Goal: Information Seeking & Learning: Learn about a topic

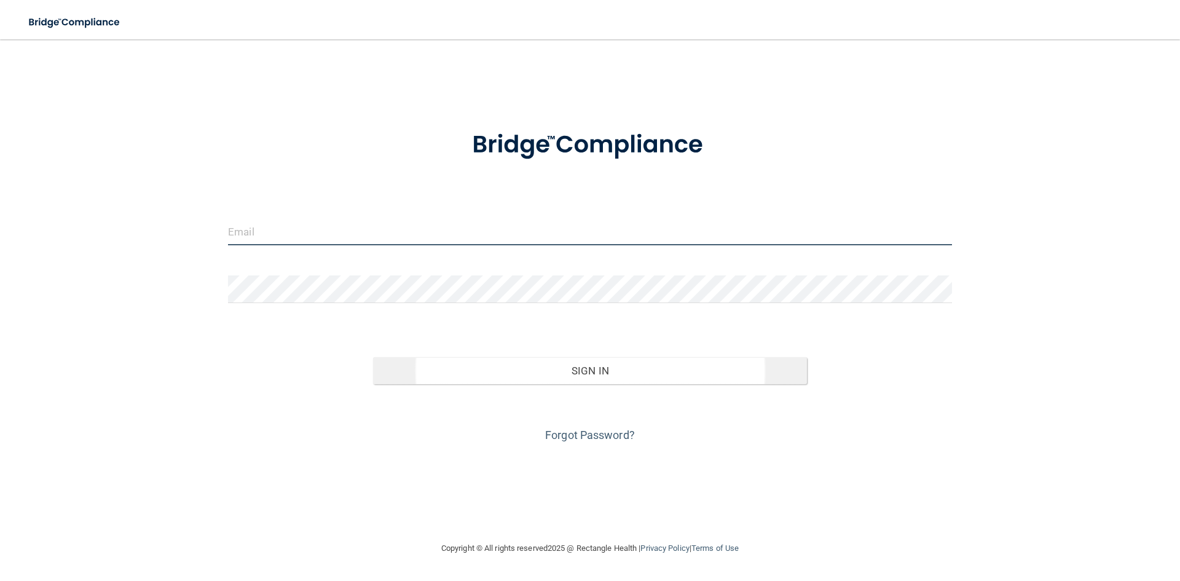
type input "[EMAIL_ADDRESS][DOMAIN_NAME]"
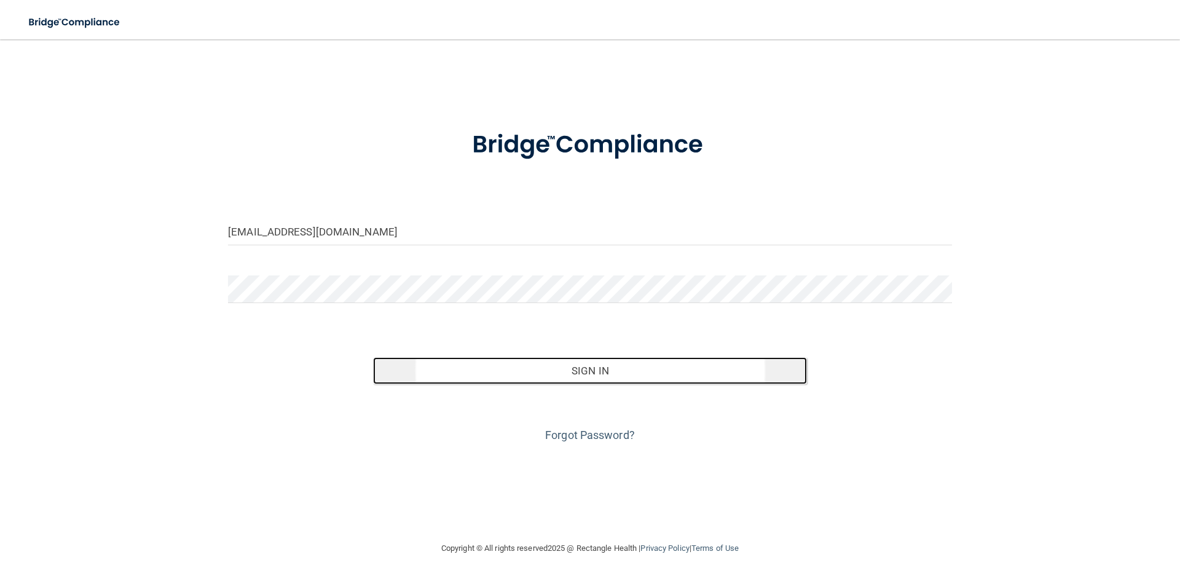
click at [478, 367] on button "Sign In" at bounding box center [590, 370] width 435 height 27
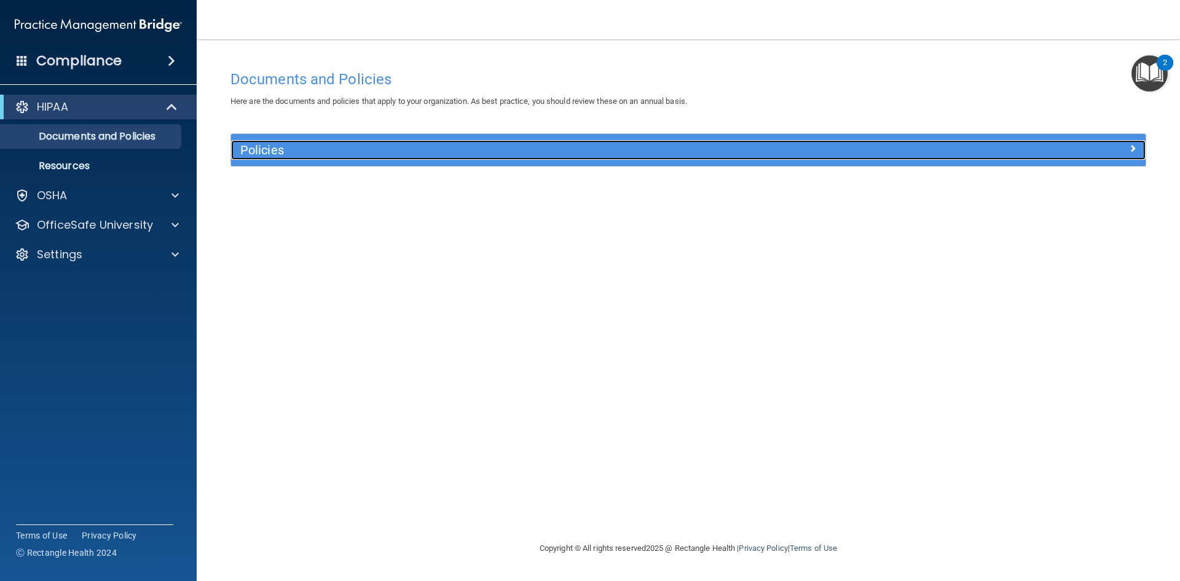
click at [353, 151] on h5 "Policies" at bounding box center [574, 150] width 668 height 14
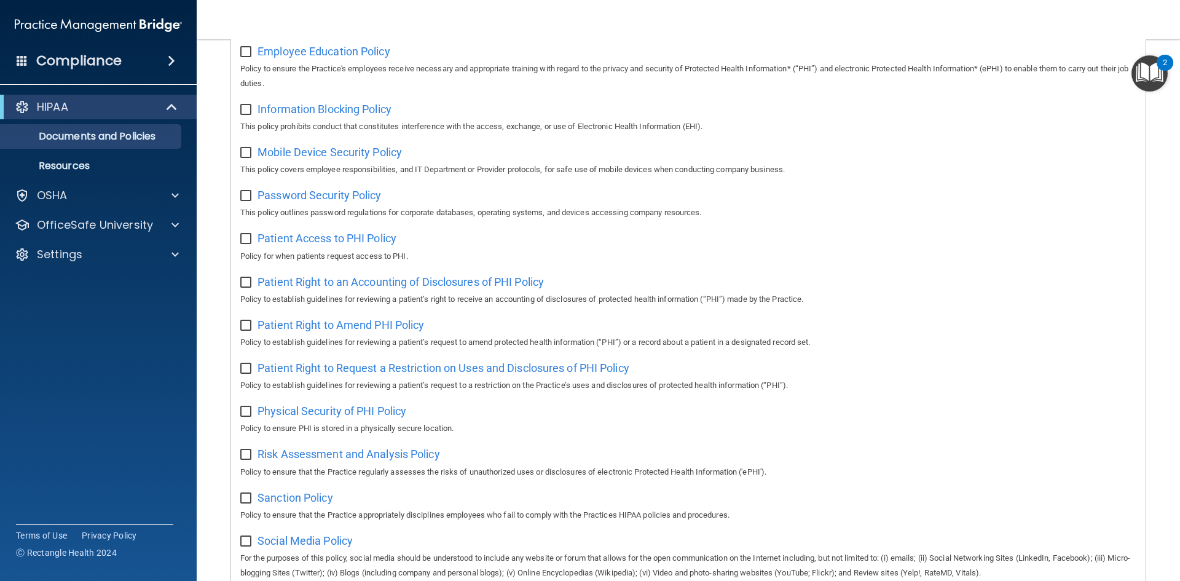
scroll to position [430, 0]
click at [78, 187] on div "OSHA" at bounding box center [98, 195] width 197 height 25
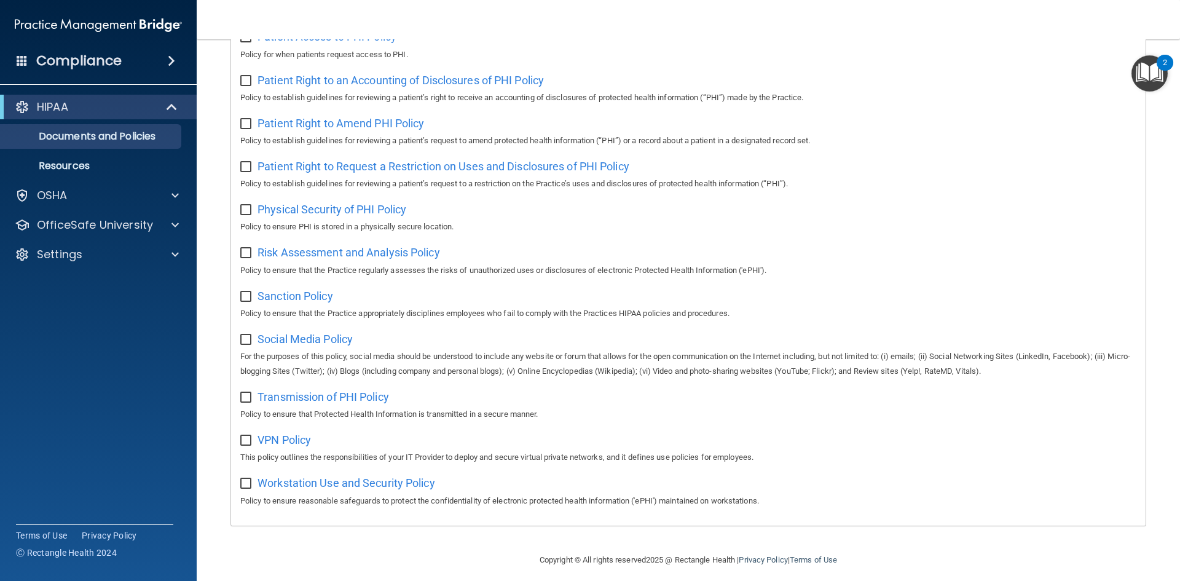
scroll to position [652, 0]
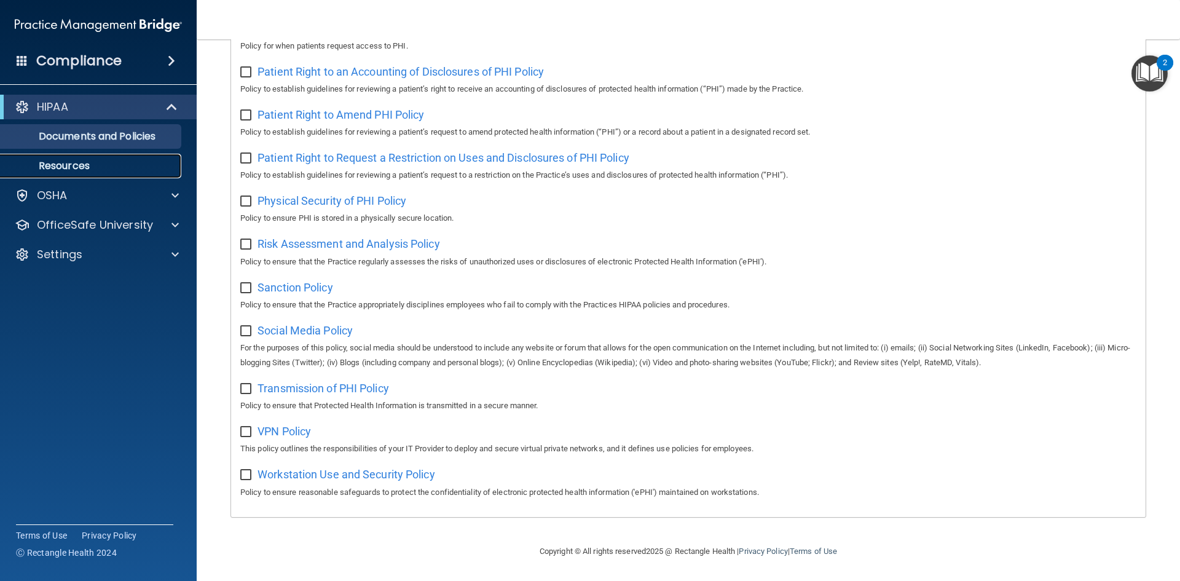
click at [81, 161] on p "Resources" at bounding box center [92, 166] width 168 height 12
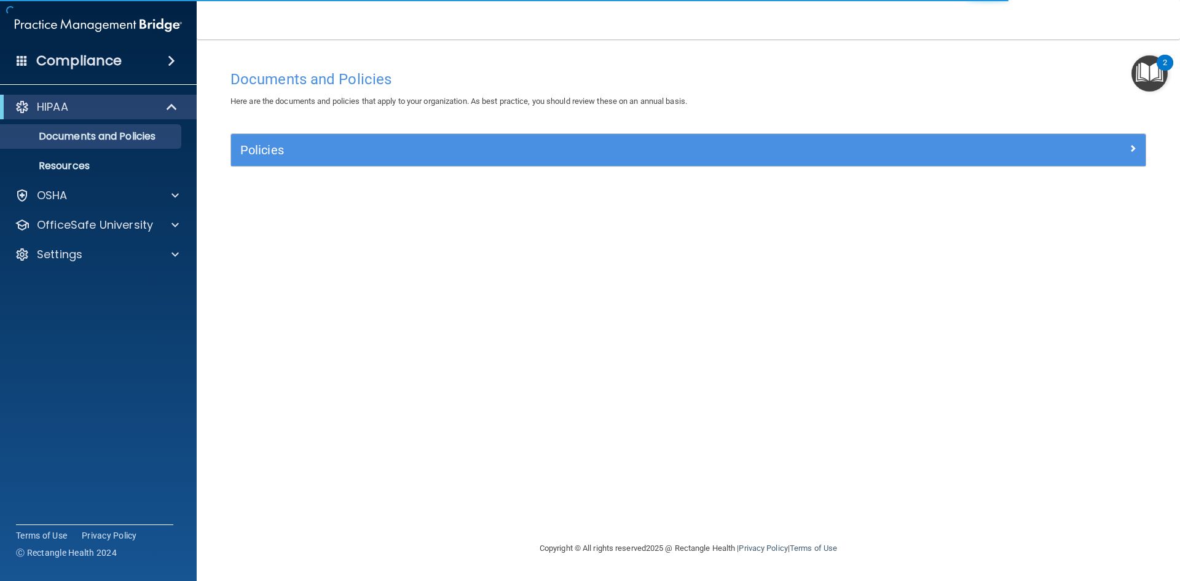
click at [126, 55] on div "Compliance" at bounding box center [98, 60] width 197 height 27
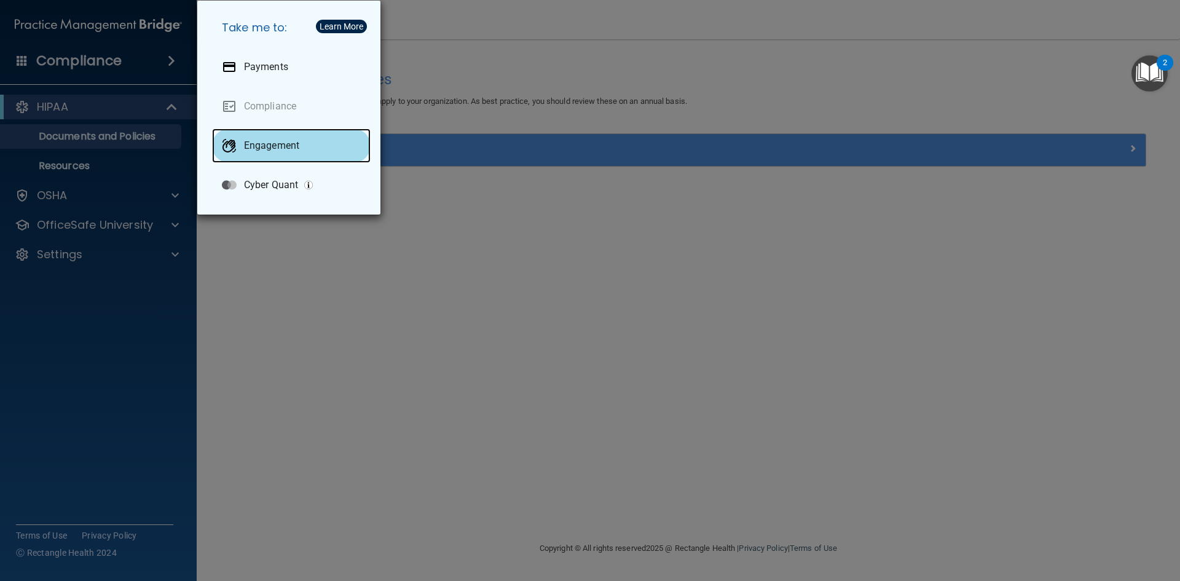
click at [264, 148] on p "Engagement" at bounding box center [271, 146] width 55 height 12
click at [264, 278] on div "Take me to: Payments Compliance Engagement Cyber Quant" at bounding box center [590, 290] width 1180 height 581
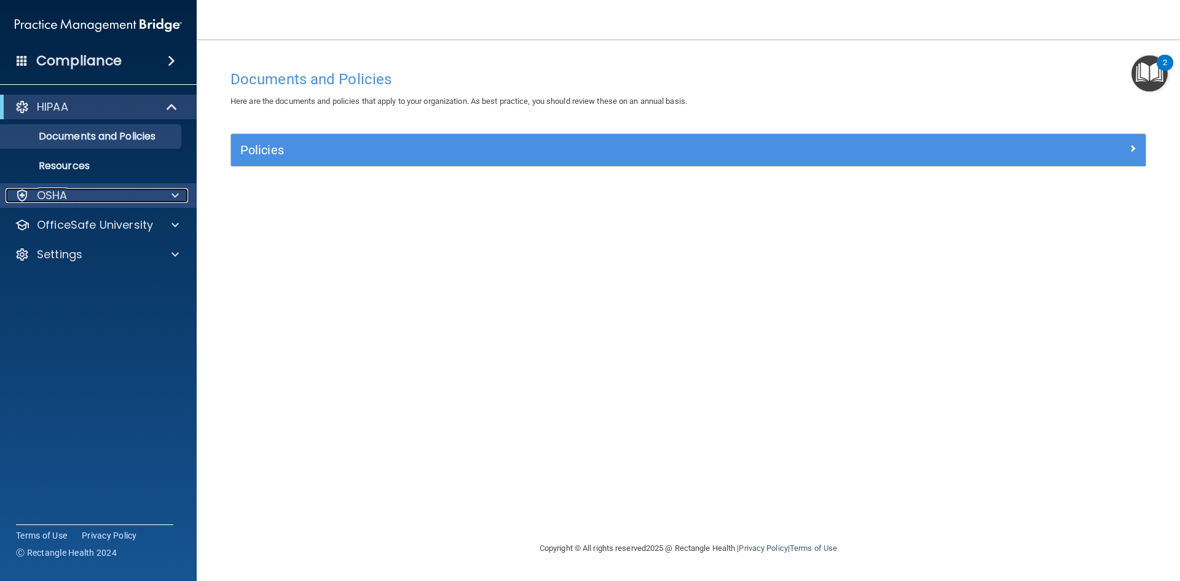
click at [87, 198] on div "OSHA" at bounding box center [82, 195] width 152 height 15
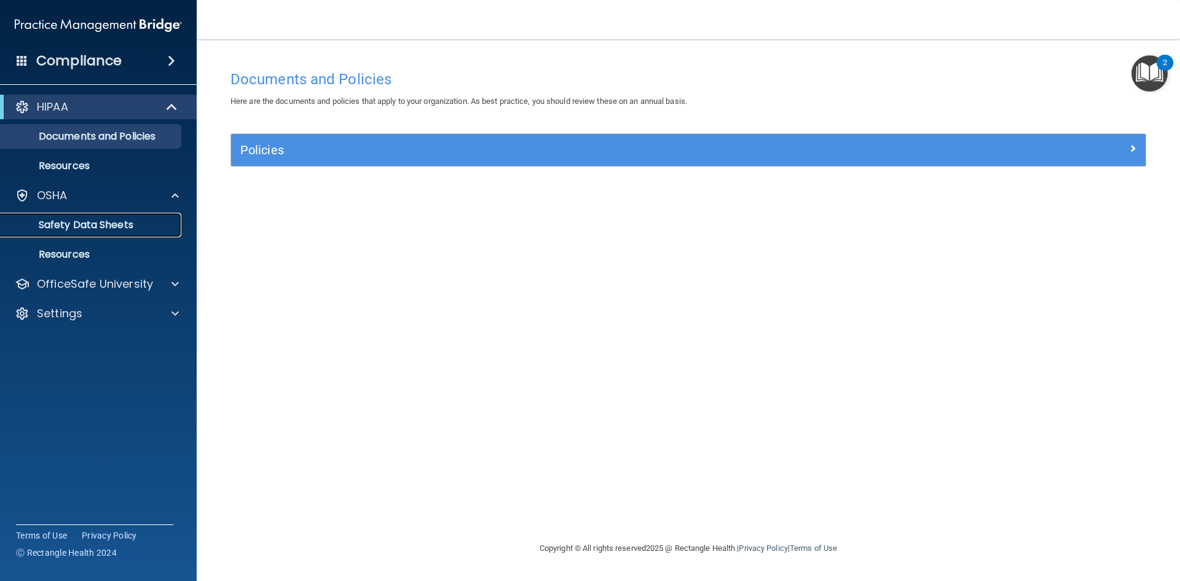
click at [87, 216] on link "Safety Data Sheets" at bounding box center [85, 225] width 194 height 25
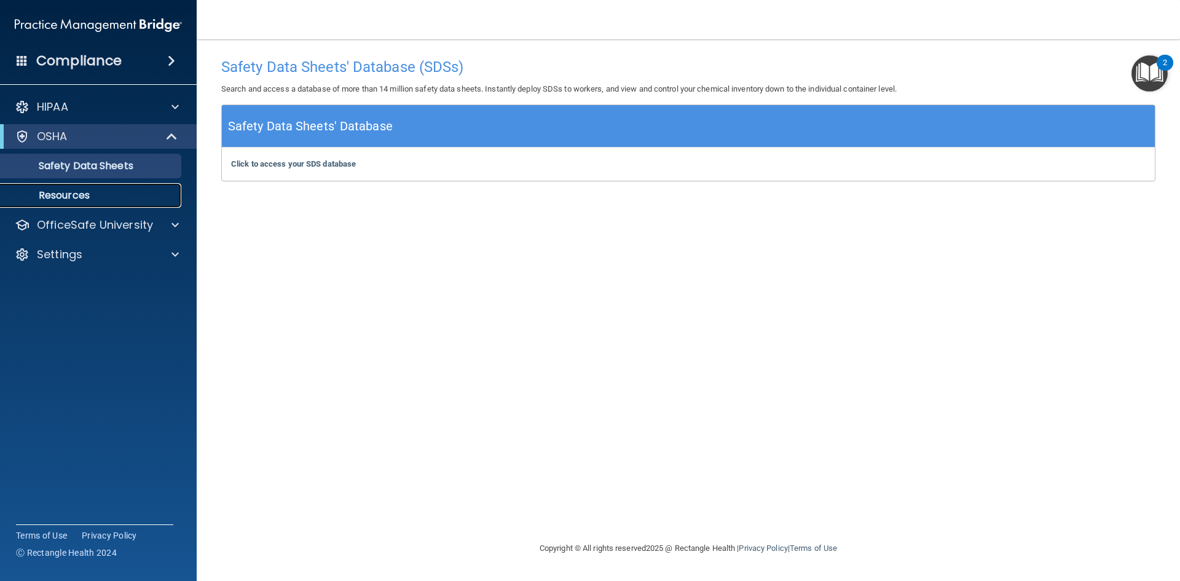
click at [86, 195] on p "Resources" at bounding box center [92, 195] width 168 height 12
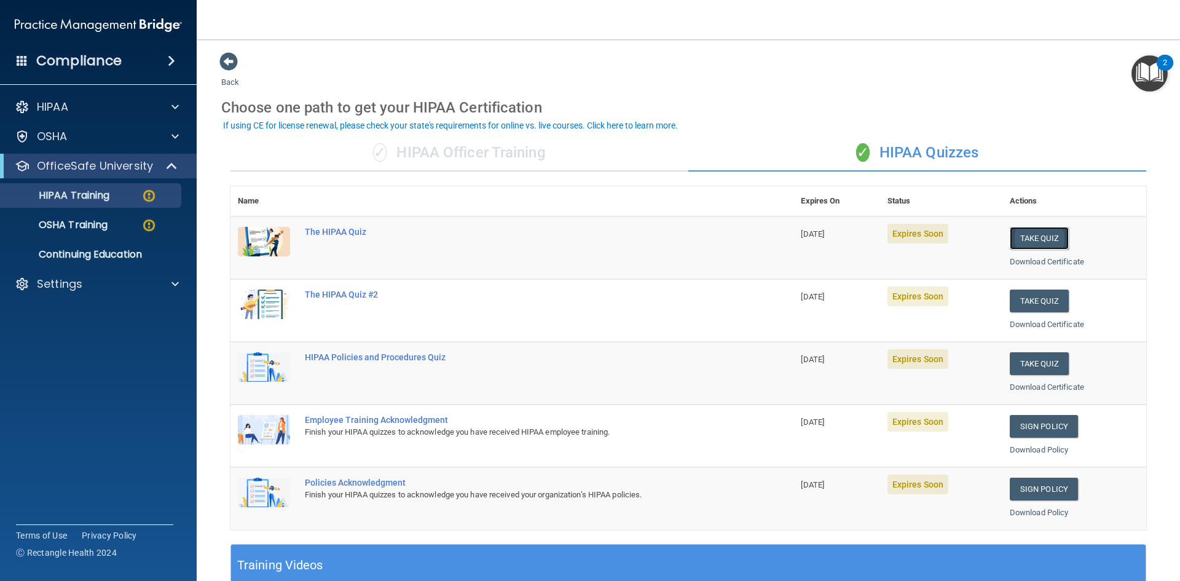
click at [1039, 239] on button "Take Quiz" at bounding box center [1039, 238] width 59 height 23
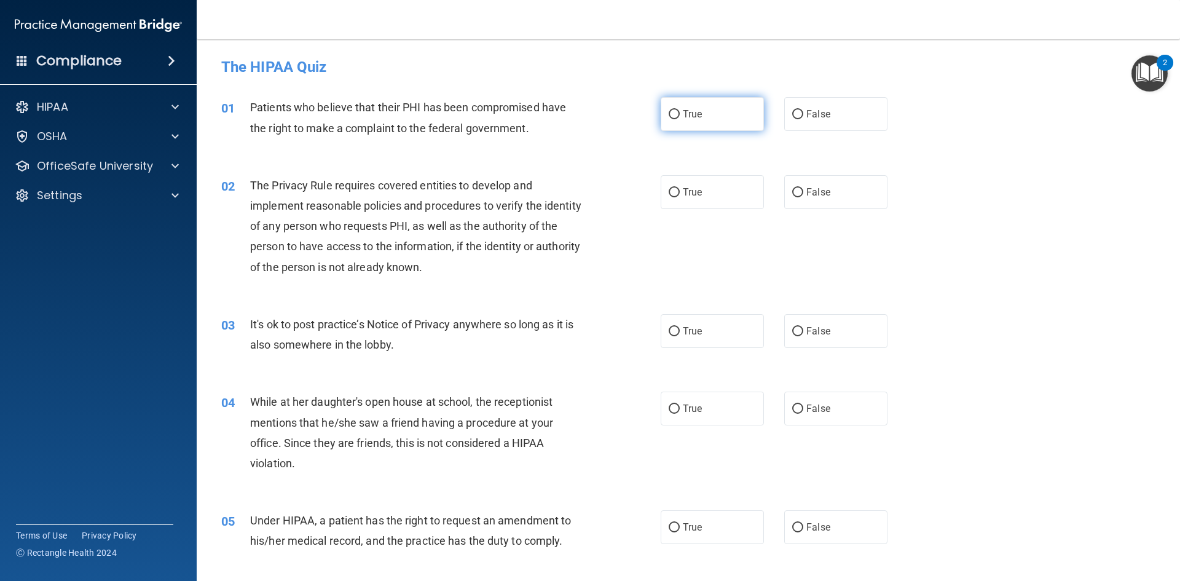
click at [694, 117] on span "True" at bounding box center [692, 114] width 19 height 12
click at [680, 117] on input "True" at bounding box center [674, 114] width 11 height 9
radio input "true"
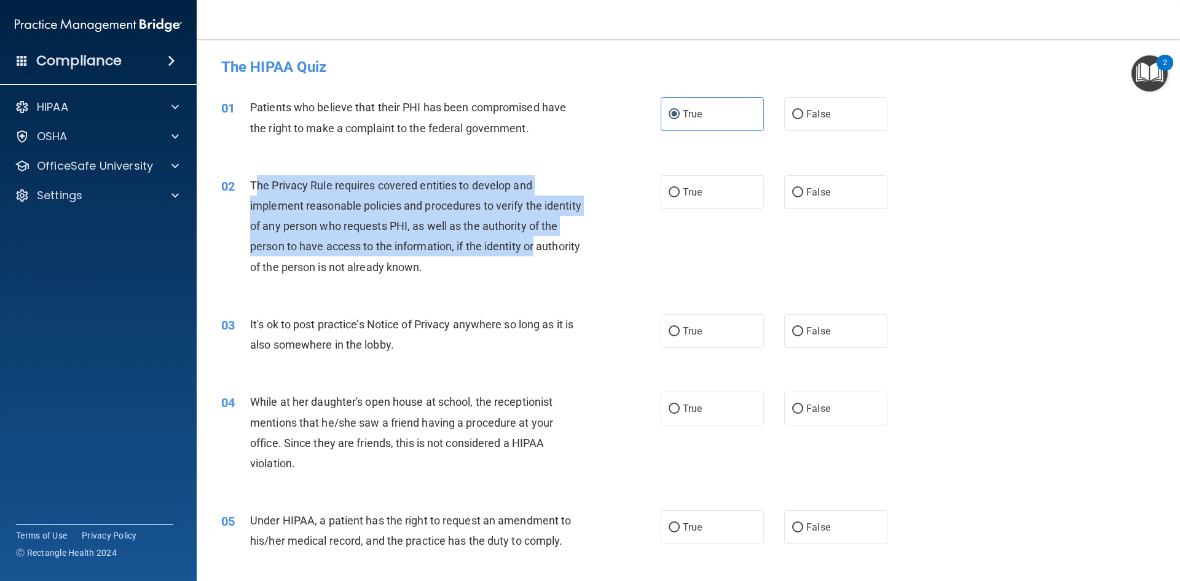
drag, startPoint x: 256, startPoint y: 184, endPoint x: 593, endPoint y: 254, distance: 343.4
click at [593, 254] on div "02 The Privacy Rule requires covered entities to develop and implement reasonab…" at bounding box center [441, 229] width 476 height 108
click at [593, 253] on div "02 The Privacy Rule requires covered entities to develop and implement reasonab…" at bounding box center [441, 229] width 476 height 108
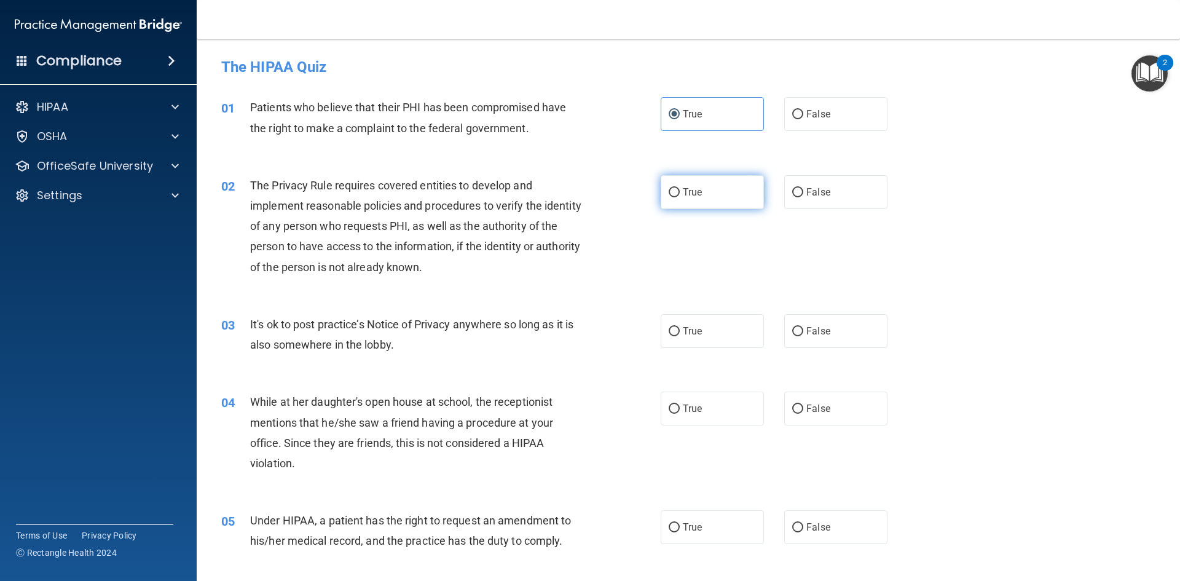
click at [683, 187] on span "True" at bounding box center [692, 192] width 19 height 12
click at [679, 188] on input "True" at bounding box center [674, 192] width 11 height 9
radio input "true"
click at [543, 210] on div "The Privacy Rule requires covered entities to develop and implement reasonable …" at bounding box center [422, 226] width 344 height 102
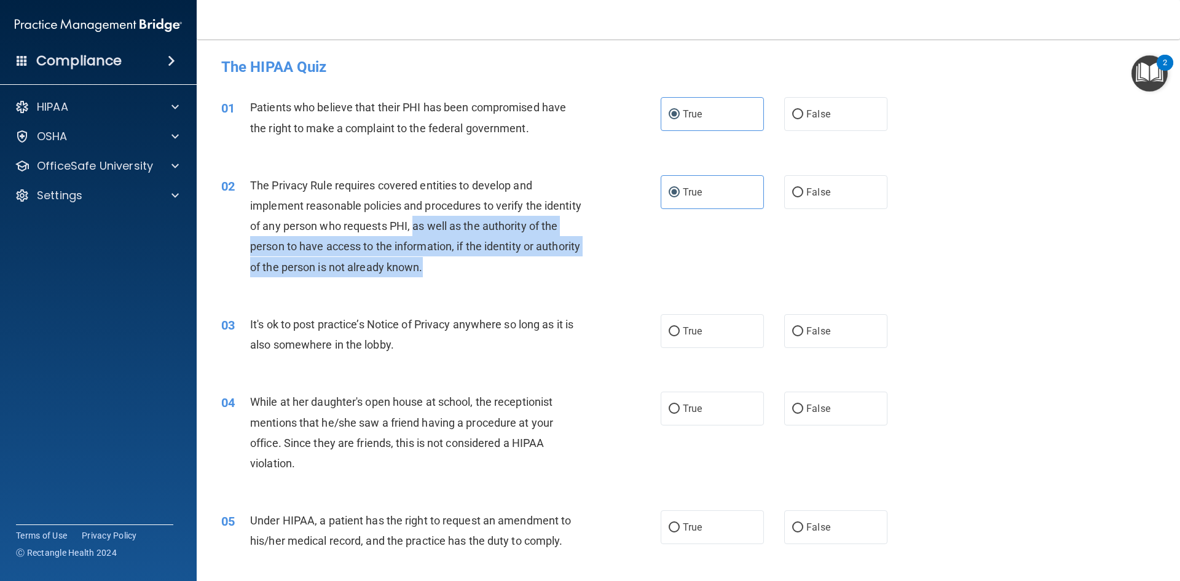
drag, startPoint x: 455, startPoint y: 225, endPoint x: 562, endPoint y: 261, distance: 112.9
click at [562, 261] on div "The Privacy Rule requires covered entities to develop and implement reasonable …" at bounding box center [422, 226] width 344 height 102
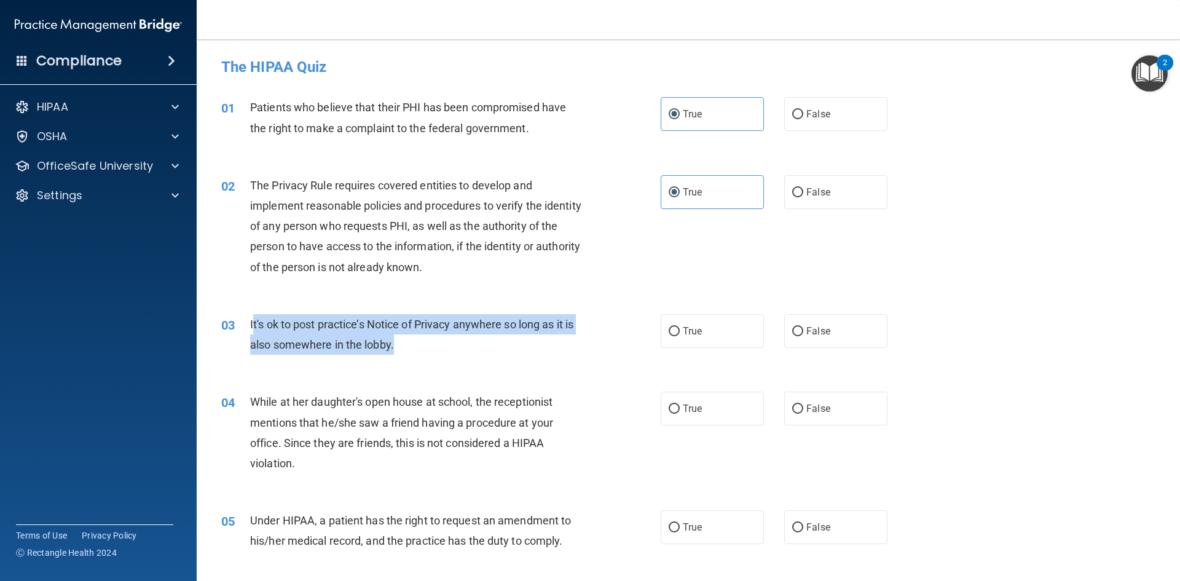
drag, startPoint x: 254, startPoint y: 320, endPoint x: 555, endPoint y: 342, distance: 302.0
click at [555, 342] on div "It's ok to post practice’s Notice of Privacy anywhere so long as it is also som…" at bounding box center [422, 334] width 344 height 41
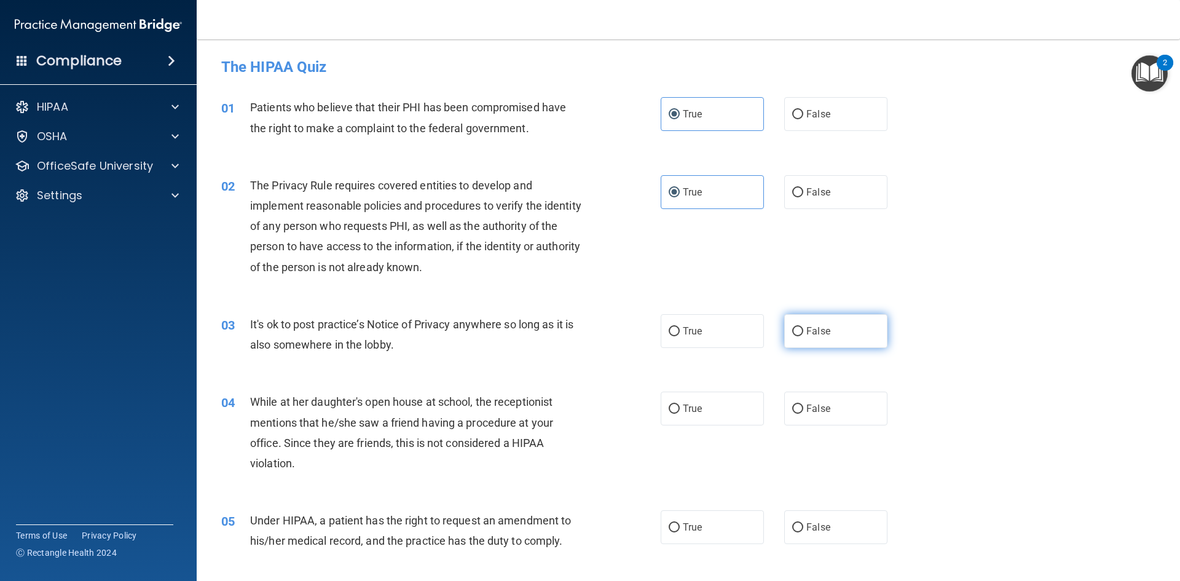
click at [832, 334] on label "False" at bounding box center [835, 331] width 103 height 34
click at [803, 334] on input "False" at bounding box center [797, 331] width 11 height 9
radio input "true"
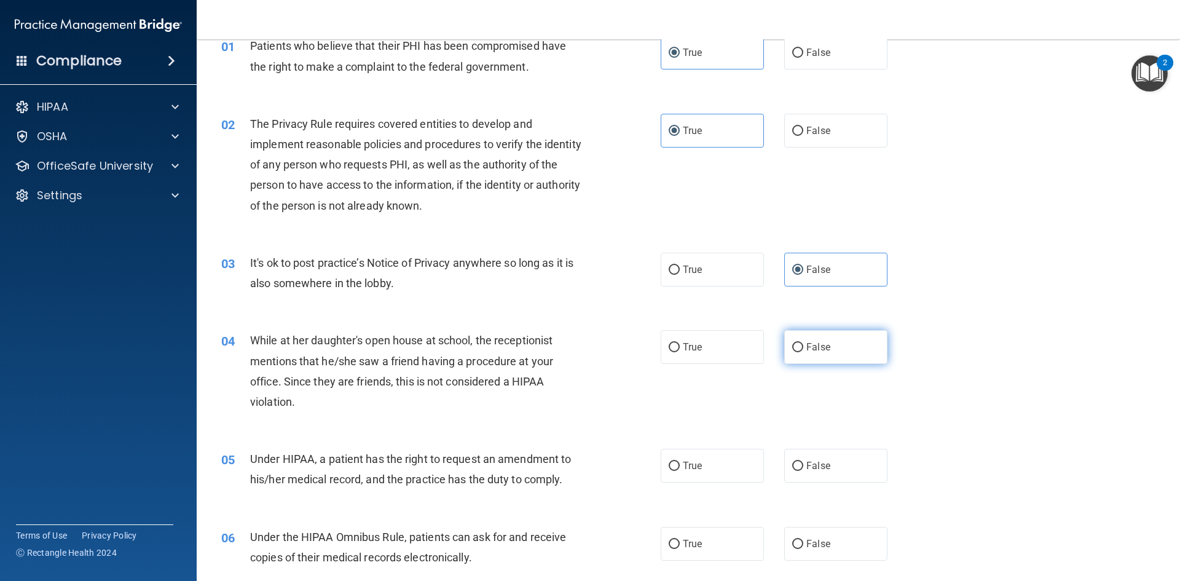
click at [842, 363] on label "False" at bounding box center [835, 347] width 103 height 34
click at [803, 352] on input "False" at bounding box center [797, 347] width 11 height 9
radio input "true"
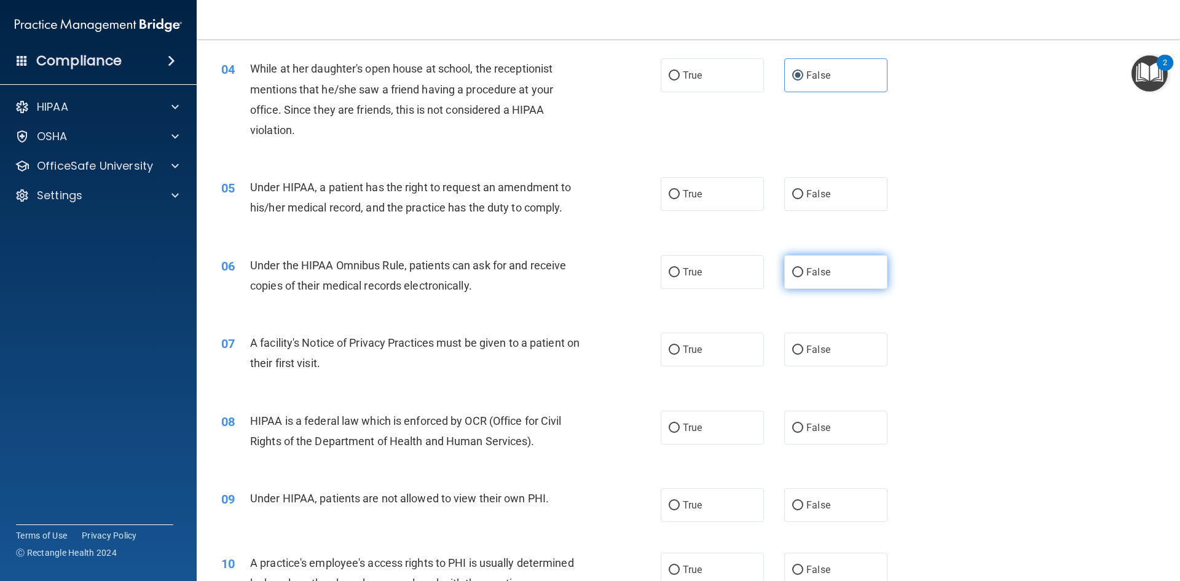
scroll to position [369, 0]
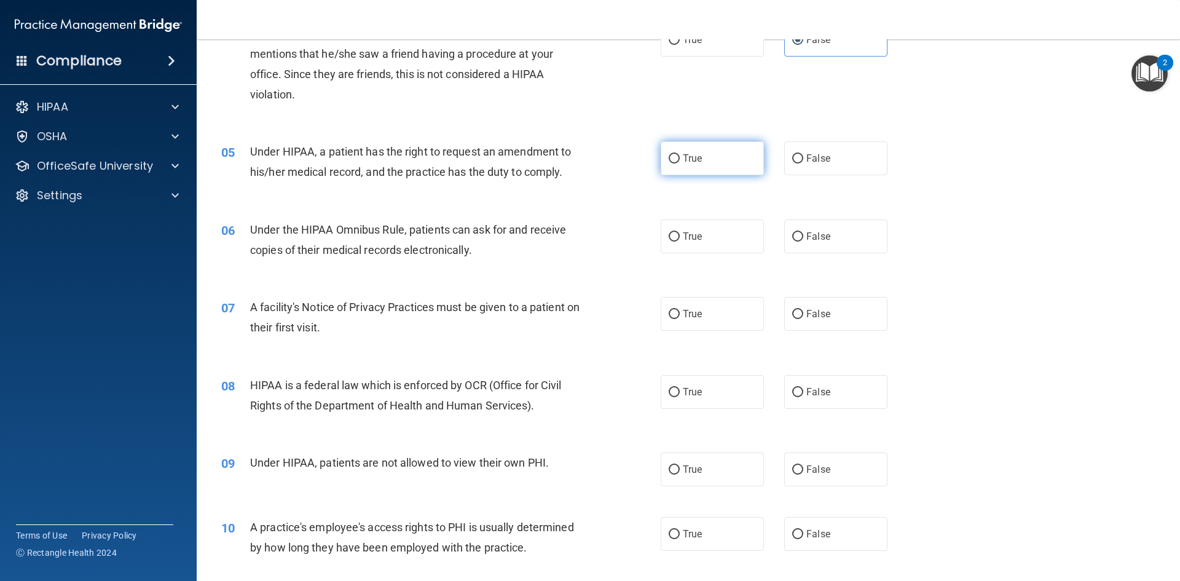
click at [705, 163] on label "True" at bounding box center [712, 158] width 103 height 34
click at [680, 163] on input "True" at bounding box center [674, 158] width 11 height 9
radio input "true"
click at [835, 148] on label "False" at bounding box center [835, 158] width 103 height 34
click at [803, 154] on input "False" at bounding box center [797, 158] width 11 height 9
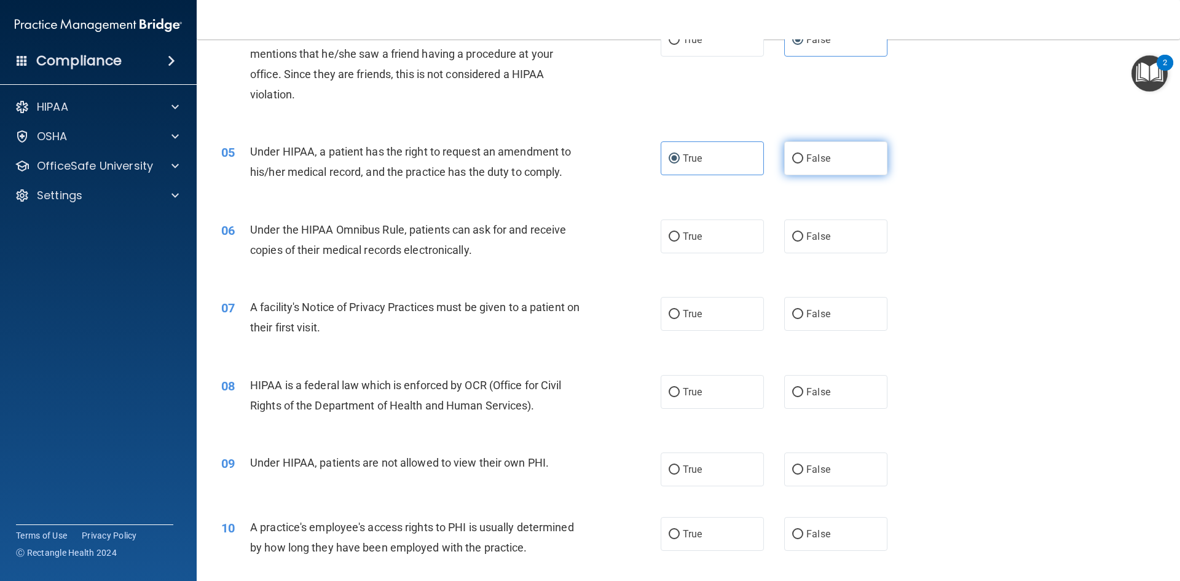
radio input "true"
radio input "false"
click at [685, 240] on span "True" at bounding box center [692, 237] width 19 height 12
click at [680, 240] on input "True" at bounding box center [674, 236] width 11 height 9
radio input "true"
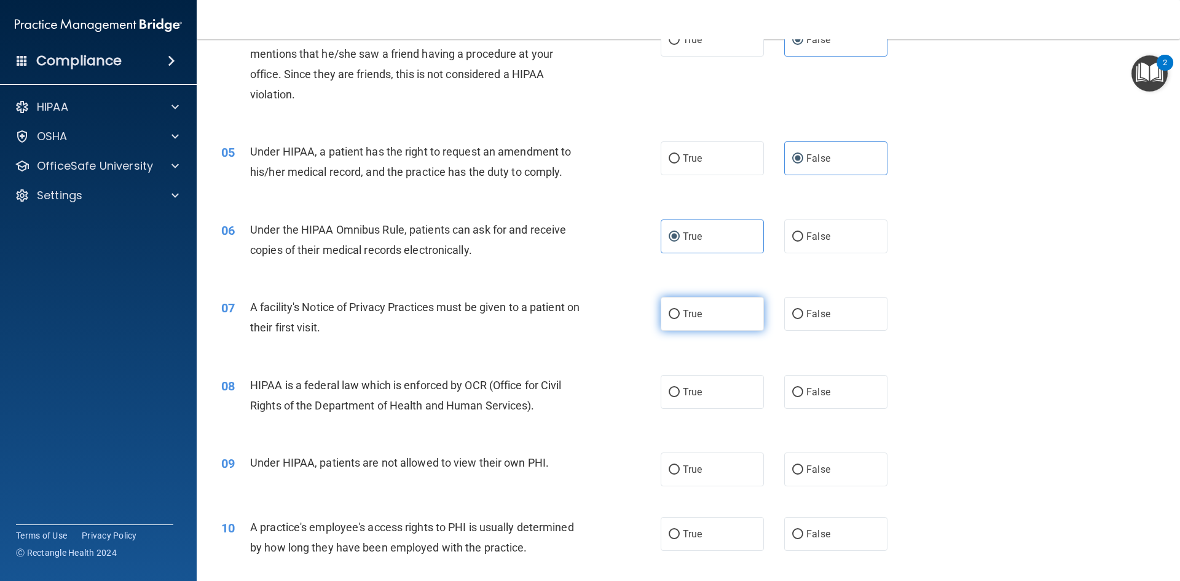
click at [675, 309] on label "True" at bounding box center [712, 314] width 103 height 34
click at [675, 310] on input "True" at bounding box center [674, 314] width 11 height 9
radio input "true"
click at [700, 397] on label "True" at bounding box center [712, 392] width 103 height 34
click at [680, 397] on input "True" at bounding box center [674, 392] width 11 height 9
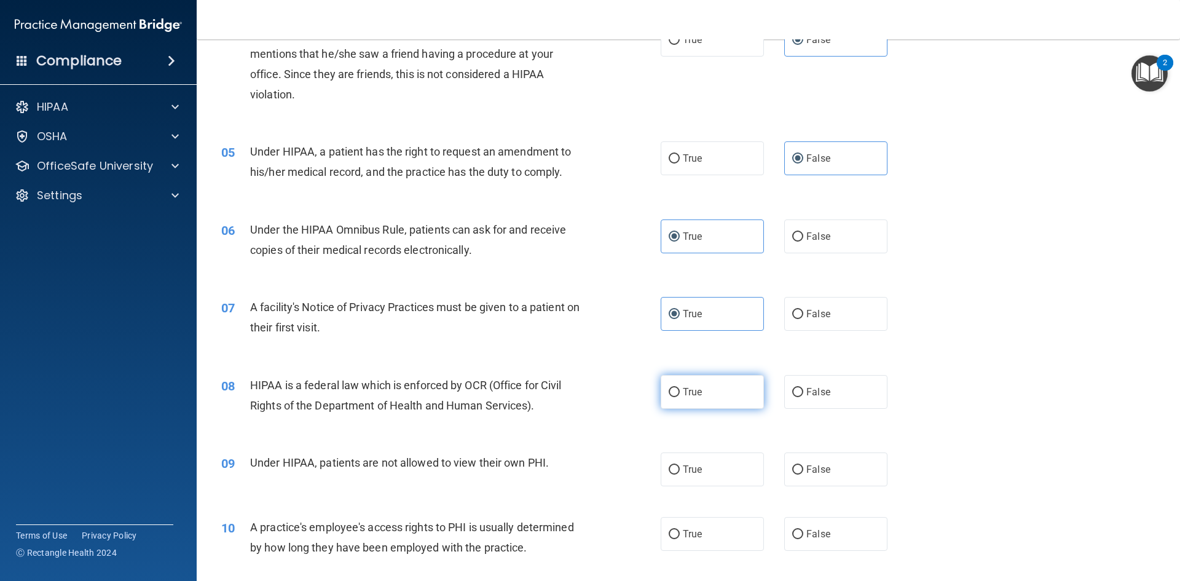
radio input "true"
click at [834, 467] on label "False" at bounding box center [835, 469] width 103 height 34
click at [803, 467] on input "False" at bounding box center [797, 469] width 11 height 9
radio input "true"
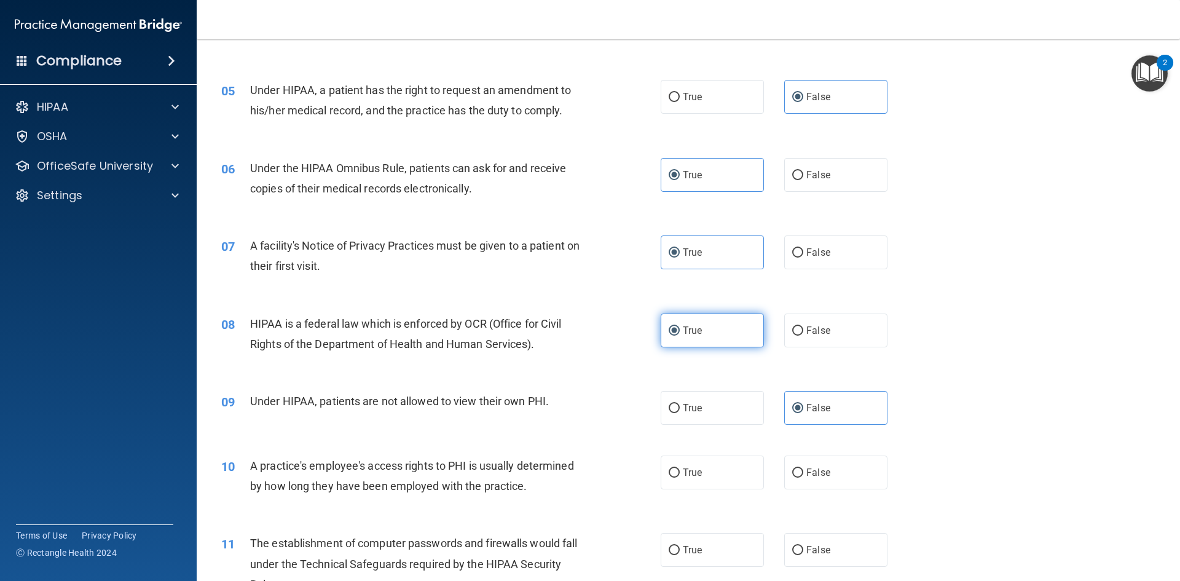
scroll to position [492, 0]
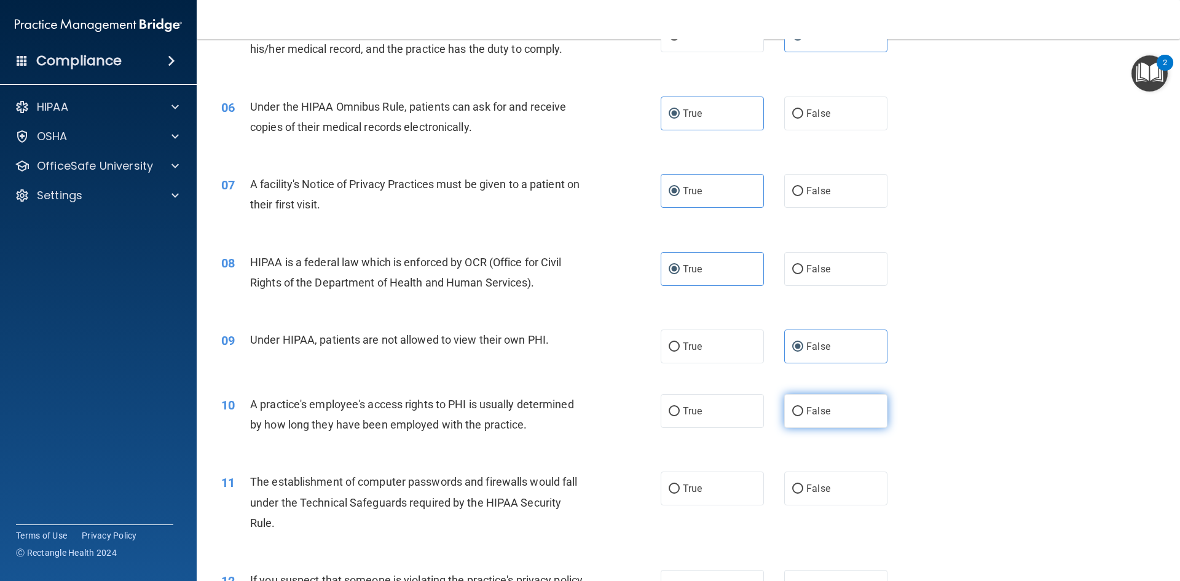
click at [826, 411] on label "False" at bounding box center [835, 411] width 103 height 34
click at [803, 411] on input "False" at bounding box center [797, 411] width 11 height 9
radio input "true"
click at [722, 483] on label "True" at bounding box center [712, 489] width 103 height 34
click at [680, 484] on input "True" at bounding box center [674, 488] width 11 height 9
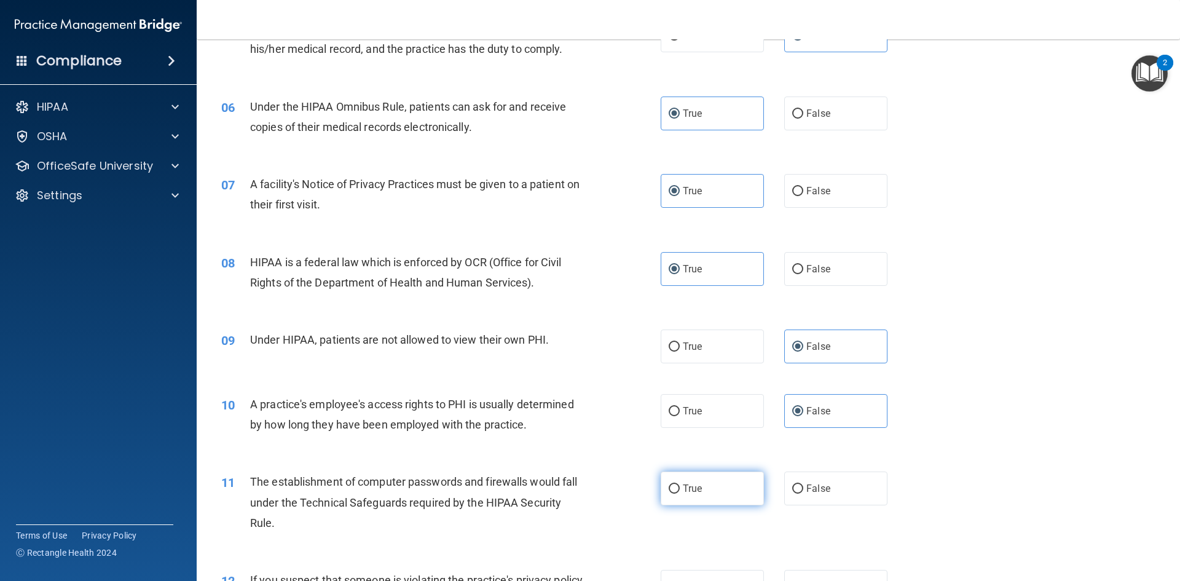
radio input "true"
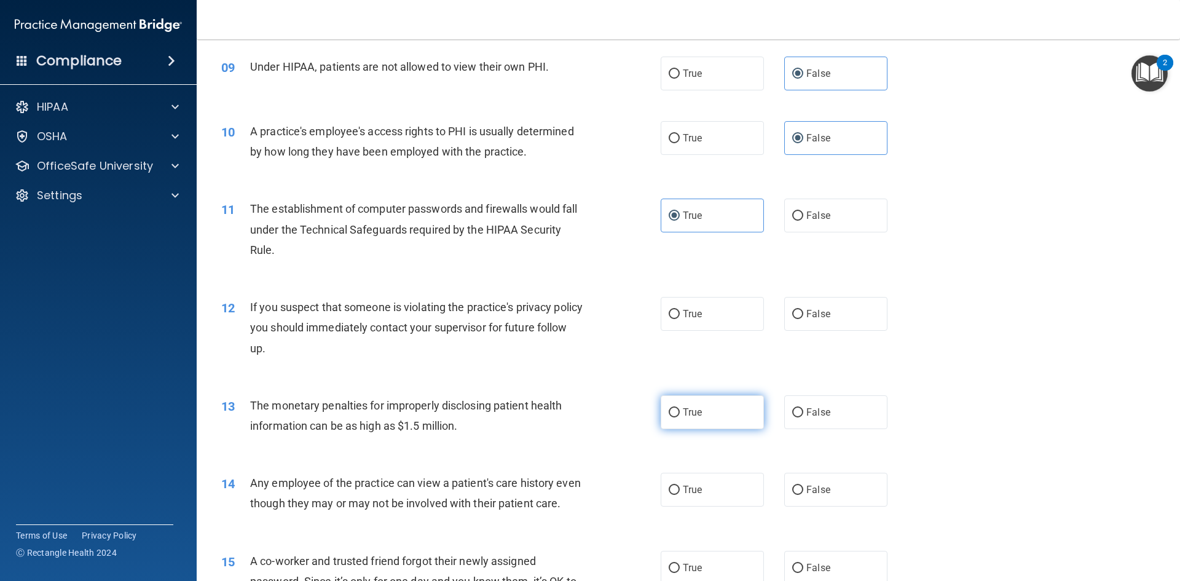
scroll to position [799, 0]
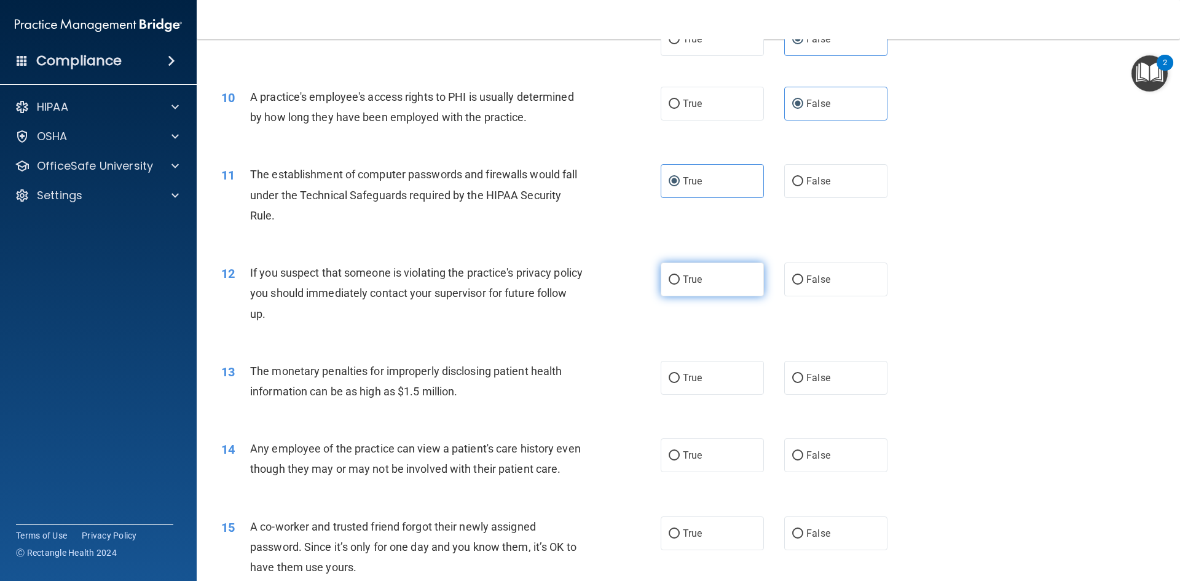
click at [711, 272] on label "True" at bounding box center [712, 279] width 103 height 34
click at [680, 275] on input "True" at bounding box center [674, 279] width 11 height 9
radio input "true"
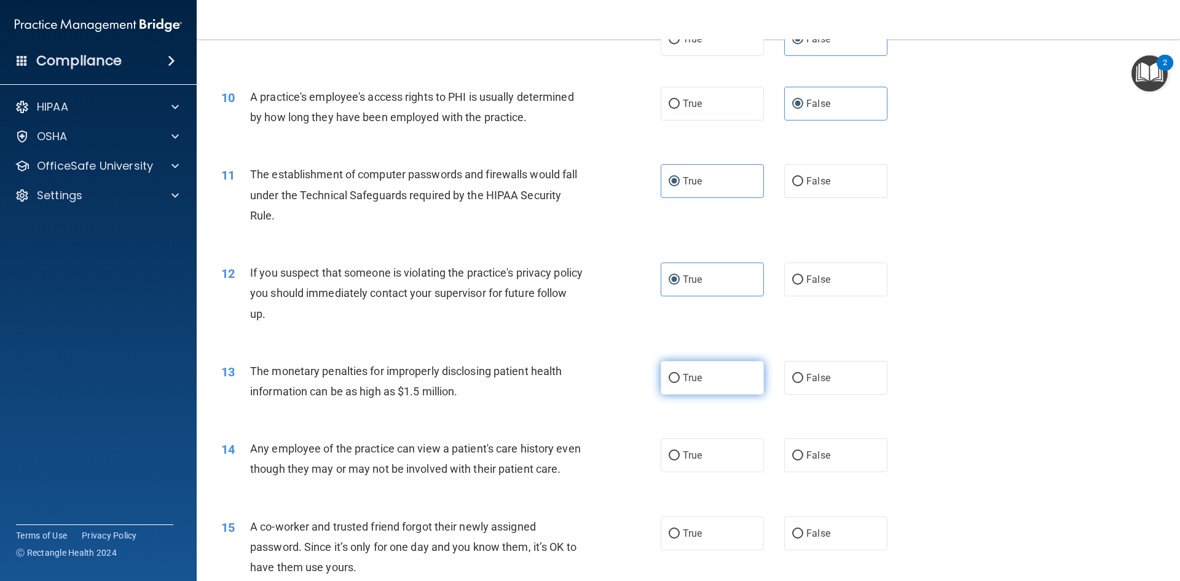
click at [703, 384] on label "True" at bounding box center [712, 378] width 103 height 34
click at [680, 383] on input "True" at bounding box center [674, 378] width 11 height 9
radio input "true"
click at [858, 441] on label "False" at bounding box center [835, 455] width 103 height 34
click at [803, 451] on input "False" at bounding box center [797, 455] width 11 height 9
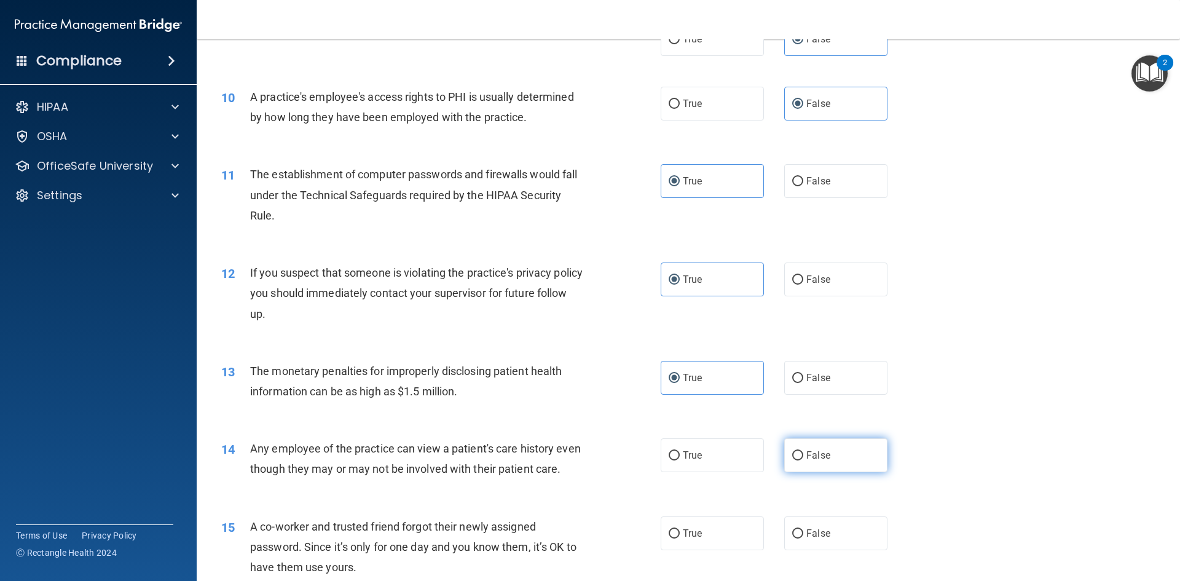
radio input "true"
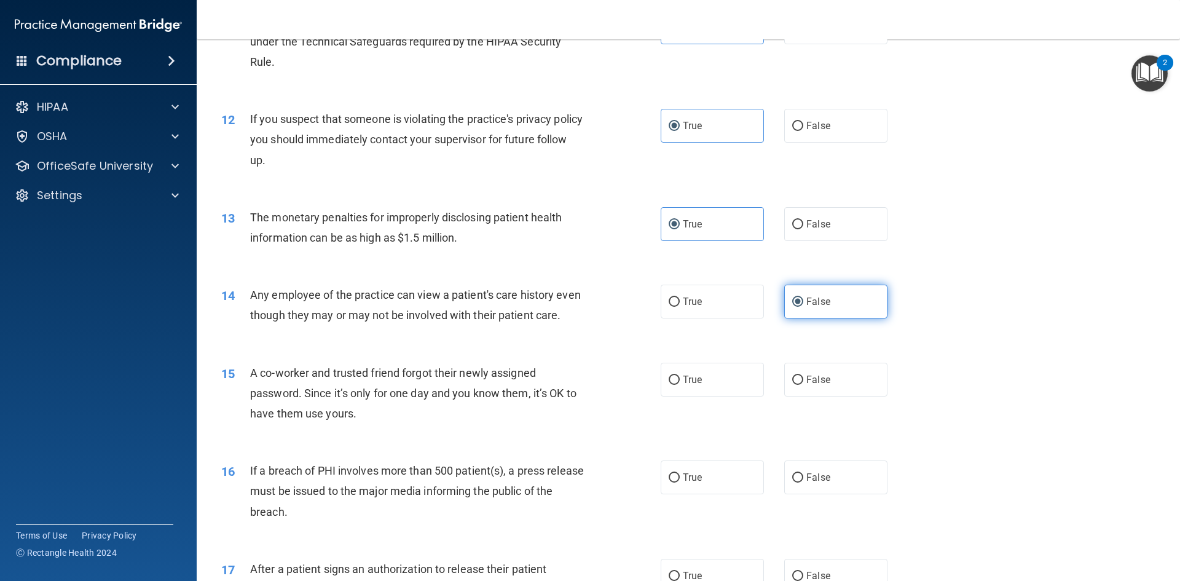
scroll to position [984, 0]
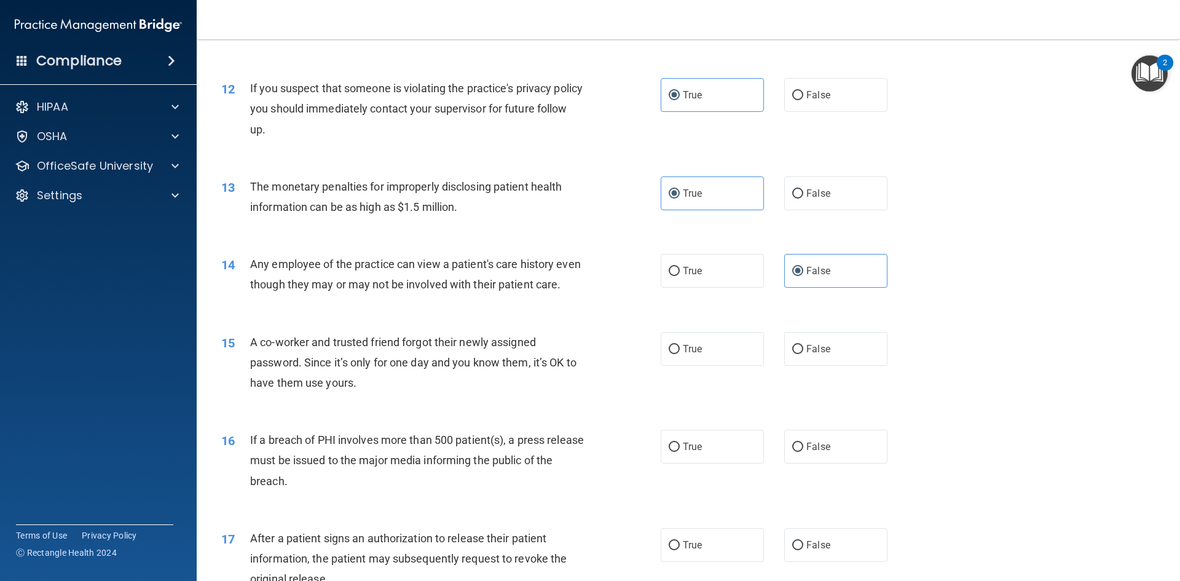
click at [835, 345] on div "15 A co-worker and trusted friend forgot their newly assigned password. Since i…" at bounding box center [688, 366] width 953 height 98
click at [826, 366] on label "False" at bounding box center [835, 349] width 103 height 34
click at [803, 354] on input "False" at bounding box center [797, 349] width 11 height 9
radio input "true"
click at [696, 452] on span "True" at bounding box center [692, 447] width 19 height 12
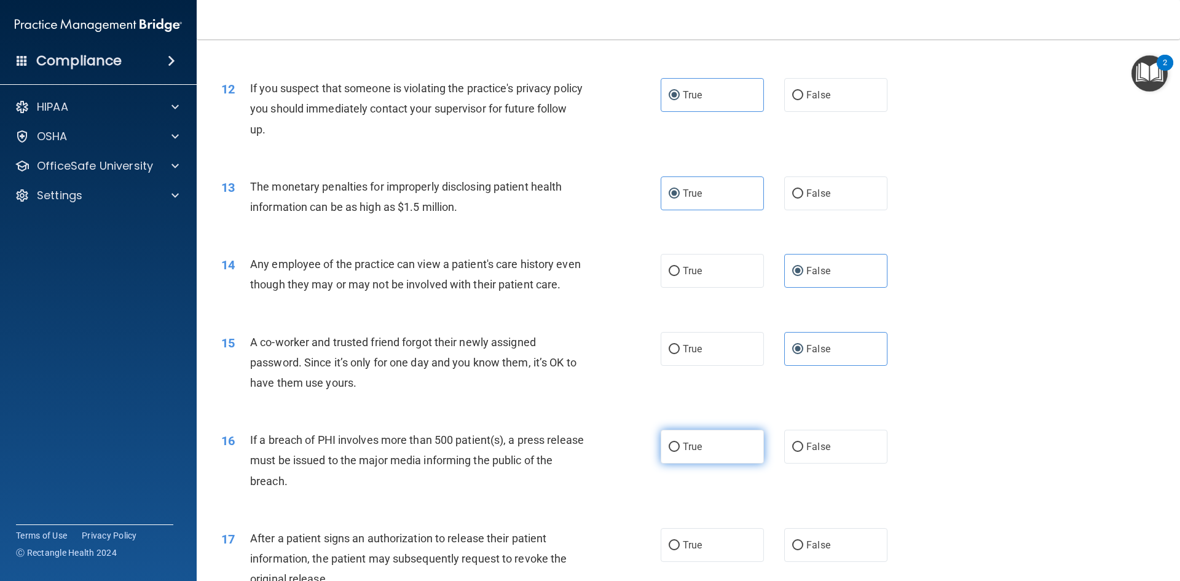
click at [680, 452] on input "True" at bounding box center [674, 447] width 11 height 9
radio input "true"
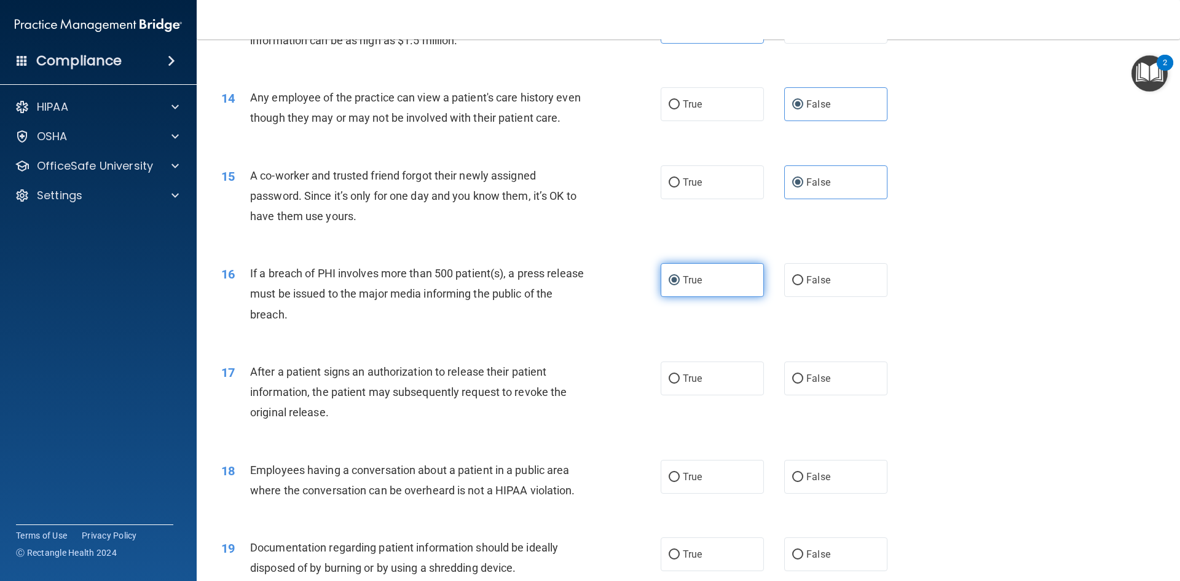
scroll to position [1168, 0]
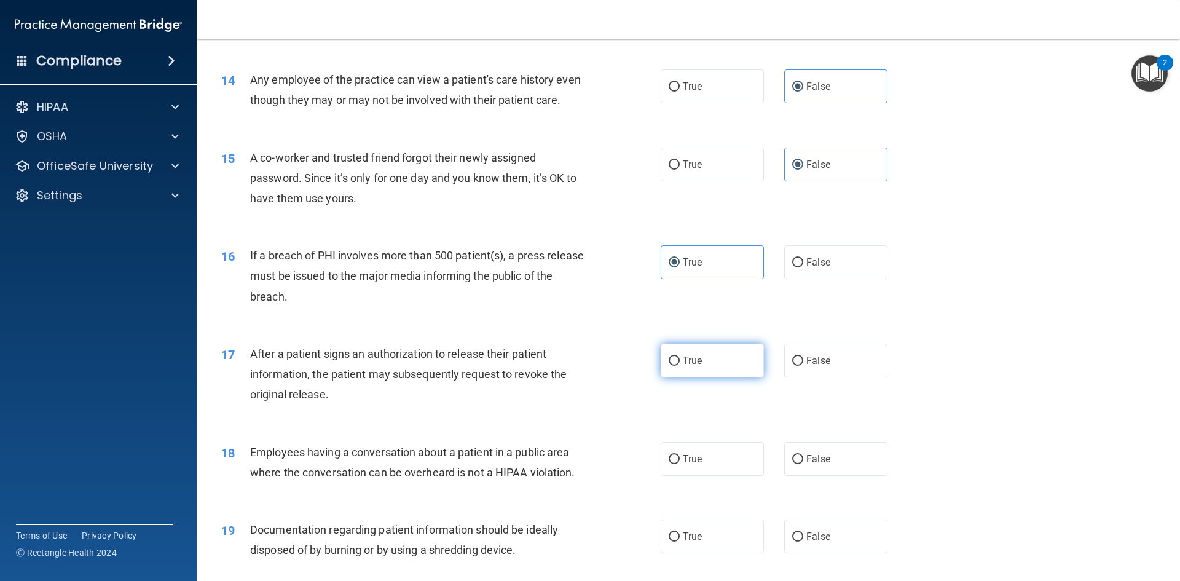
click at [669, 366] on input "True" at bounding box center [674, 361] width 11 height 9
radio input "true"
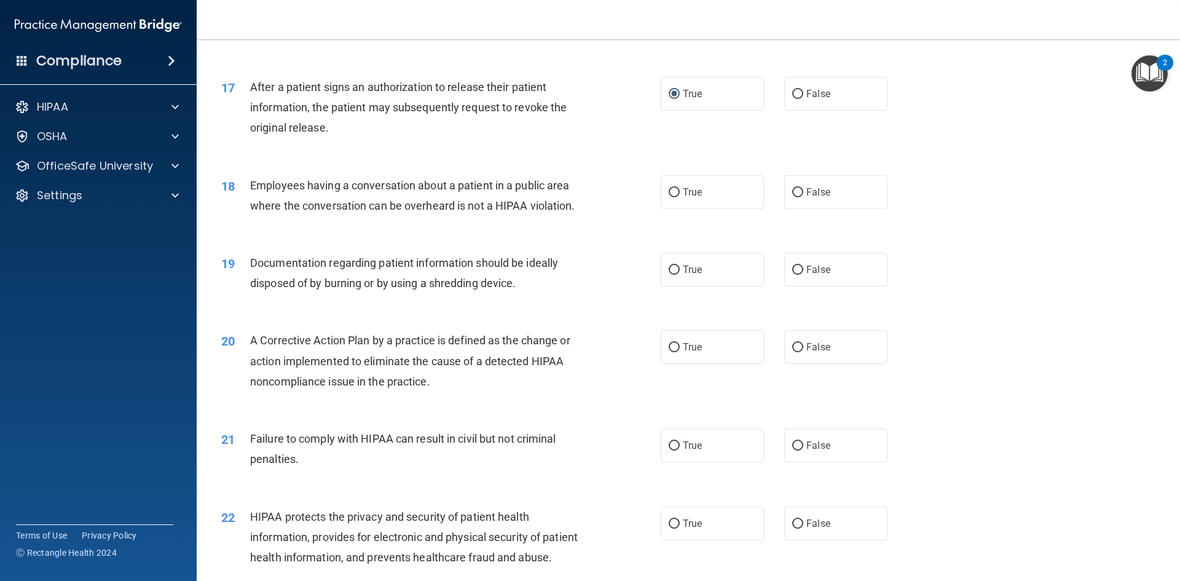
scroll to position [1475, 0]
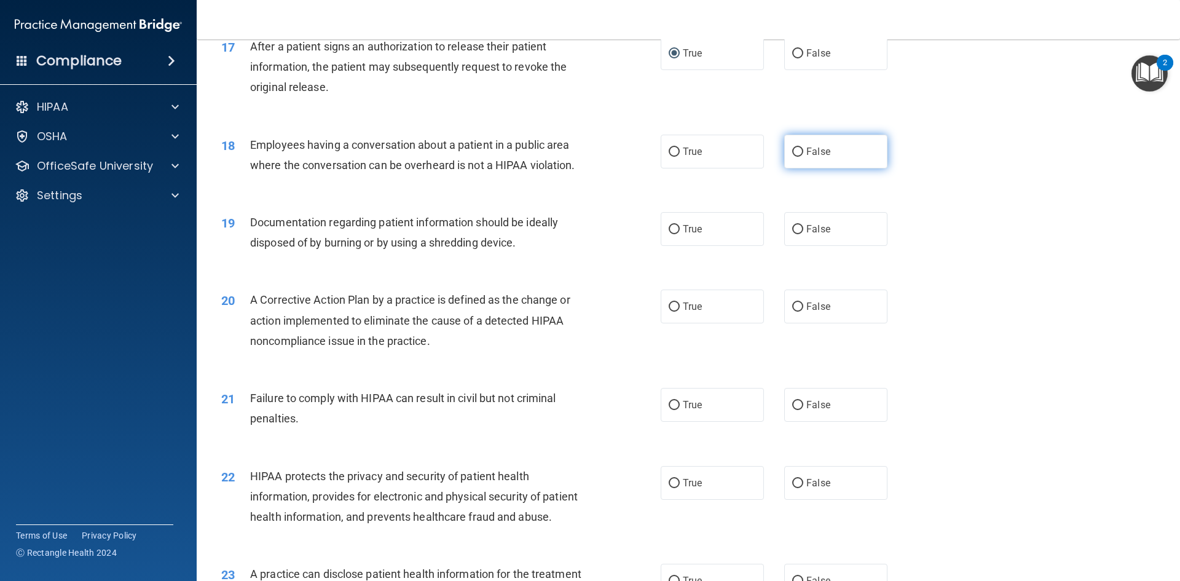
click at [807, 157] on span "False" at bounding box center [819, 152] width 24 height 12
click at [803, 157] on input "False" at bounding box center [797, 152] width 11 height 9
radio input "true"
click at [699, 246] on label "True" at bounding box center [712, 229] width 103 height 34
click at [680, 234] on input "True" at bounding box center [674, 229] width 11 height 9
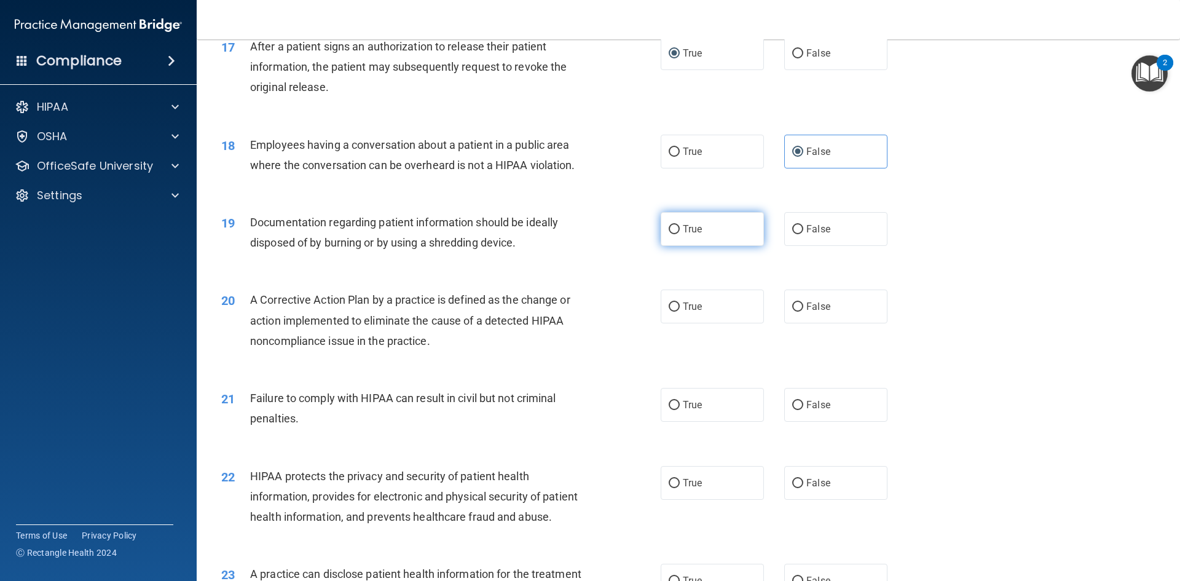
radio input "true"
click at [692, 318] on label "True" at bounding box center [712, 307] width 103 height 34
click at [680, 312] on input "True" at bounding box center [674, 306] width 11 height 9
radio input "true"
click at [839, 422] on label "False" at bounding box center [835, 405] width 103 height 34
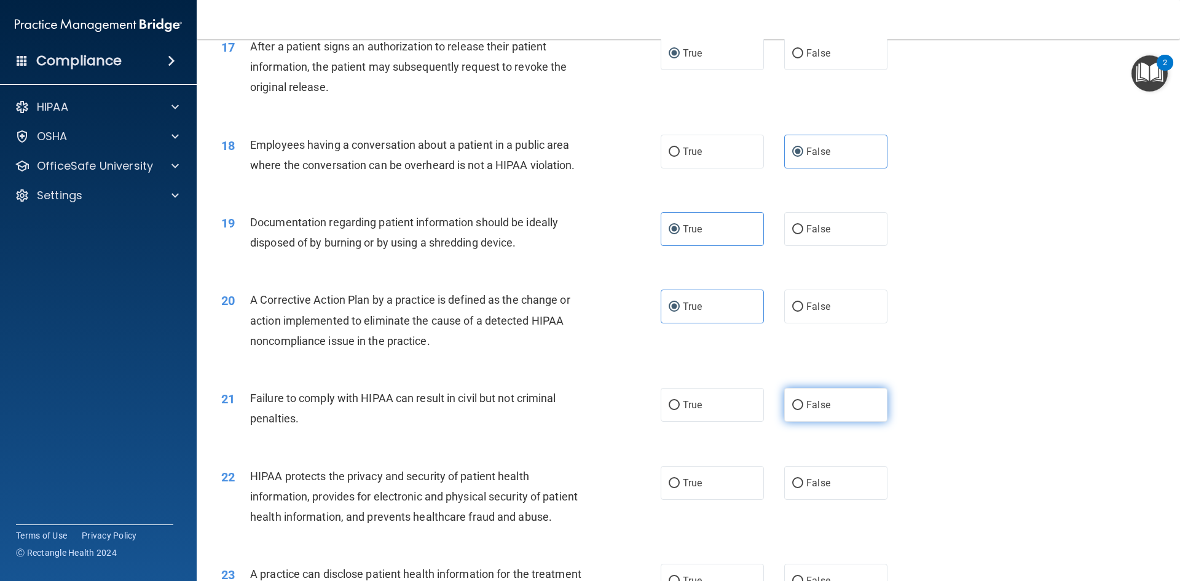
click at [803, 410] on input "False" at bounding box center [797, 405] width 11 height 9
radio input "true"
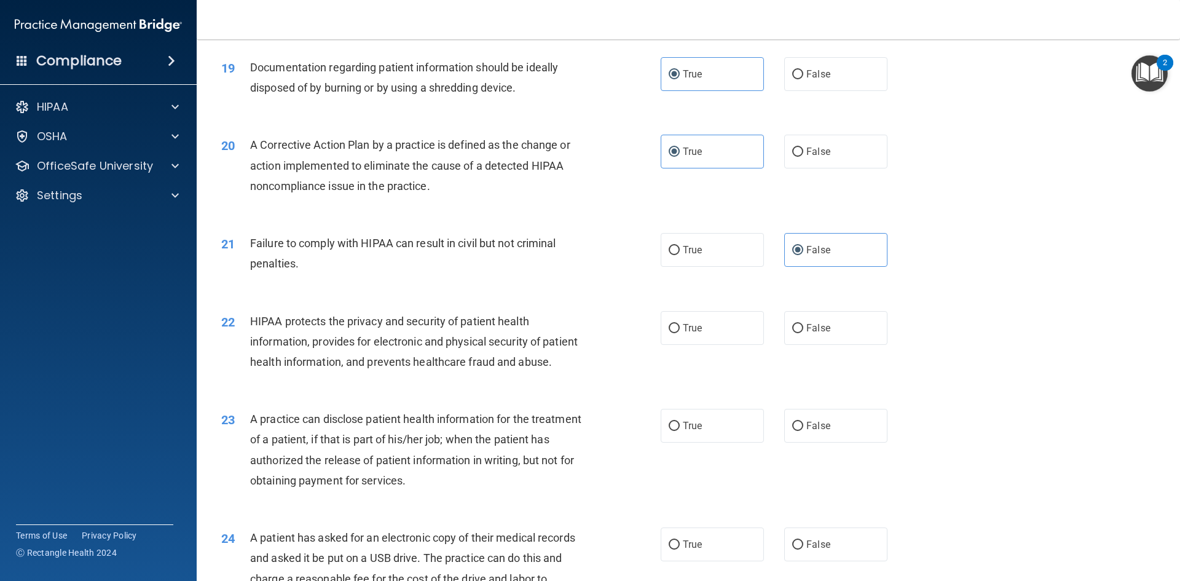
scroll to position [1660, 0]
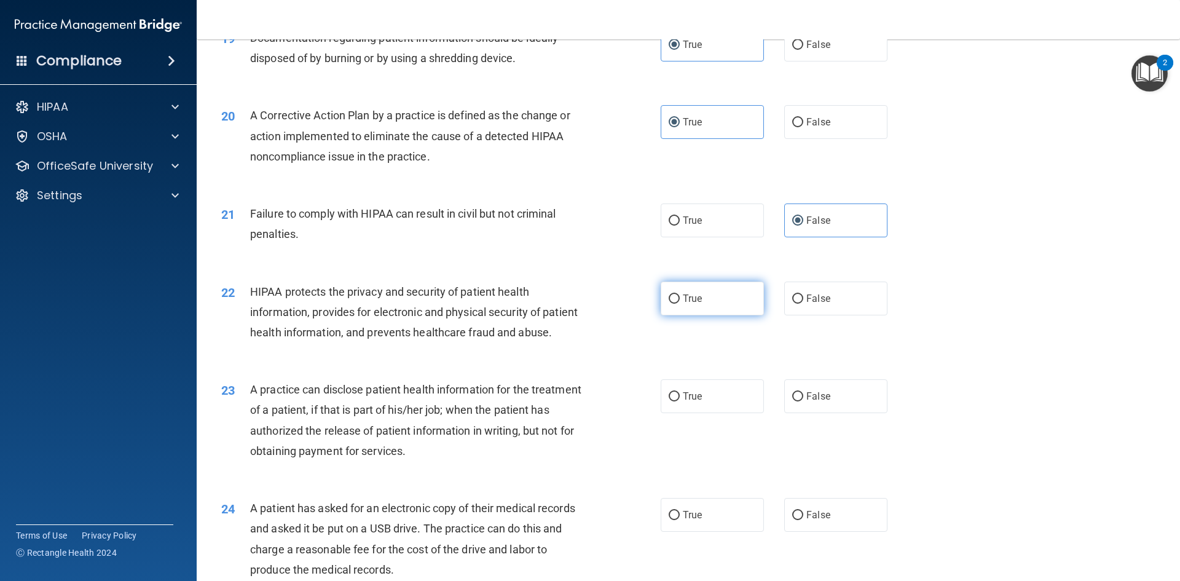
click at [699, 315] on label "True" at bounding box center [712, 299] width 103 height 34
click at [680, 304] on input "True" at bounding box center [674, 298] width 11 height 9
radio input "true"
click at [823, 402] on span "False" at bounding box center [819, 396] width 24 height 12
click at [803, 401] on input "False" at bounding box center [797, 396] width 11 height 9
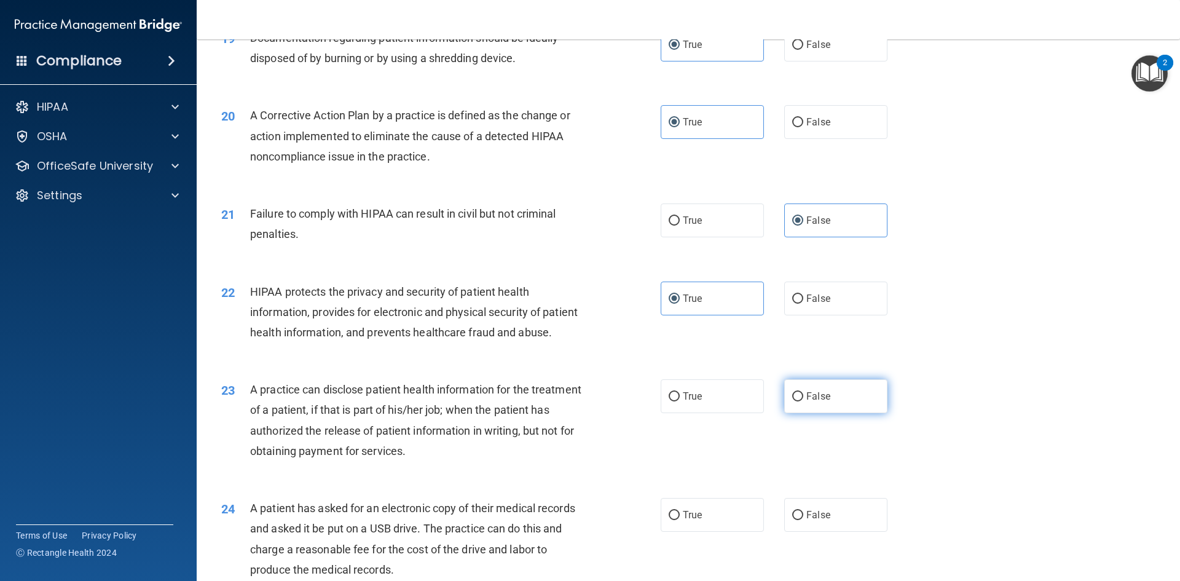
radio input "true"
click at [698, 521] on span "True" at bounding box center [692, 515] width 19 height 12
click at [680, 520] on input "True" at bounding box center [674, 515] width 11 height 9
radio input "true"
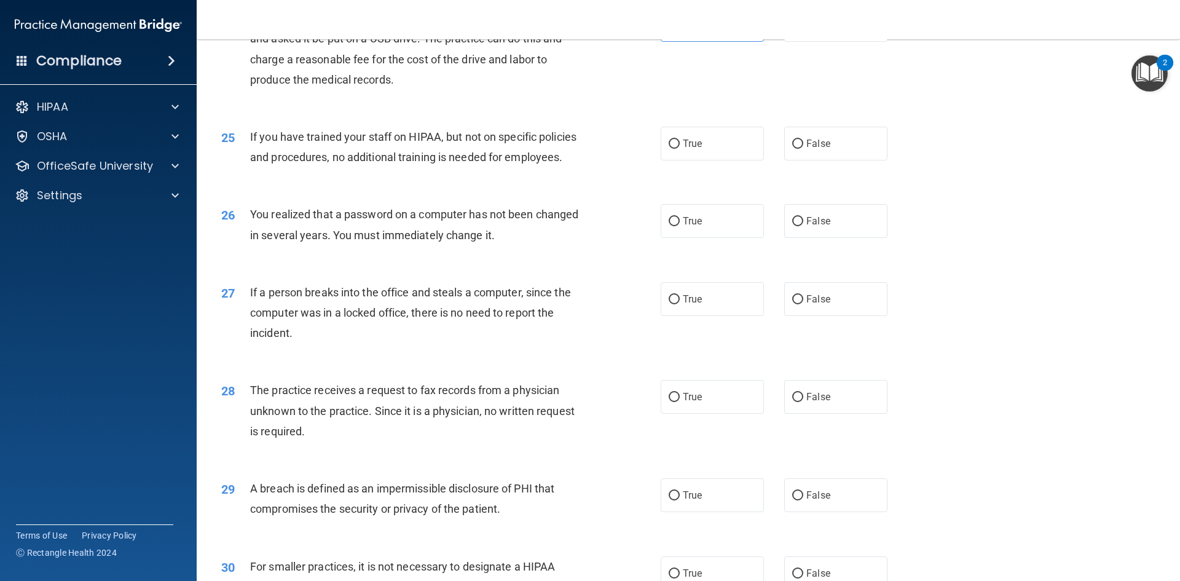
scroll to position [2213, 0]
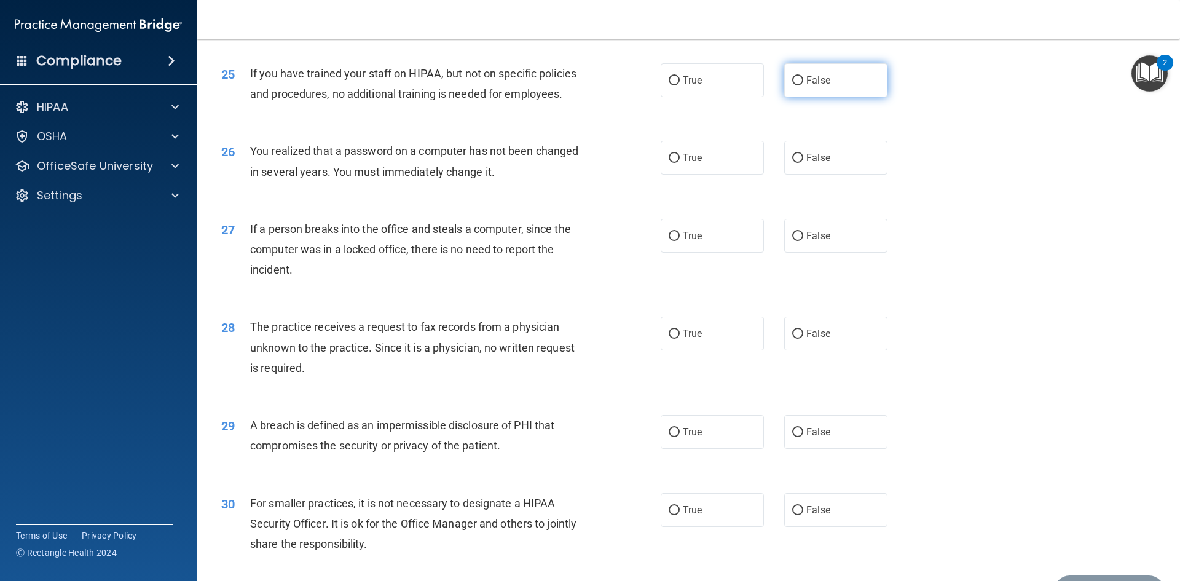
click at [843, 97] on label "False" at bounding box center [835, 80] width 103 height 34
click at [803, 85] on input "False" at bounding box center [797, 80] width 11 height 9
radio input "true"
click at [698, 175] on label "True" at bounding box center [712, 158] width 103 height 34
click at [680, 163] on input "True" at bounding box center [674, 158] width 11 height 9
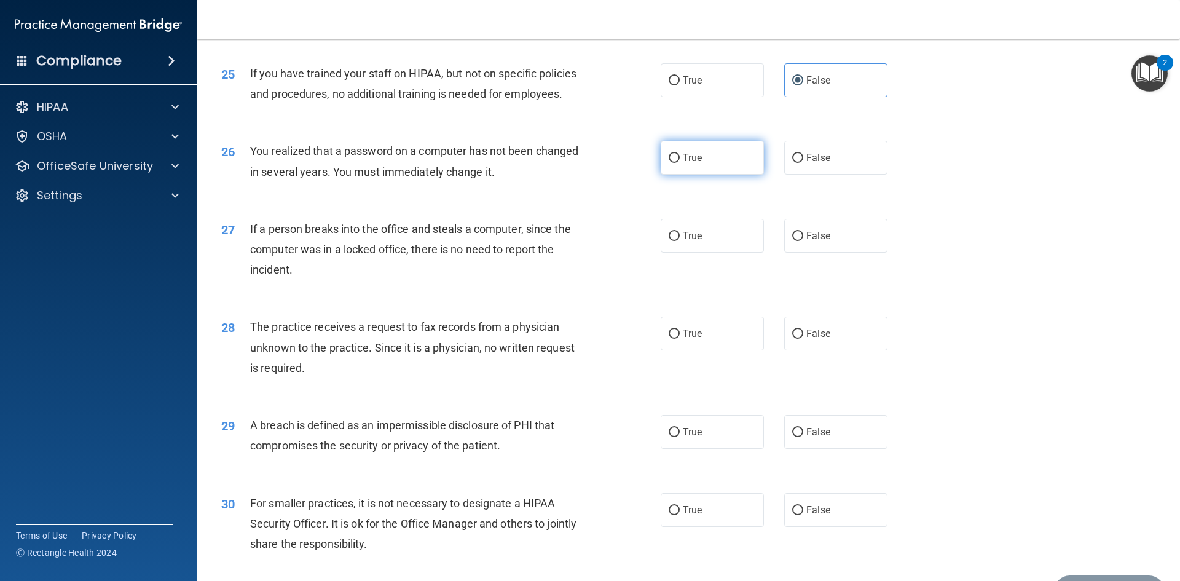
radio input "true"
click at [839, 253] on label "False" at bounding box center [835, 236] width 103 height 34
click at [803, 241] on input "False" at bounding box center [797, 236] width 11 height 9
radio input "true"
click at [841, 350] on label "False" at bounding box center [835, 334] width 103 height 34
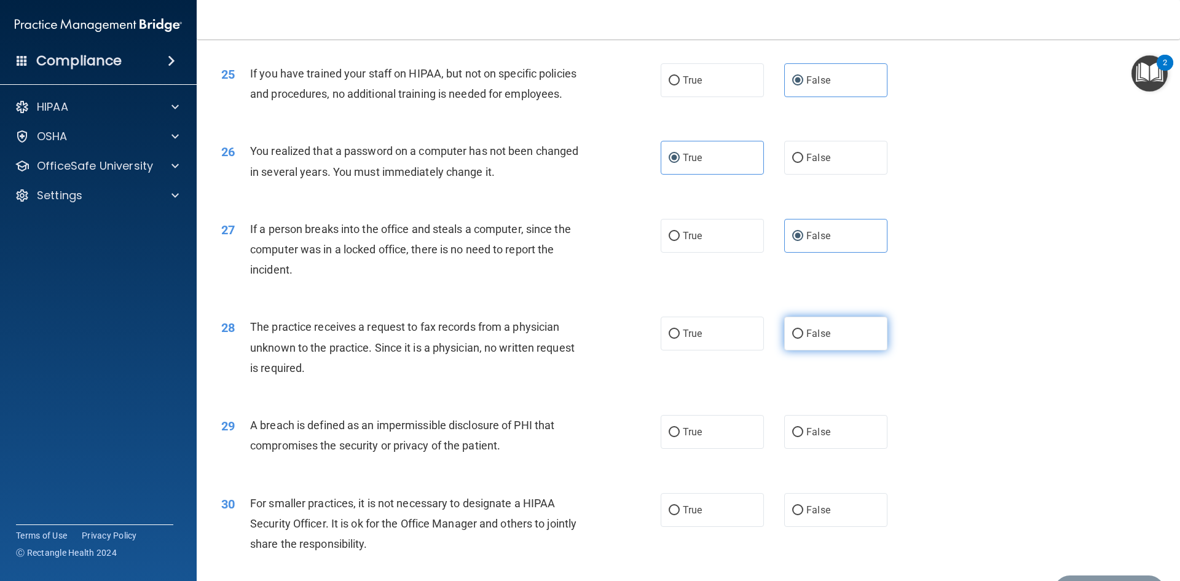
click at [803, 339] on input "False" at bounding box center [797, 334] width 11 height 9
radio input "true"
click at [688, 438] on span "True" at bounding box center [692, 432] width 19 height 12
click at [680, 437] on input "True" at bounding box center [674, 432] width 11 height 9
radio input "true"
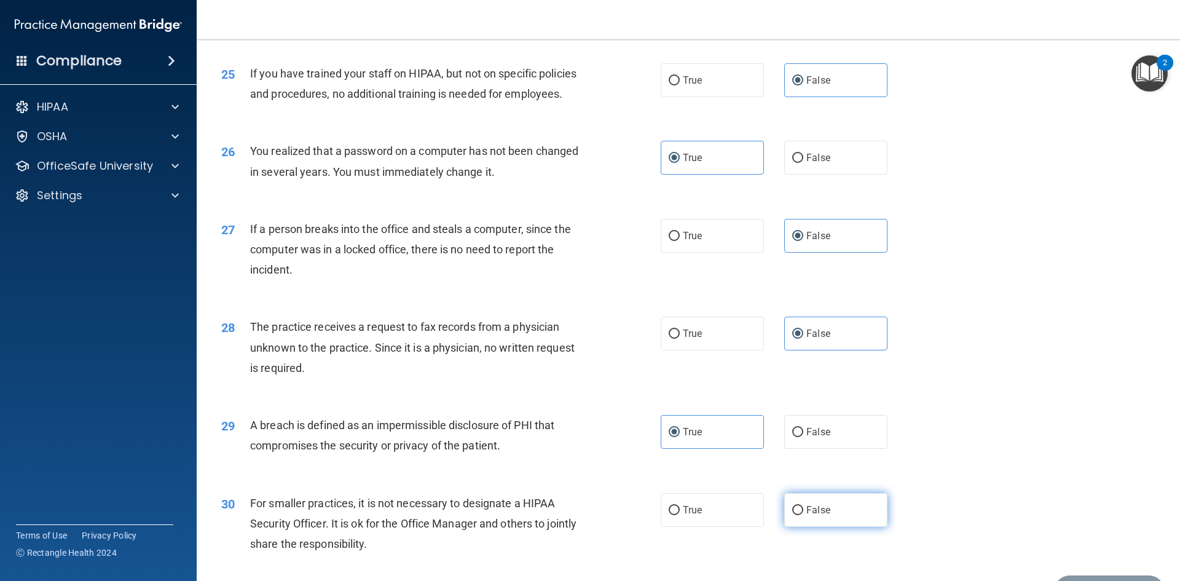
click at [831, 527] on label "False" at bounding box center [835, 510] width 103 height 34
click at [803, 515] on input "False" at bounding box center [797, 510] width 11 height 9
radio input "true"
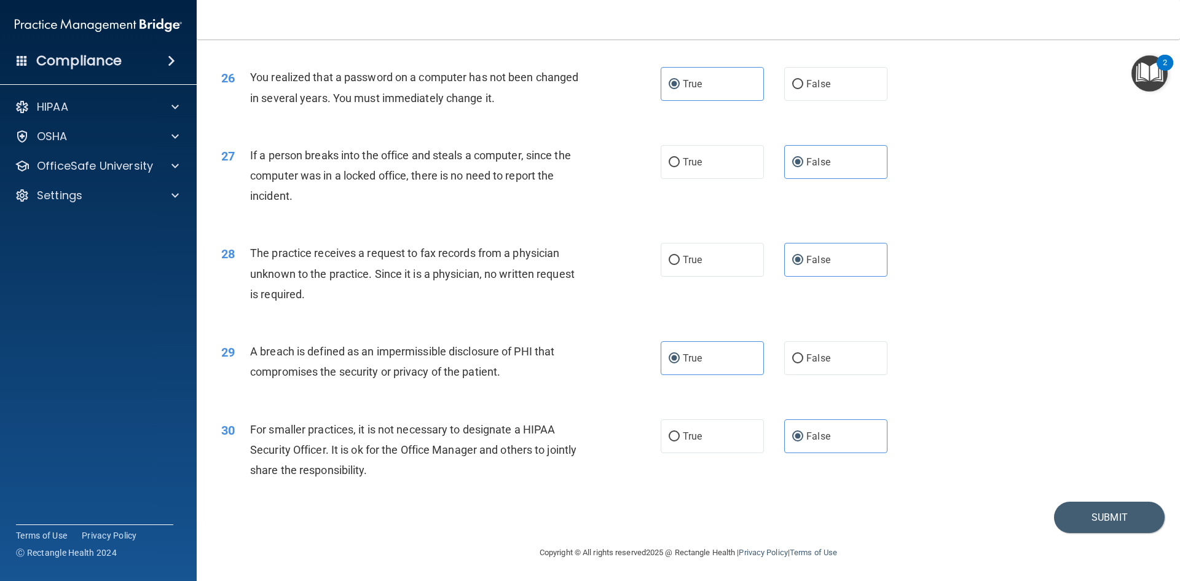
scroll to position [2329, 0]
click at [1072, 518] on button "Submit" at bounding box center [1109, 515] width 111 height 31
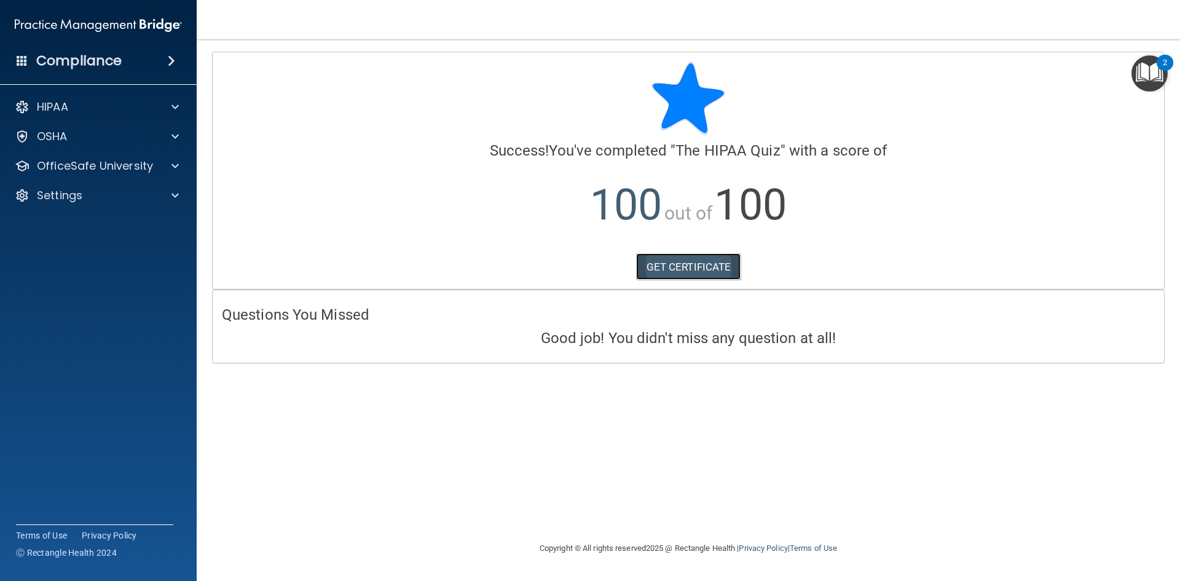
click at [703, 261] on link "GET CERTIFICATE" at bounding box center [688, 266] width 105 height 27
click at [78, 166] on p "OfficeSafe University" at bounding box center [95, 166] width 116 height 15
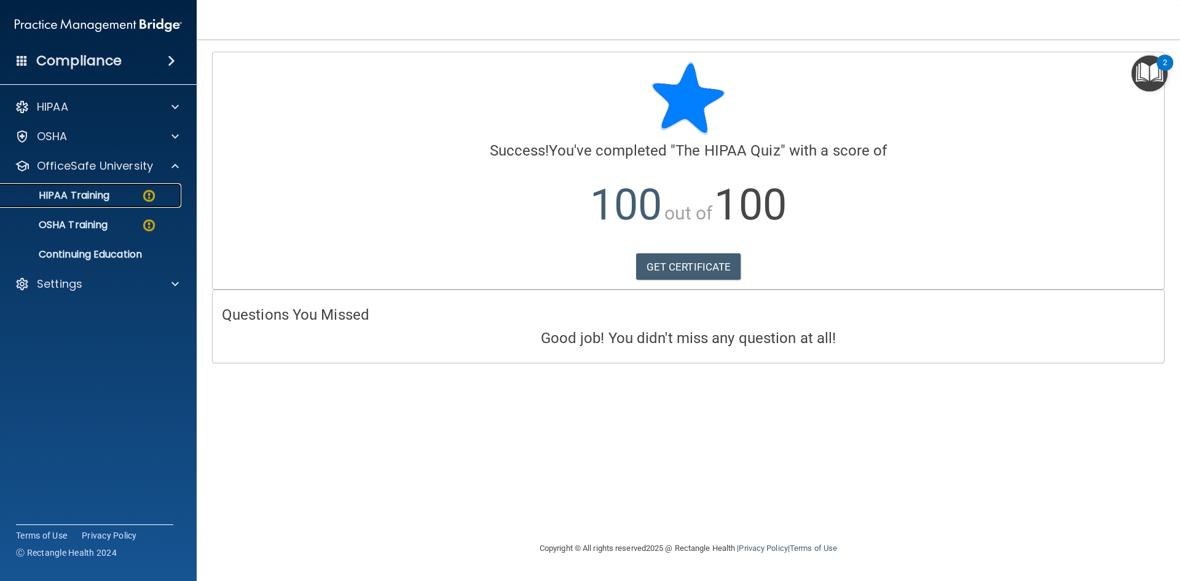
click at [79, 195] on p "HIPAA Training" at bounding box center [58, 195] width 101 height 12
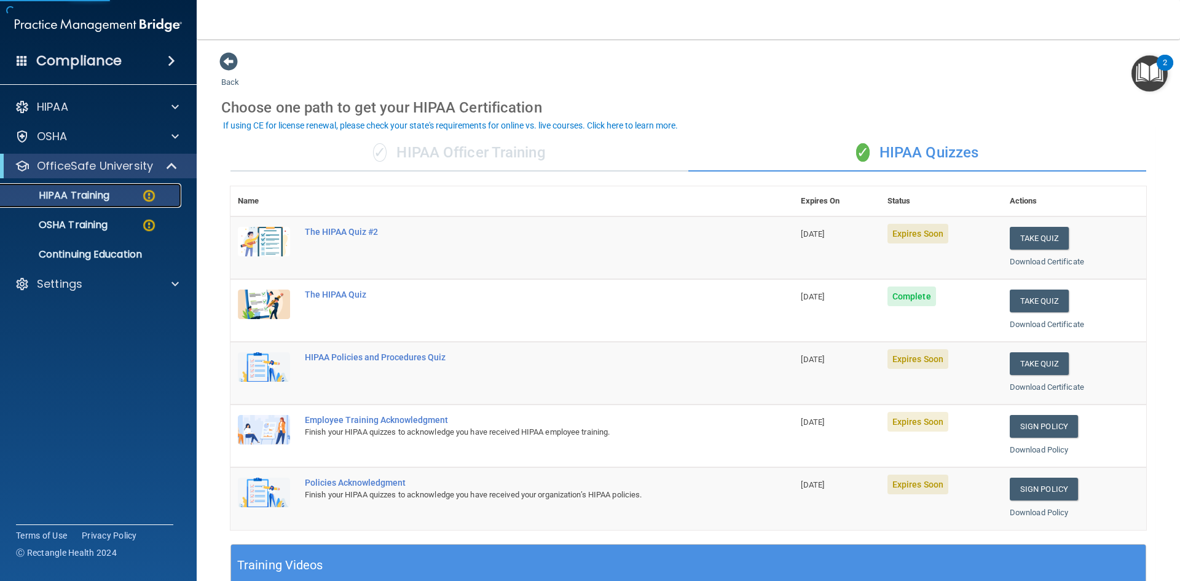
click at [79, 195] on p "HIPAA Training" at bounding box center [58, 195] width 101 height 12
click at [1043, 234] on button "Take Quiz" at bounding box center [1039, 238] width 59 height 23
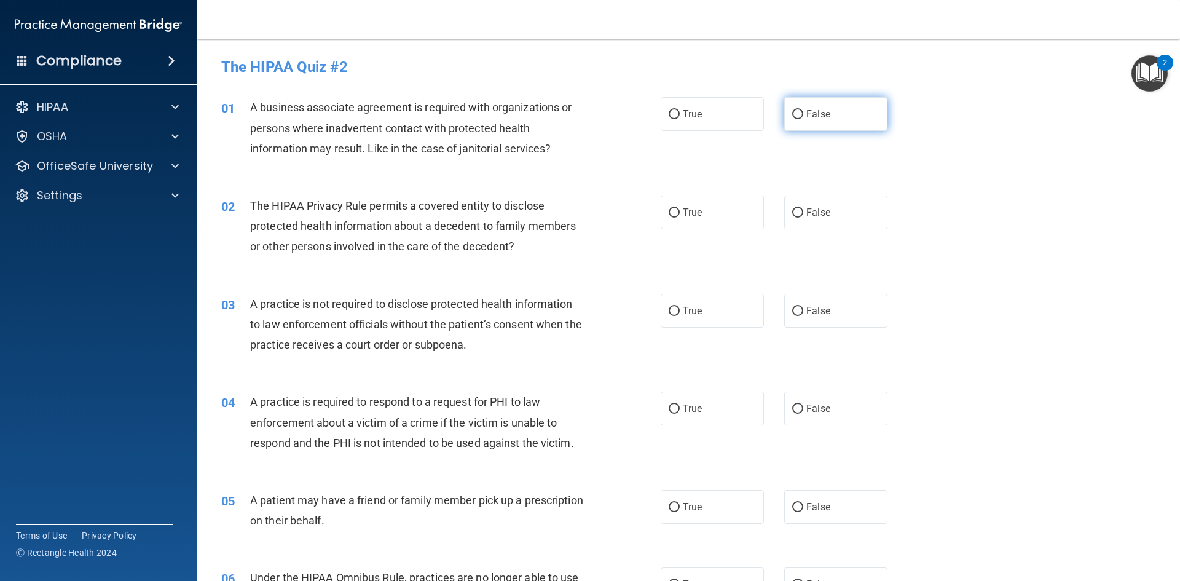
click at [831, 109] on label "False" at bounding box center [835, 114] width 103 height 34
click at [803, 110] on input "False" at bounding box center [797, 114] width 11 height 9
radio input "true"
click at [684, 208] on span "True" at bounding box center [692, 213] width 19 height 12
click at [680, 208] on input "True" at bounding box center [674, 212] width 11 height 9
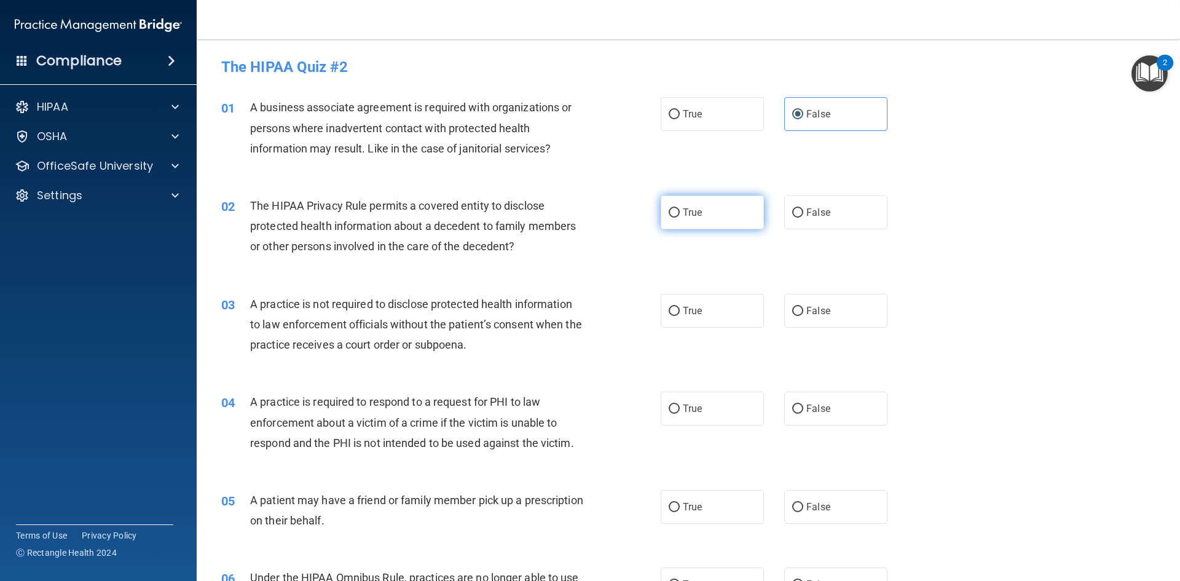
radio input "true"
click at [813, 309] on span "False" at bounding box center [819, 311] width 24 height 12
click at [803, 309] on input "False" at bounding box center [797, 311] width 11 height 9
radio input "true"
click at [685, 400] on label "True" at bounding box center [712, 409] width 103 height 34
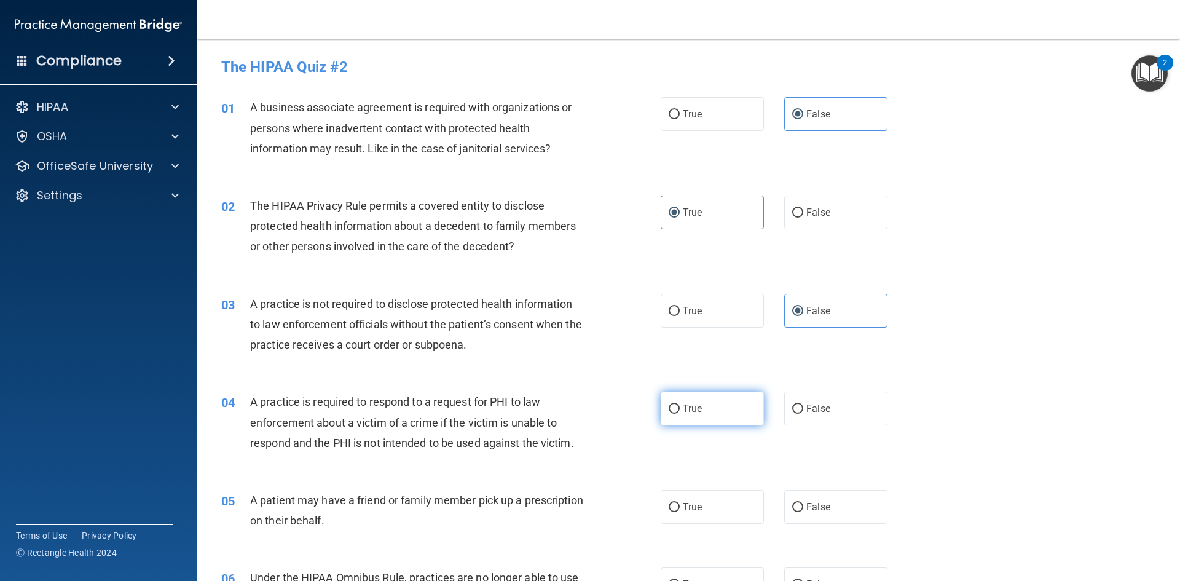
click at [680, 405] on input "True" at bounding box center [674, 409] width 11 height 9
radio input "true"
click at [699, 488] on div "05 A patient may have a friend or family member pick up a prescription on their…" at bounding box center [688, 513] width 953 height 77
click at [699, 497] on label "True" at bounding box center [712, 507] width 103 height 34
click at [680, 503] on input "True" at bounding box center [674, 507] width 11 height 9
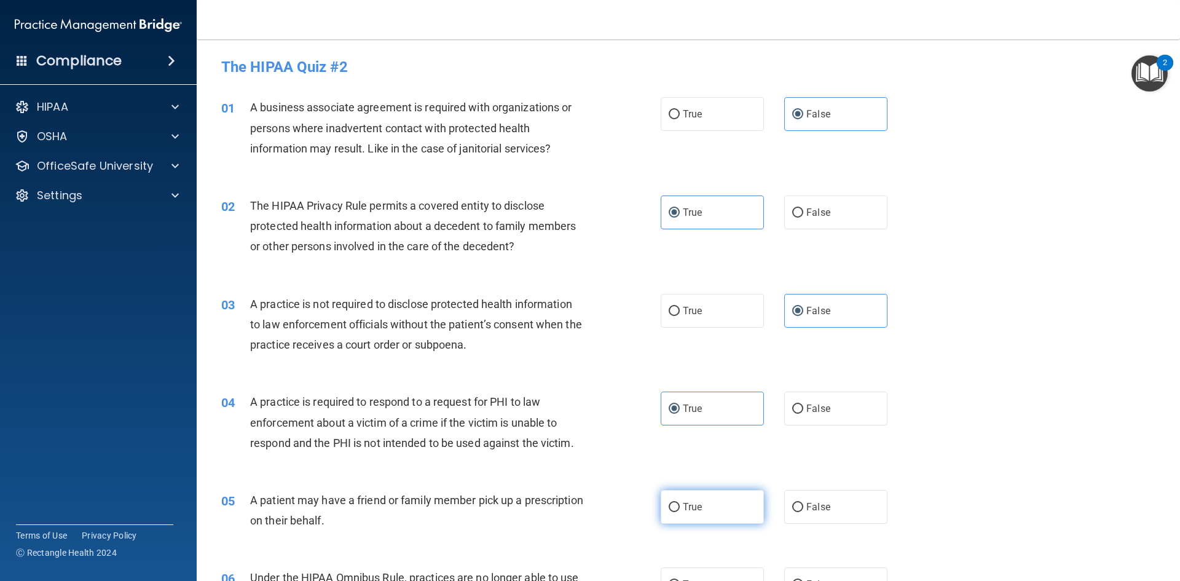
radio input "true"
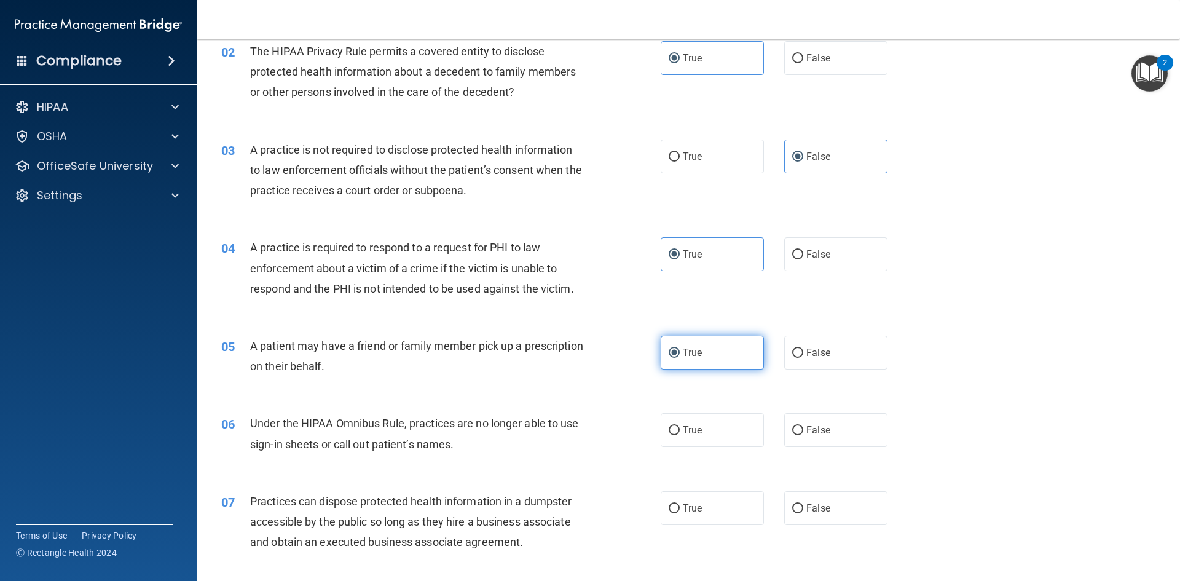
scroll to position [184, 0]
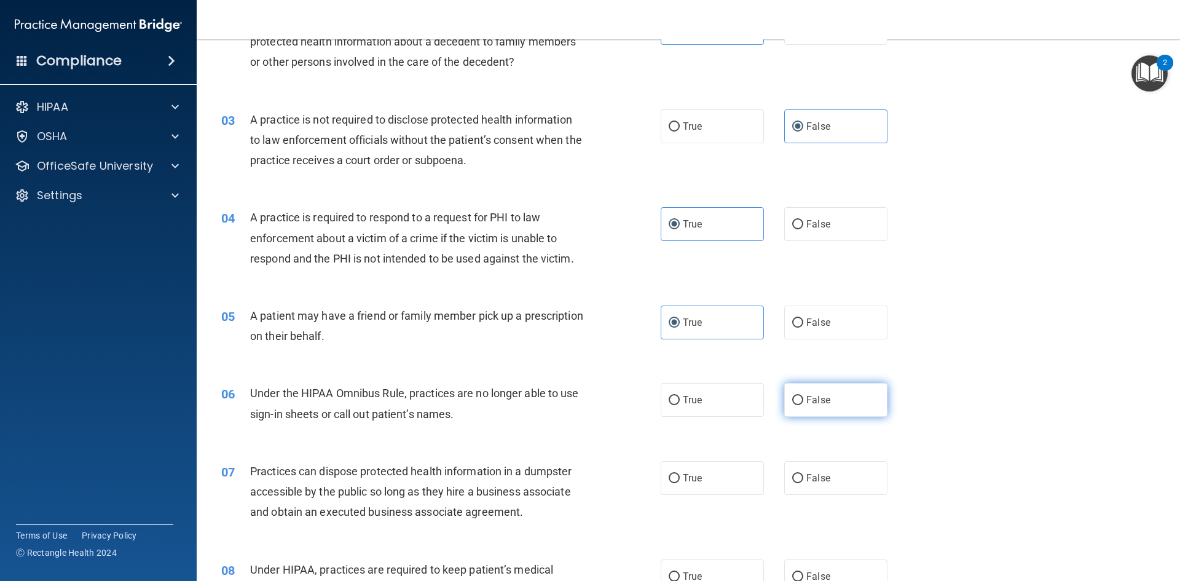
click at [836, 403] on label "False" at bounding box center [835, 400] width 103 height 34
click at [803, 403] on input "False" at bounding box center [797, 400] width 11 height 9
radio input "true"
click at [818, 476] on span "False" at bounding box center [819, 478] width 24 height 12
click at [803, 476] on input "False" at bounding box center [797, 478] width 11 height 9
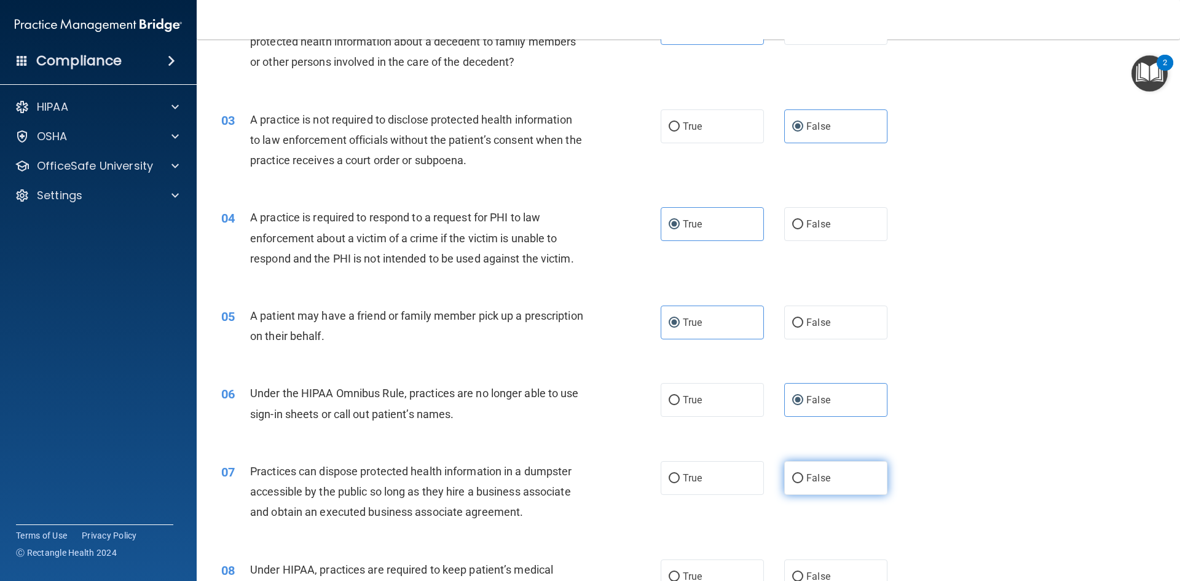
radio input "true"
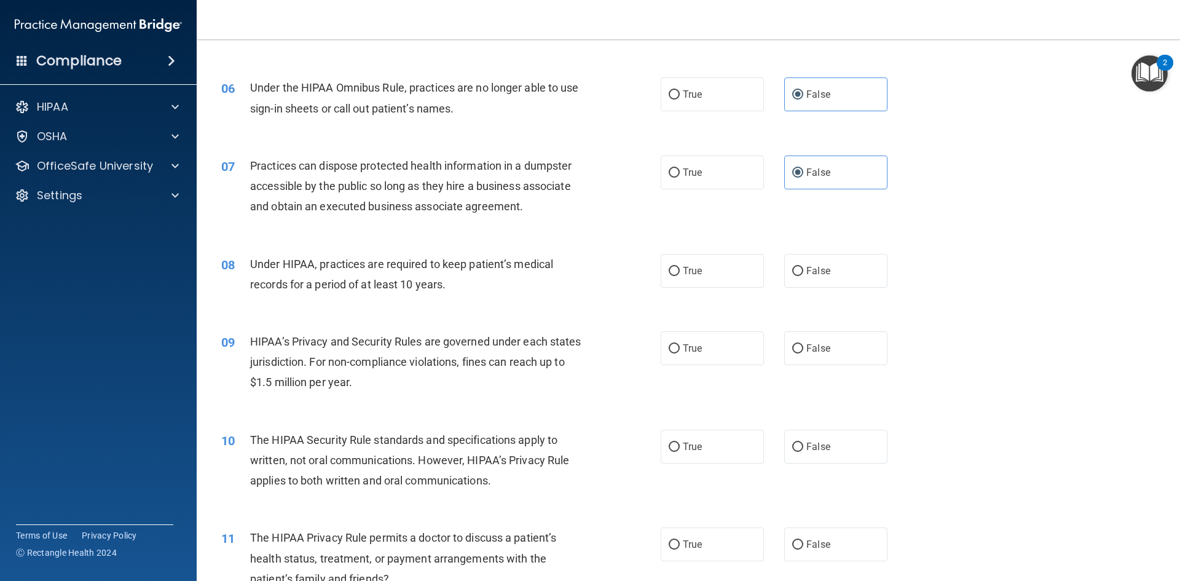
scroll to position [492, 0]
click at [831, 265] on label "False" at bounding box center [835, 269] width 103 height 34
click at [803, 265] on input "False" at bounding box center [797, 269] width 11 height 9
radio input "true"
click at [831, 339] on label "False" at bounding box center [835, 347] width 103 height 34
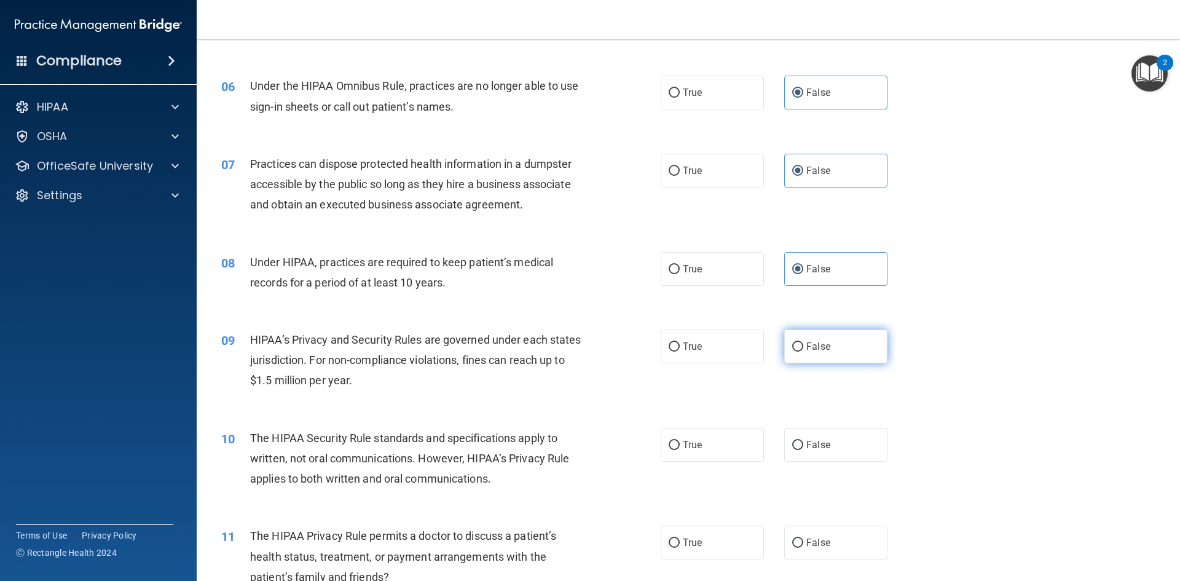
click at [803, 342] on input "False" at bounding box center [797, 346] width 11 height 9
radio input "true"
click at [720, 444] on label "True" at bounding box center [712, 445] width 103 height 34
click at [680, 444] on input "True" at bounding box center [674, 445] width 11 height 9
radio input "true"
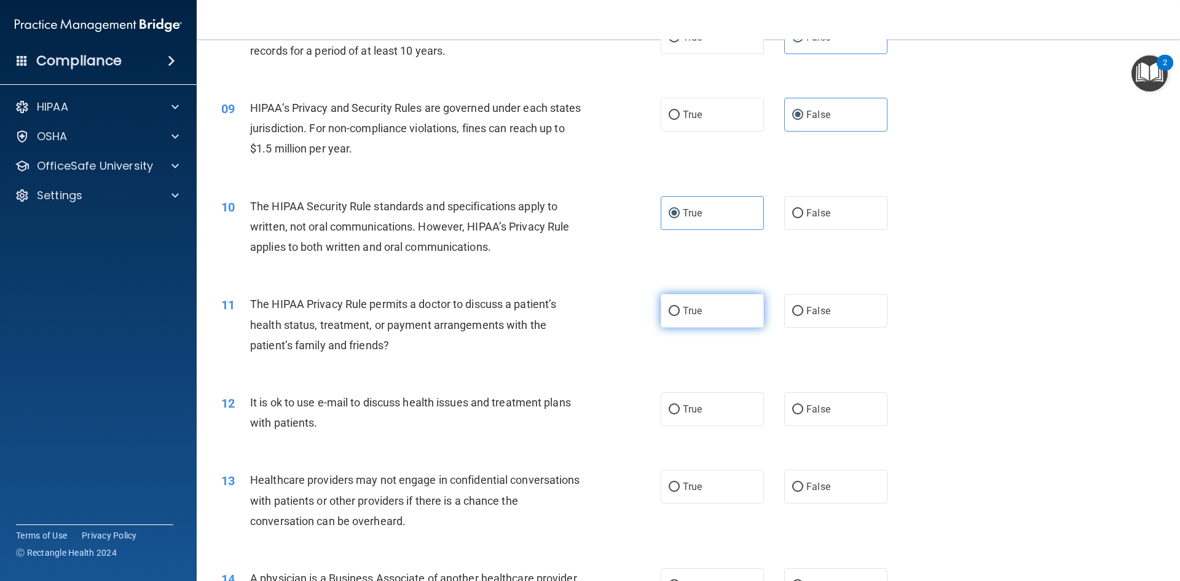
scroll to position [738, 0]
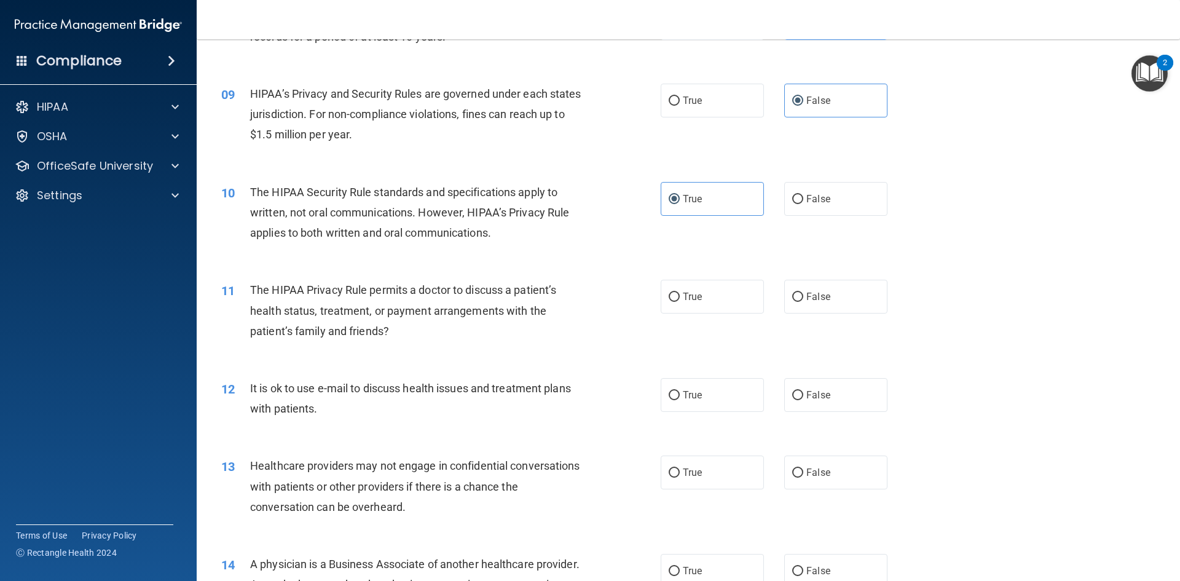
drag, startPoint x: 685, startPoint y: 288, endPoint x: 705, endPoint y: 357, distance: 71.6
click at [683, 291] on label "True" at bounding box center [712, 297] width 103 height 34
click at [680, 293] on input "True" at bounding box center [674, 297] width 11 height 9
radio input "true"
click at [692, 390] on span "True" at bounding box center [692, 395] width 19 height 12
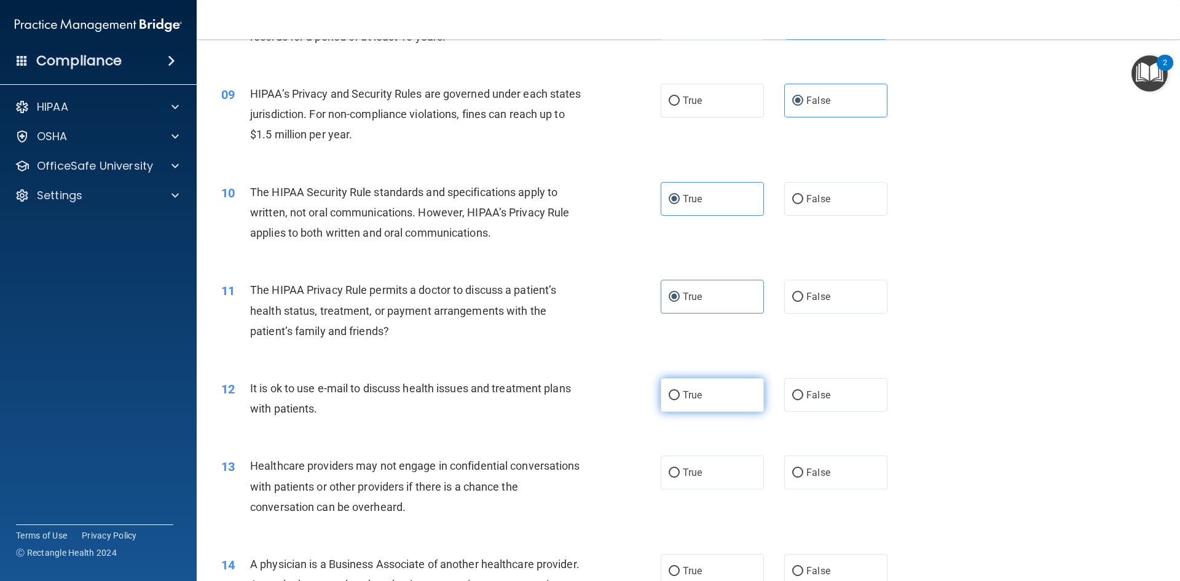
click at [680, 391] on input "True" at bounding box center [674, 395] width 11 height 9
radio input "true"
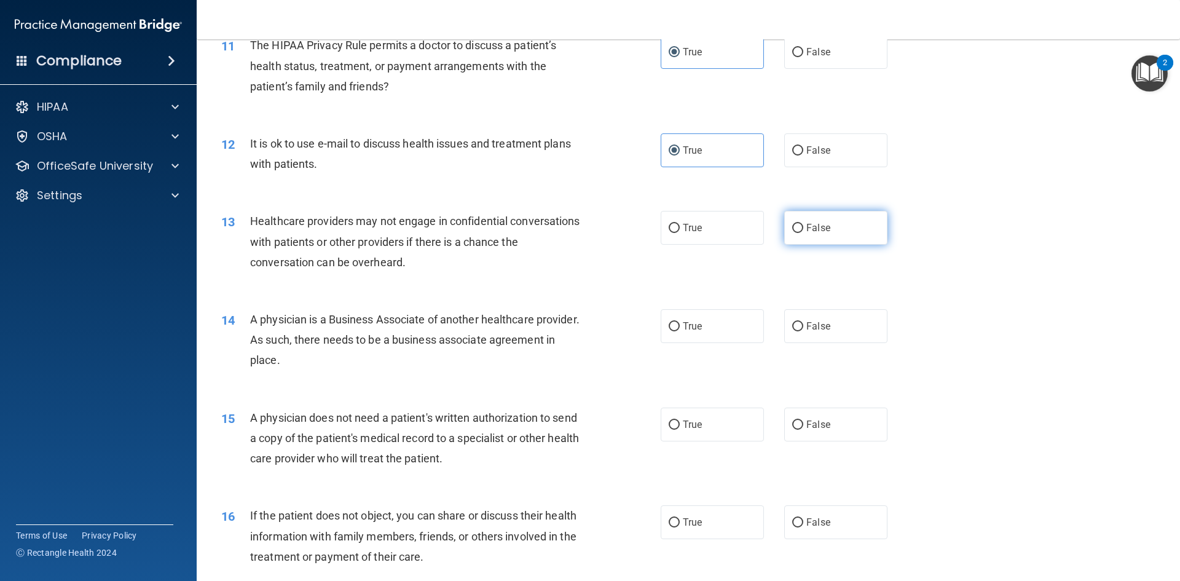
scroll to position [984, 0]
click at [814, 223] on span "False" at bounding box center [819, 227] width 24 height 12
click at [803, 223] on input "False" at bounding box center [797, 227] width 11 height 9
radio input "true"
click at [833, 322] on label "False" at bounding box center [835, 325] width 103 height 34
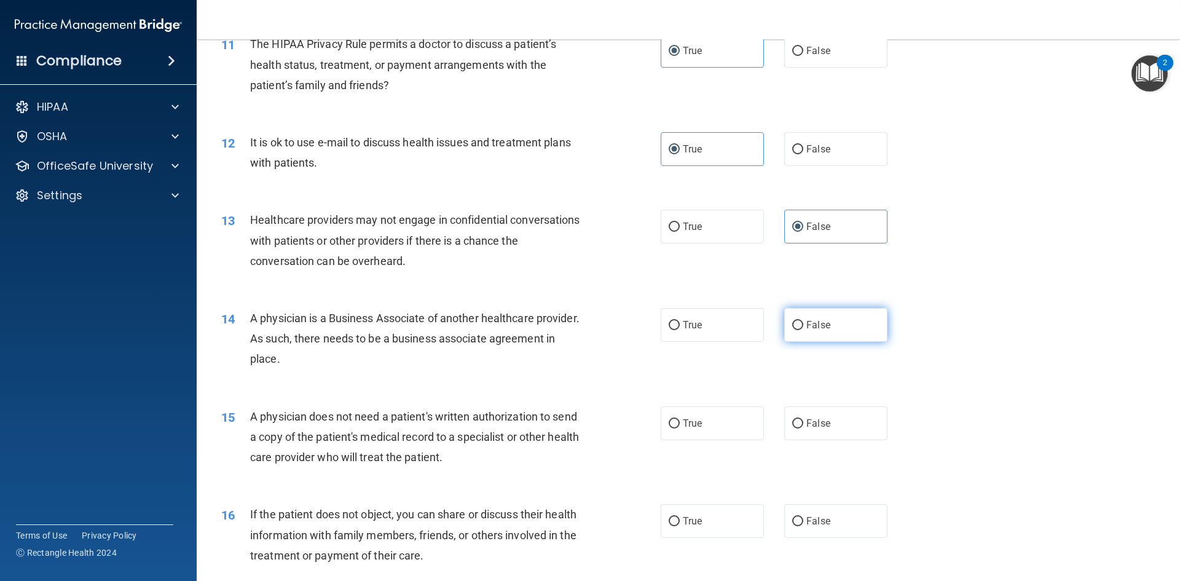
click at [803, 322] on input "False" at bounding box center [797, 325] width 11 height 9
radio input "true"
click at [689, 428] on span "True" at bounding box center [692, 423] width 19 height 12
click at [680, 428] on input "True" at bounding box center [674, 423] width 11 height 9
radio input "true"
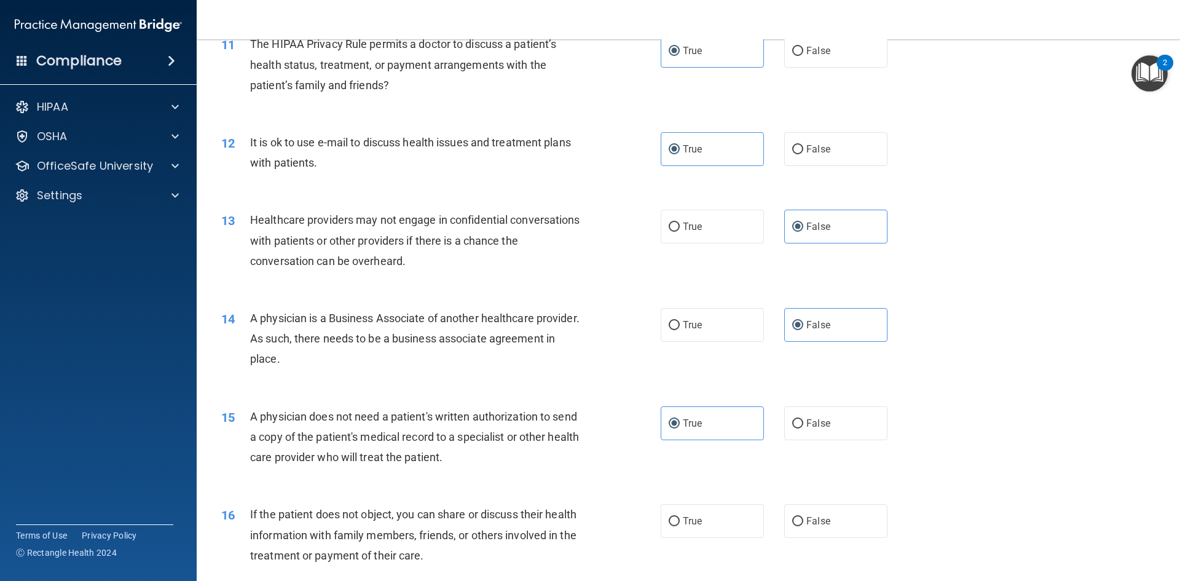
scroll to position [1107, 0]
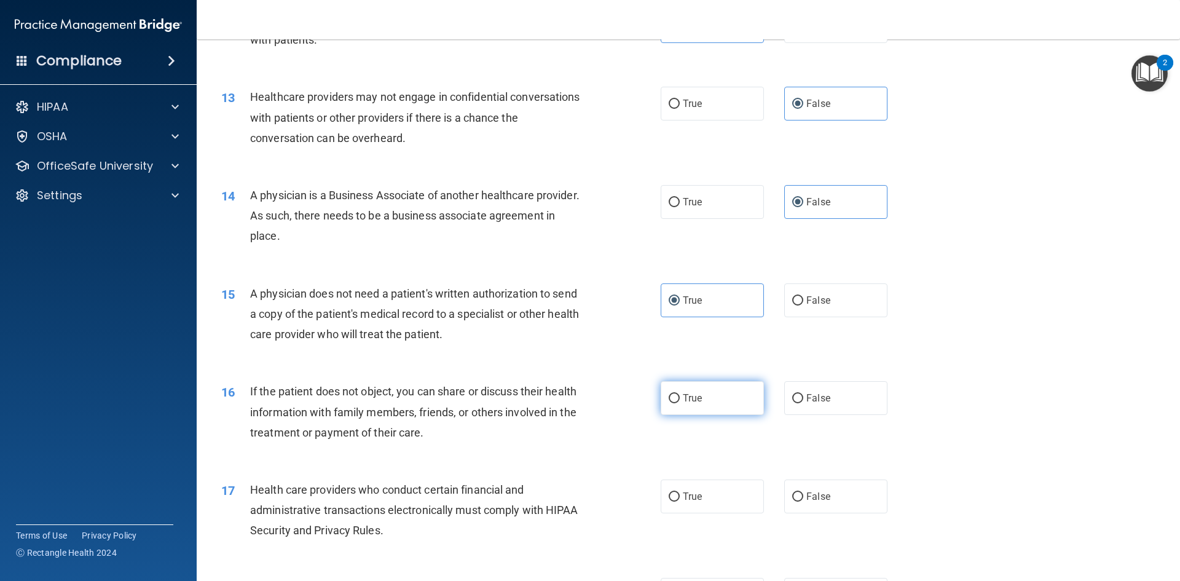
click at [693, 400] on span "True" at bounding box center [692, 398] width 19 height 12
click at [680, 400] on input "True" at bounding box center [674, 398] width 11 height 9
radio input "true"
click at [698, 489] on label "True" at bounding box center [712, 497] width 103 height 34
click at [680, 492] on input "True" at bounding box center [674, 496] width 11 height 9
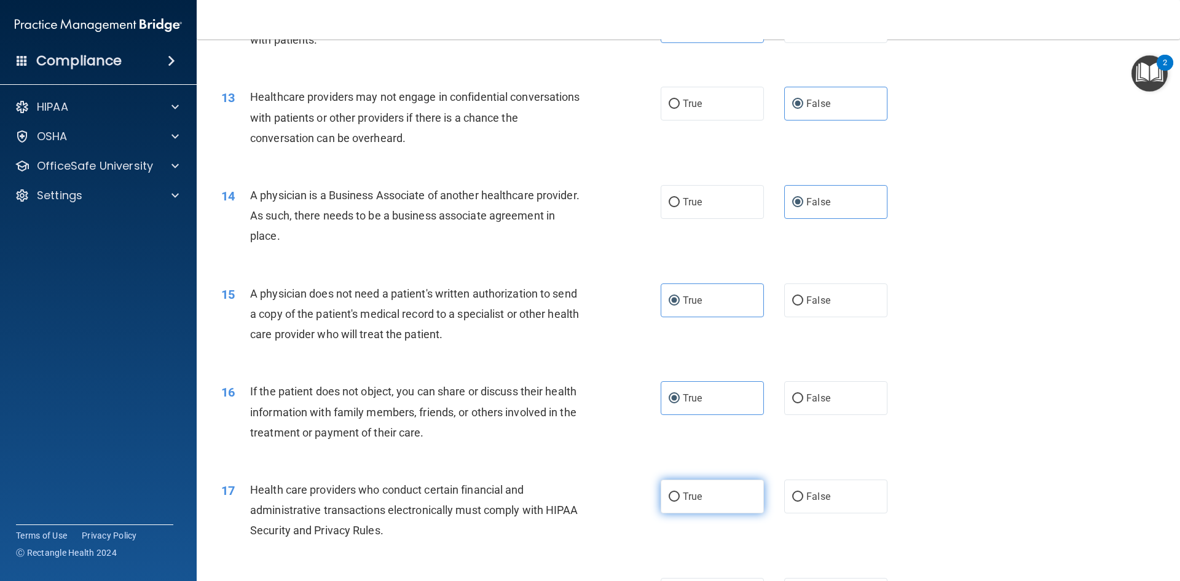
radio input "true"
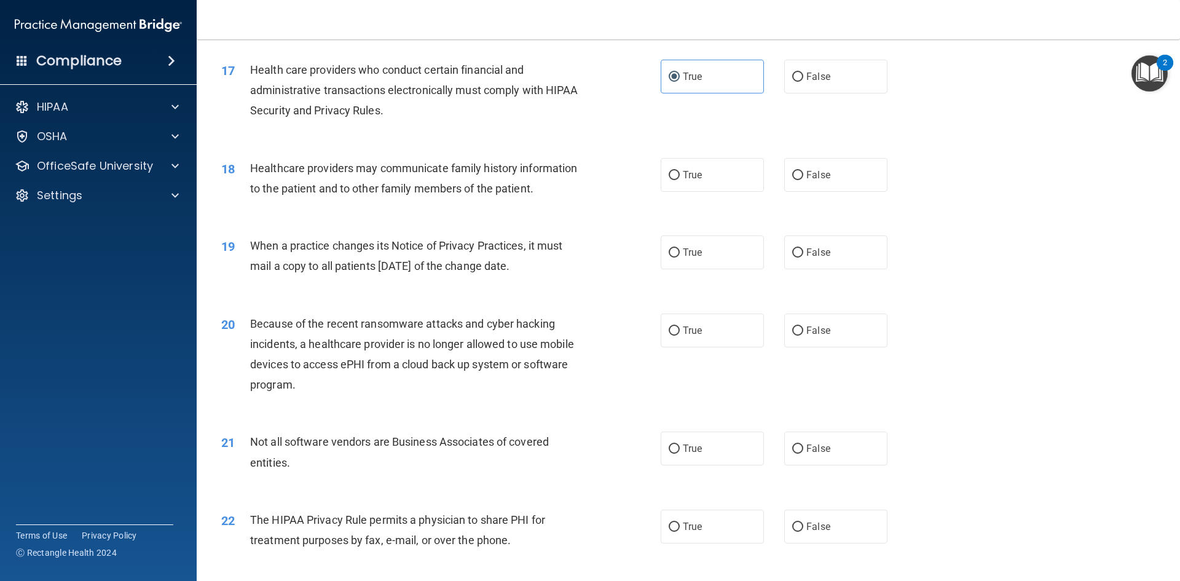
scroll to position [1537, 0]
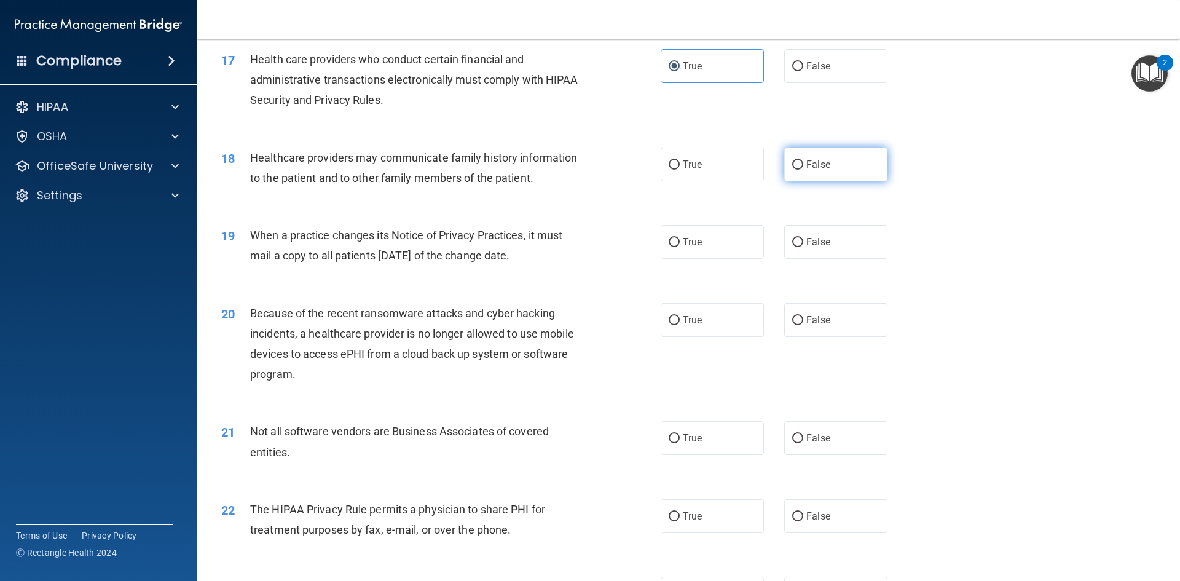
click at [855, 161] on label "False" at bounding box center [835, 165] width 103 height 34
click at [803, 161] on input "False" at bounding box center [797, 164] width 11 height 9
radio input "true"
click at [843, 236] on label "False" at bounding box center [835, 242] width 103 height 34
click at [803, 238] on input "False" at bounding box center [797, 242] width 11 height 9
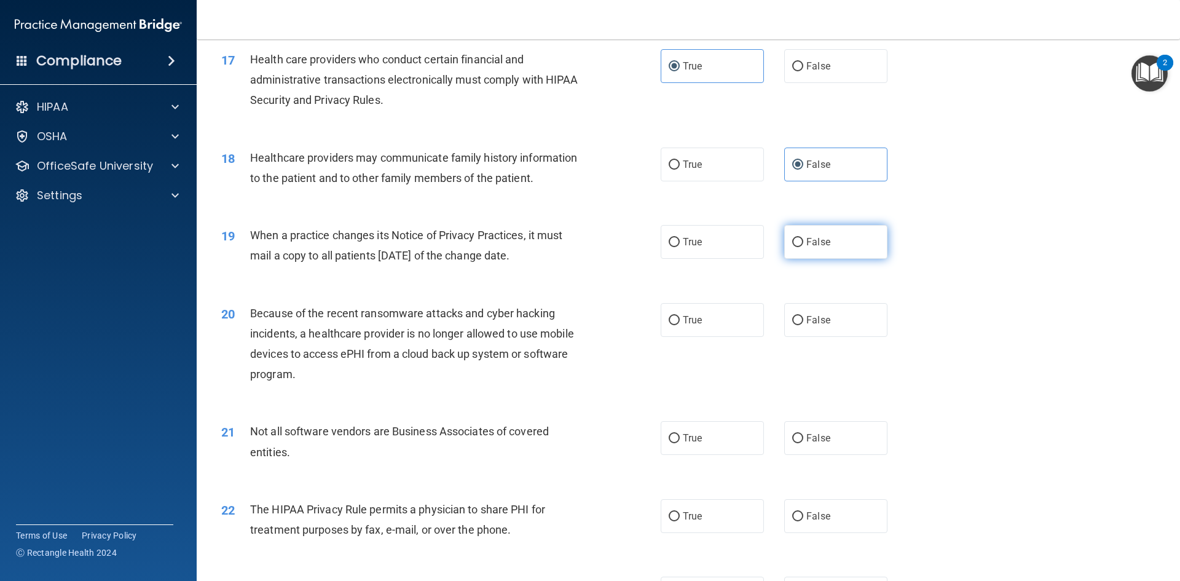
radio input "true"
click at [819, 328] on label "False" at bounding box center [835, 320] width 103 height 34
click at [803, 325] on input "False" at bounding box center [797, 320] width 11 height 9
radio input "true"
click at [676, 443] on label "True" at bounding box center [712, 438] width 103 height 34
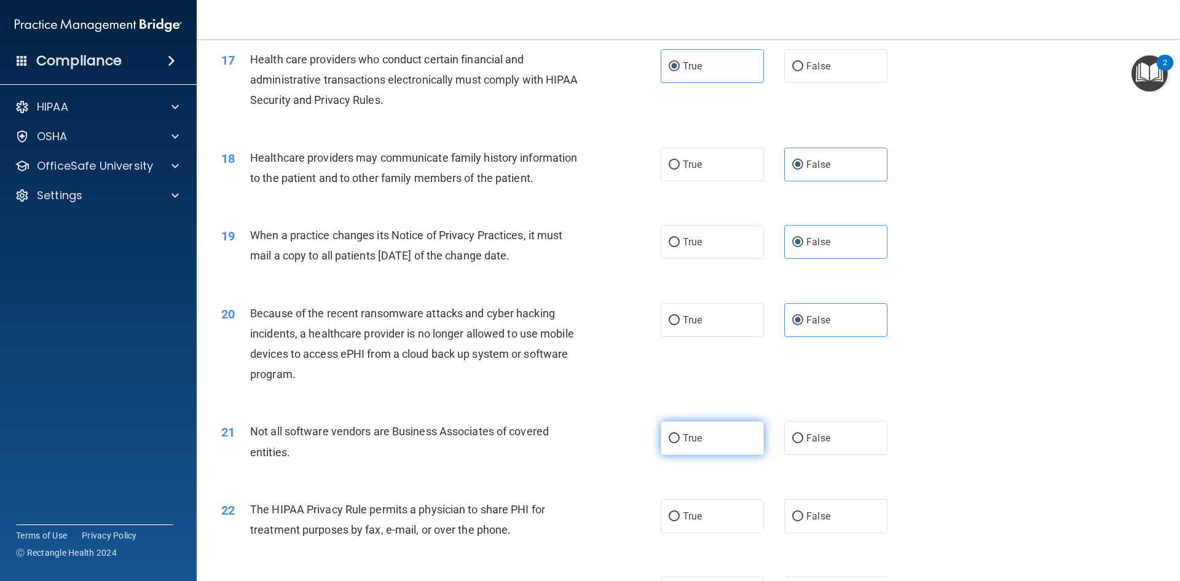
click at [676, 443] on input "True" at bounding box center [674, 438] width 11 height 9
radio input "true"
click at [693, 521] on span "True" at bounding box center [692, 516] width 19 height 12
click at [680, 521] on input "True" at bounding box center [674, 516] width 11 height 9
radio input "true"
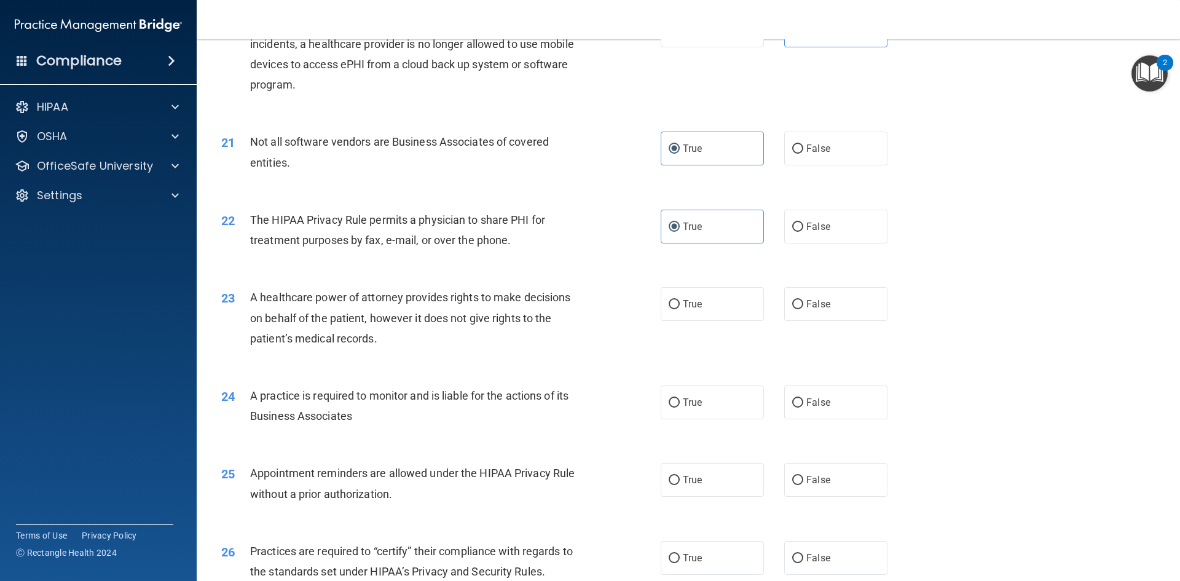
scroll to position [1844, 0]
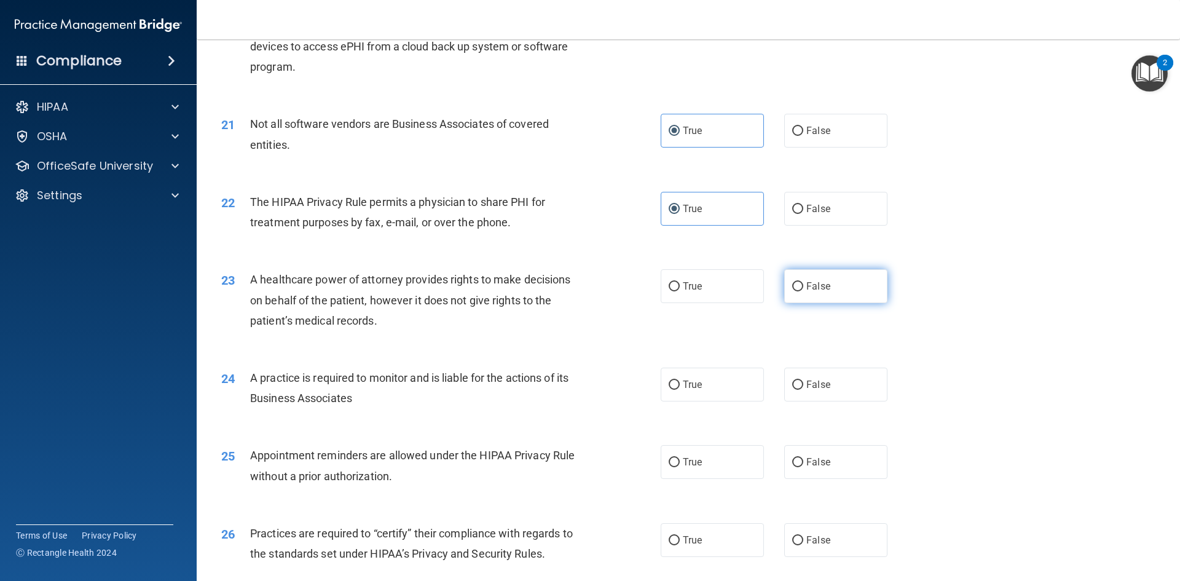
click at [835, 277] on label "False" at bounding box center [835, 286] width 103 height 34
click at [803, 282] on input "False" at bounding box center [797, 286] width 11 height 9
radio input "true"
click at [837, 391] on label "False" at bounding box center [835, 385] width 103 height 34
click at [803, 390] on input "False" at bounding box center [797, 385] width 11 height 9
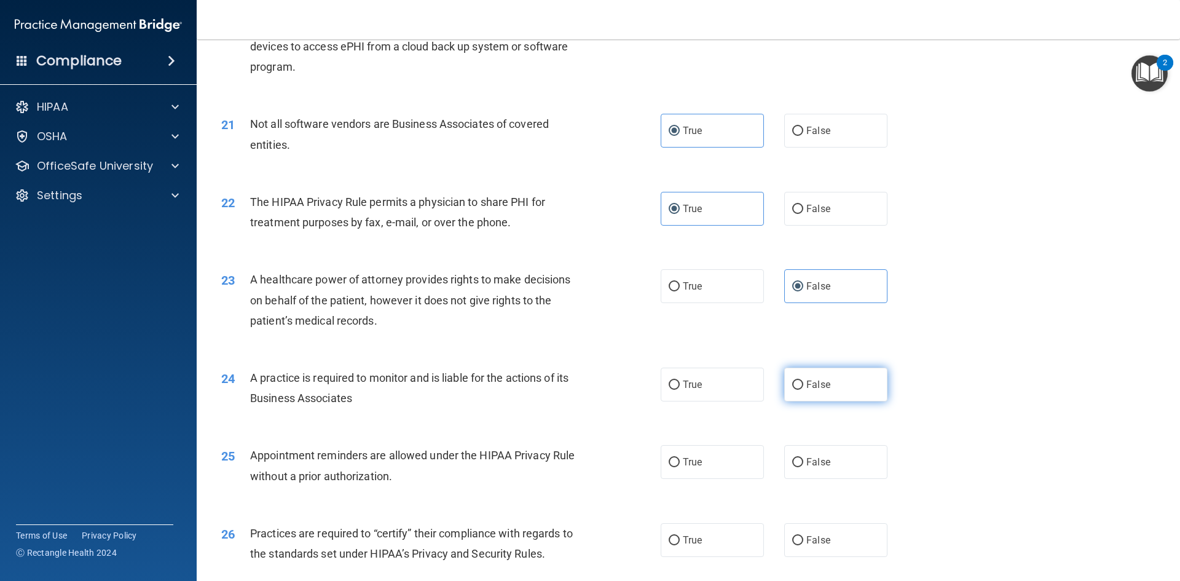
radio input "true"
click at [703, 453] on label "True" at bounding box center [712, 462] width 103 height 34
click at [680, 458] on input "True" at bounding box center [674, 462] width 11 height 9
radio input "true"
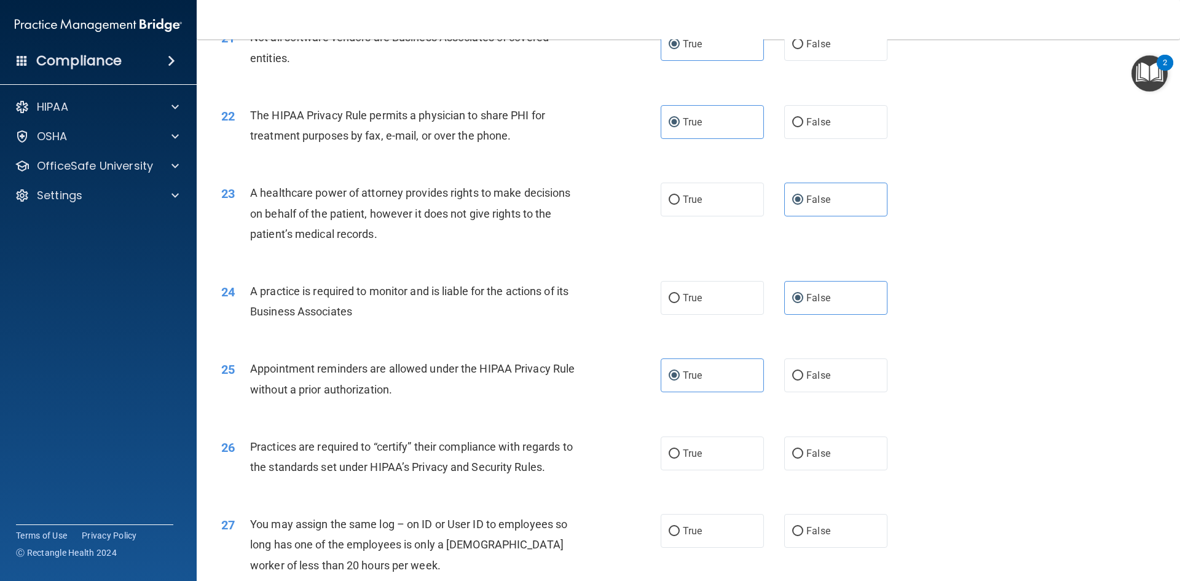
scroll to position [1967, 0]
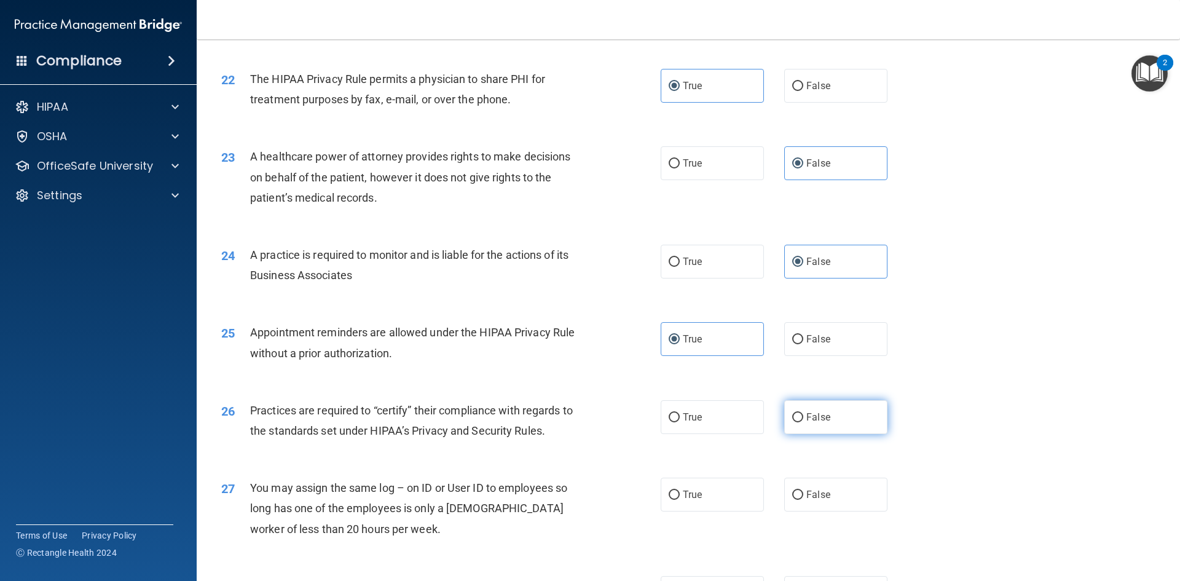
click at [843, 424] on label "False" at bounding box center [835, 417] width 103 height 34
click at [803, 422] on input "False" at bounding box center [797, 417] width 11 height 9
radio input "true"
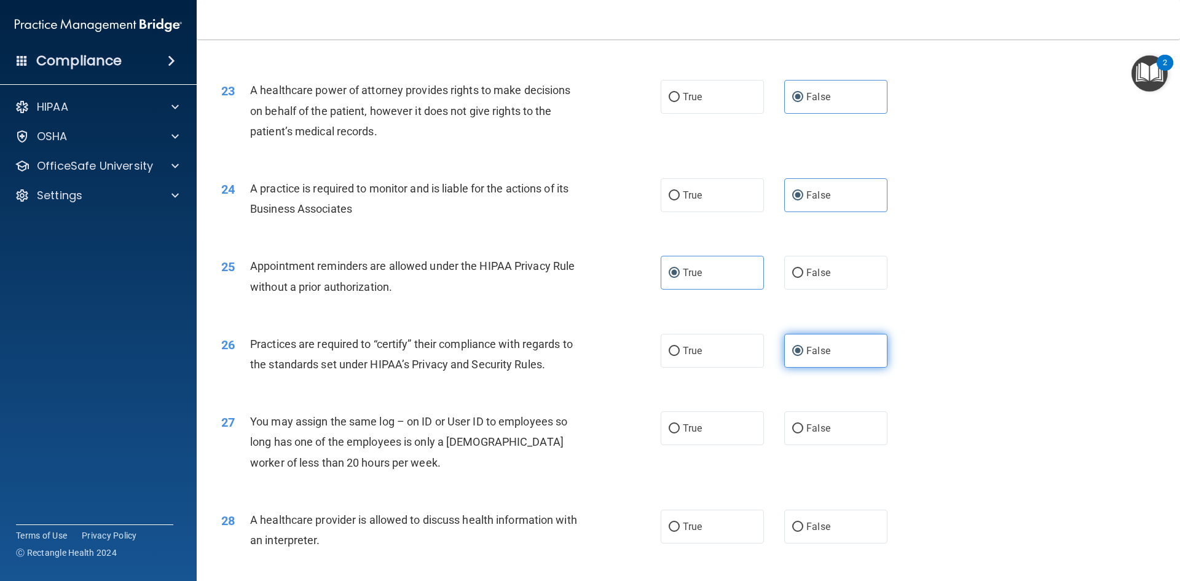
scroll to position [2090, 0]
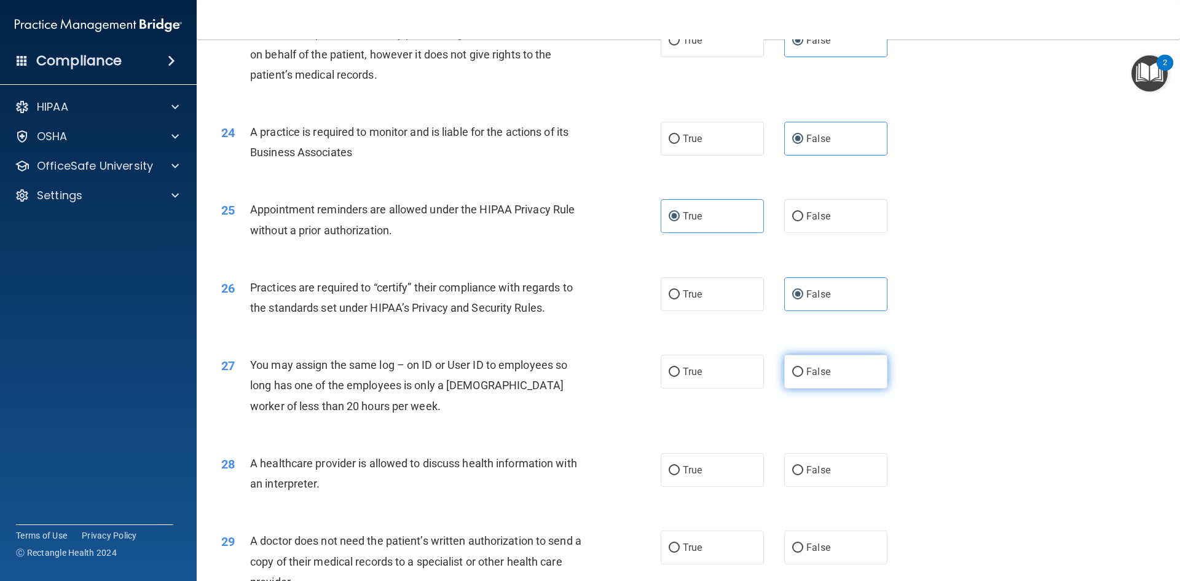
click at [840, 379] on label "False" at bounding box center [835, 372] width 103 height 34
click at [803, 377] on input "False" at bounding box center [797, 372] width 11 height 9
radio input "true"
click at [695, 467] on span "True" at bounding box center [692, 470] width 19 height 12
click at [680, 467] on input "True" at bounding box center [674, 470] width 11 height 9
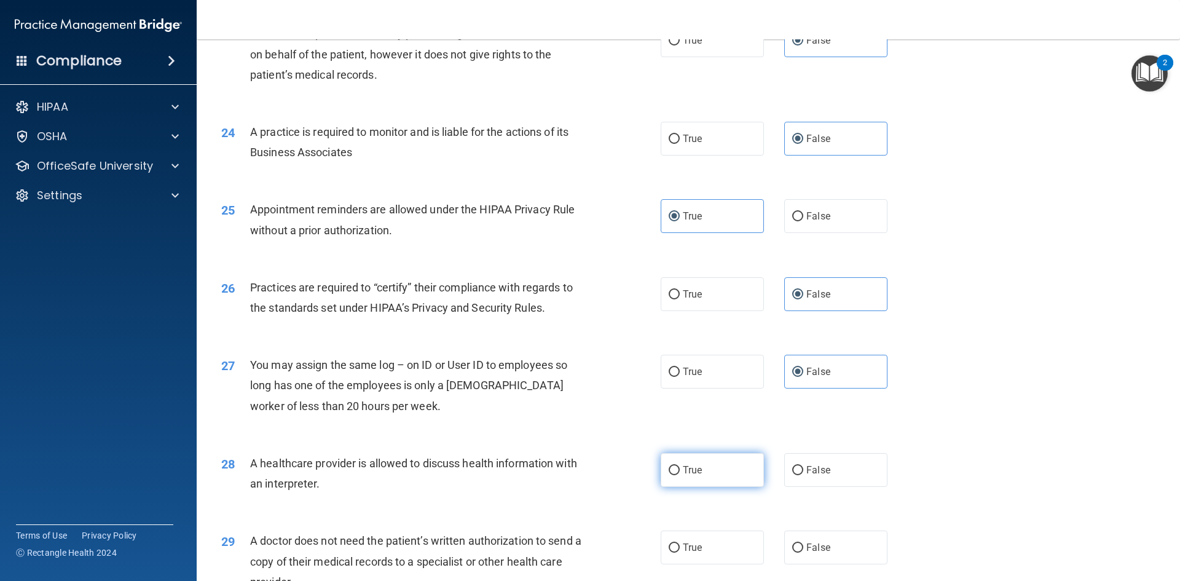
radio input "true"
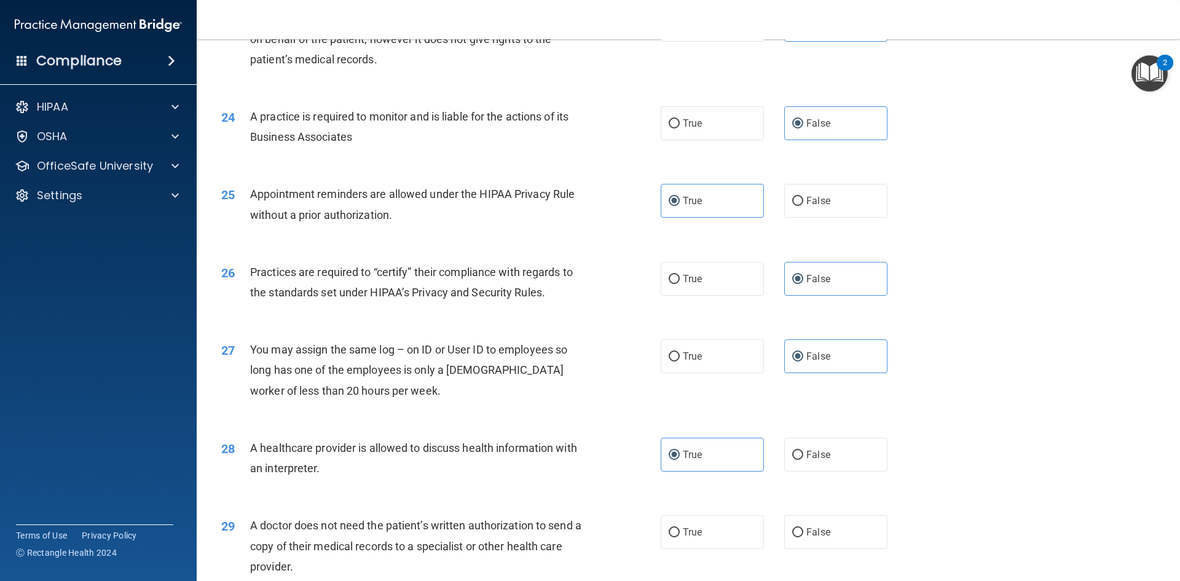
scroll to position [2152, 0]
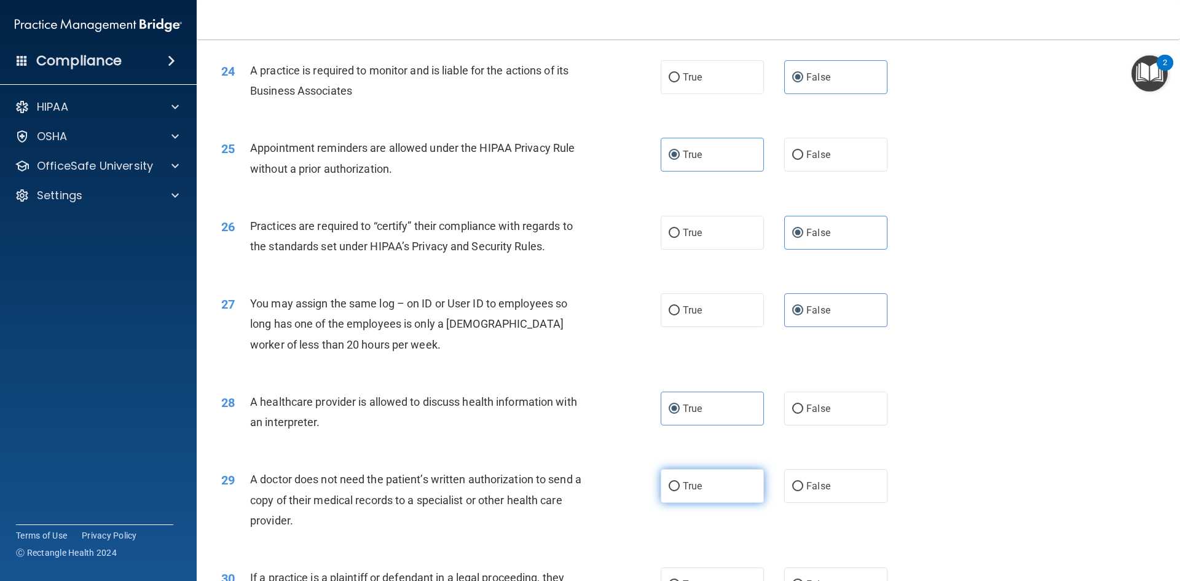
click at [695, 491] on span "True" at bounding box center [692, 486] width 19 height 12
click at [680, 491] on input "True" at bounding box center [674, 486] width 11 height 9
radio input "true"
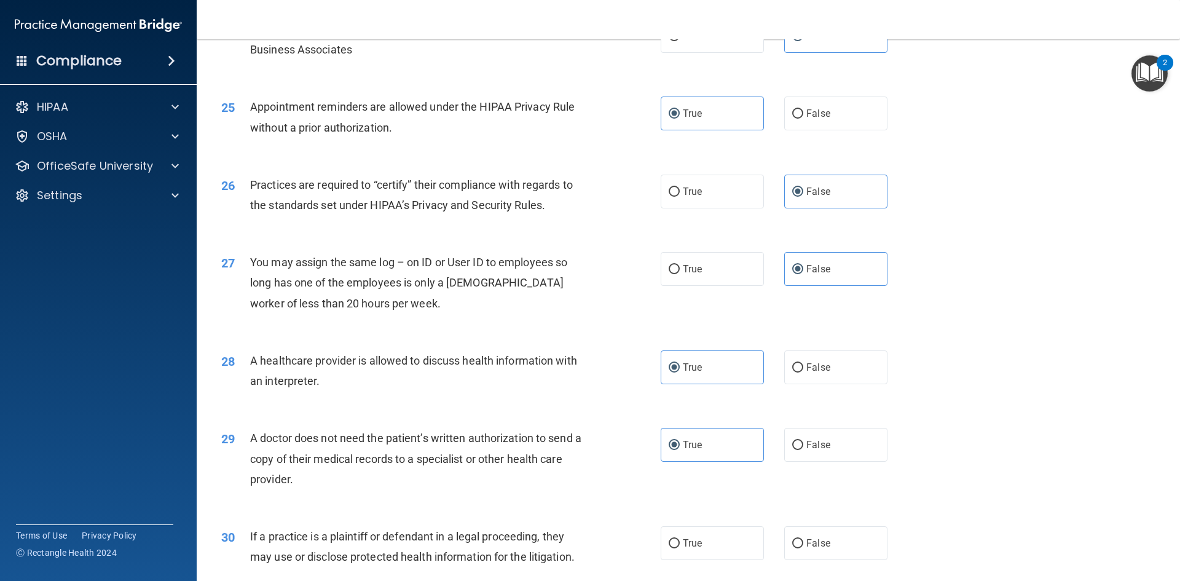
scroll to position [2275, 0]
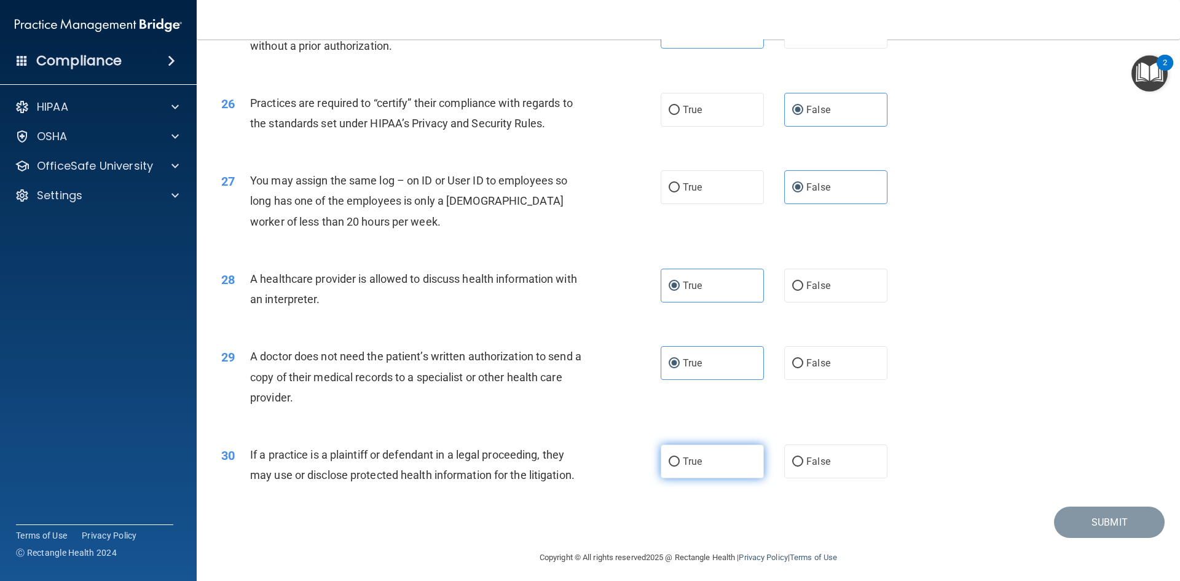
click at [694, 464] on span "True" at bounding box center [692, 462] width 19 height 12
click at [680, 464] on input "True" at bounding box center [674, 461] width 11 height 9
radio input "true"
click at [1103, 523] on button "Submit" at bounding box center [1109, 522] width 111 height 31
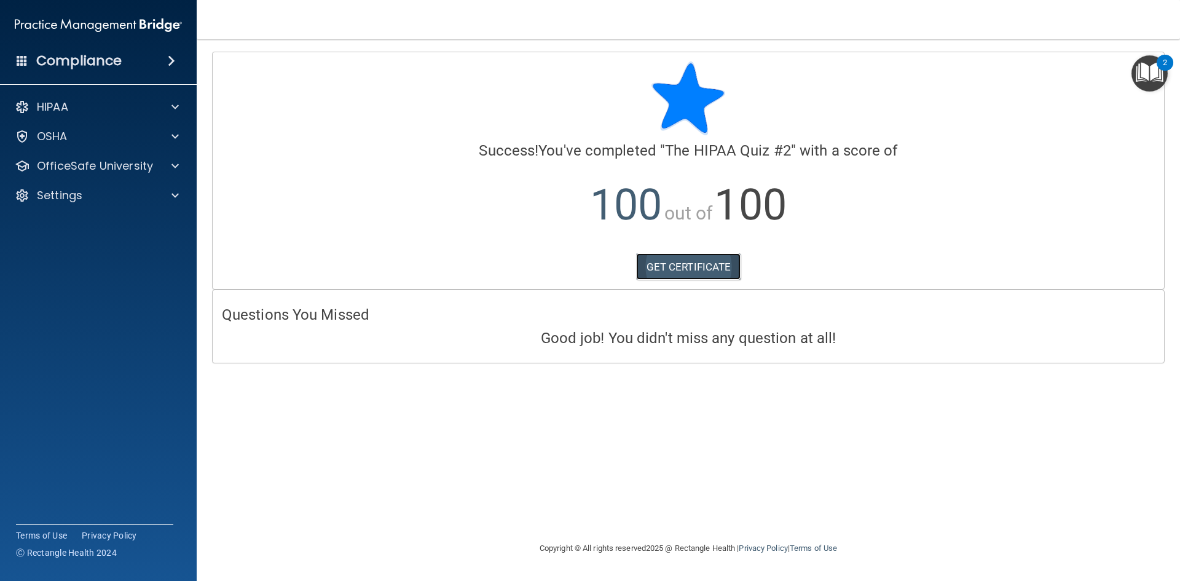
click at [706, 262] on link "GET CERTIFICATE" at bounding box center [688, 266] width 105 height 27
click at [95, 171] on p "OfficeSafe University" at bounding box center [95, 166] width 116 height 15
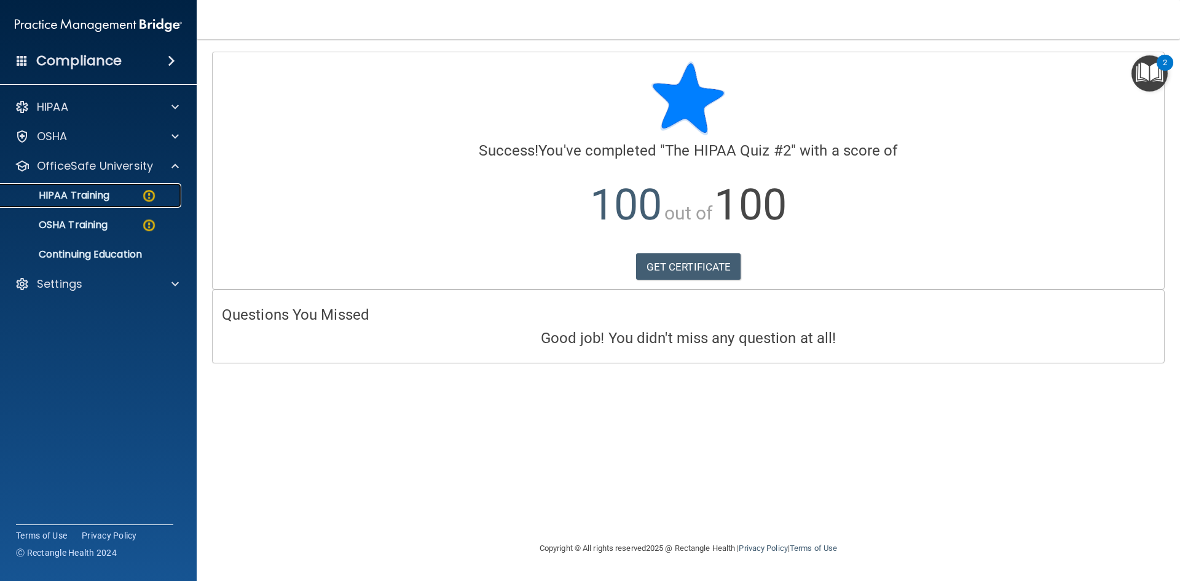
click at [91, 203] on link "HIPAA Training" at bounding box center [85, 195] width 194 height 25
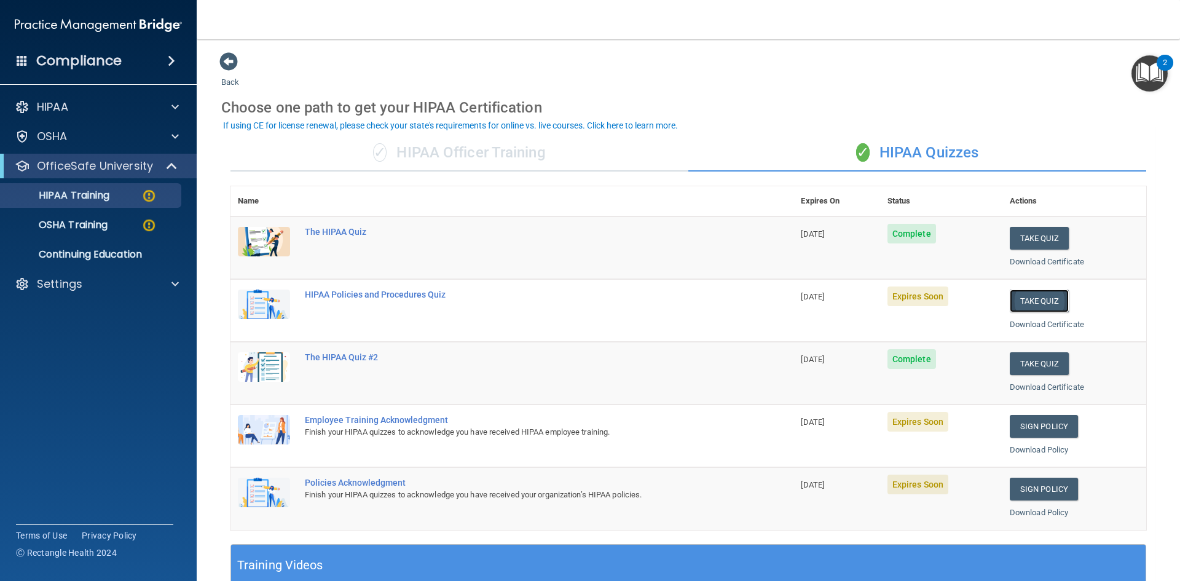
click at [1033, 296] on button "Take Quiz" at bounding box center [1039, 301] width 59 height 23
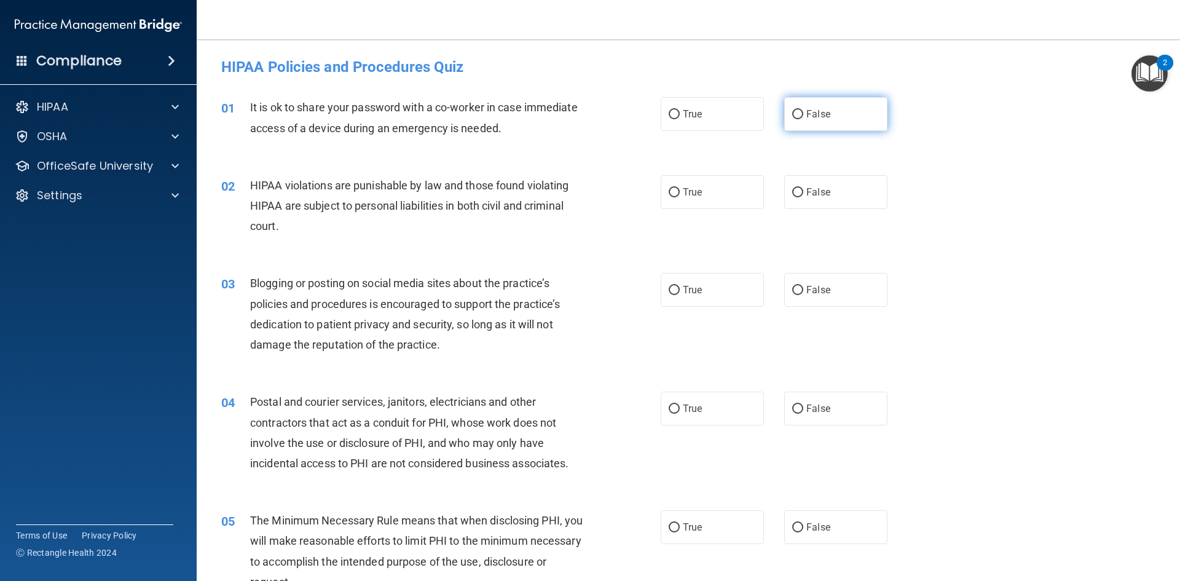
click at [810, 118] on span "False" at bounding box center [819, 114] width 24 height 12
click at [803, 118] on input "False" at bounding box center [797, 114] width 11 height 9
radio input "true"
click at [700, 192] on label "True" at bounding box center [712, 192] width 103 height 34
click at [680, 192] on input "True" at bounding box center [674, 192] width 11 height 9
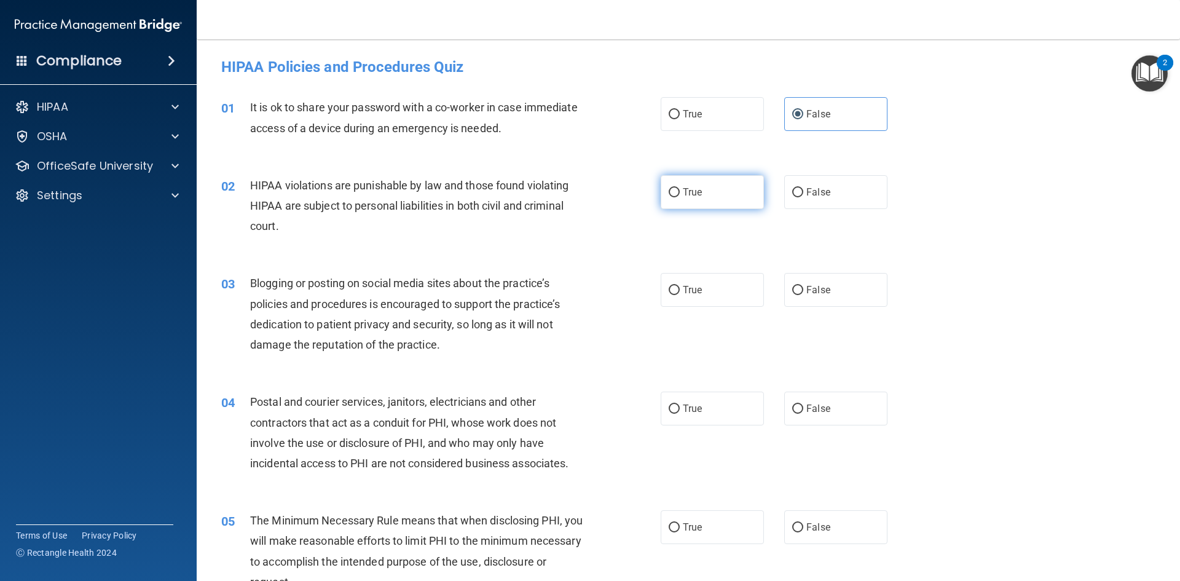
radio input "true"
click at [809, 292] on span "False" at bounding box center [819, 290] width 24 height 12
click at [803, 292] on input "False" at bounding box center [797, 290] width 11 height 9
radio input "true"
click at [695, 412] on span "True" at bounding box center [692, 409] width 19 height 12
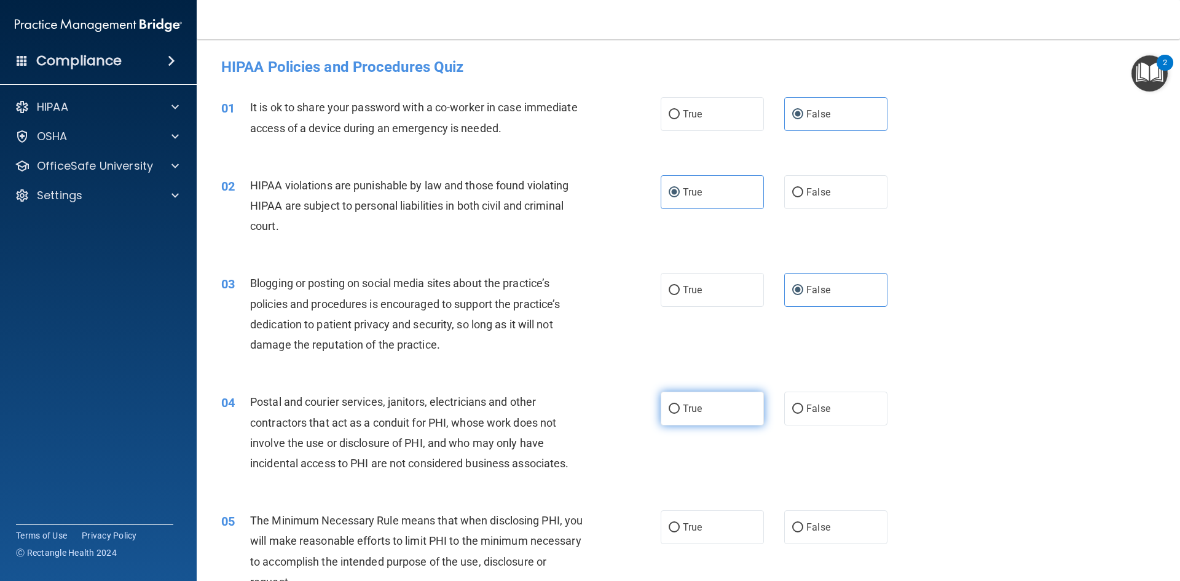
click at [680, 412] on input "True" at bounding box center [674, 409] width 11 height 9
radio input "true"
click at [695, 527] on span "True" at bounding box center [692, 527] width 19 height 12
click at [680, 527] on input "True" at bounding box center [674, 527] width 11 height 9
radio input "true"
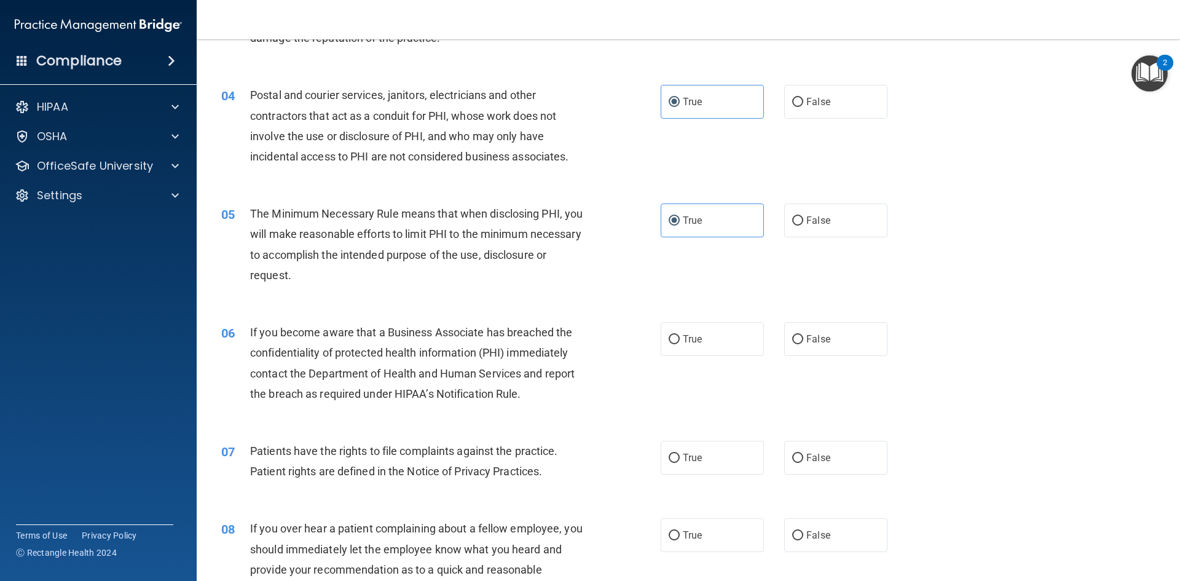
scroll to position [307, 0]
click at [832, 344] on label "False" at bounding box center [835, 339] width 103 height 34
click at [803, 344] on input "False" at bounding box center [797, 338] width 11 height 9
radio input "true"
click at [672, 457] on input "True" at bounding box center [674, 457] width 11 height 9
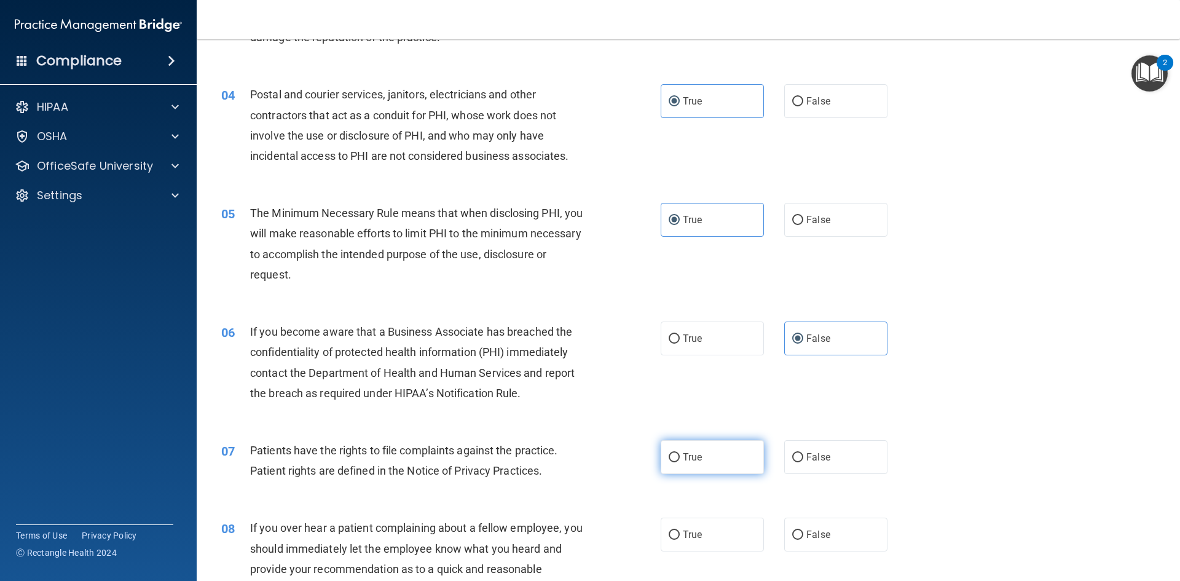
radio input "true"
drag, startPoint x: 836, startPoint y: 540, endPoint x: 764, endPoint y: 531, distance: 72.6
click at [837, 540] on label "False" at bounding box center [835, 535] width 103 height 34
click at [803, 540] on input "False" at bounding box center [797, 535] width 11 height 9
radio input "true"
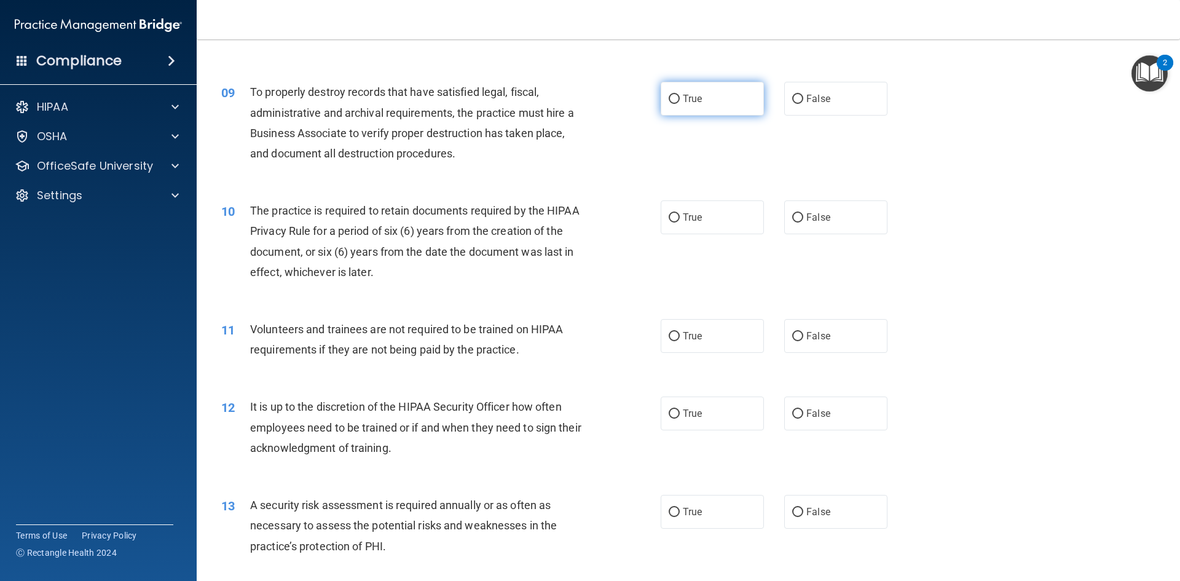
scroll to position [861, 0]
click at [827, 100] on label "False" at bounding box center [835, 100] width 103 height 34
click at [803, 100] on input "False" at bounding box center [797, 100] width 11 height 9
radio input "true"
click at [687, 209] on label "True" at bounding box center [712, 219] width 103 height 34
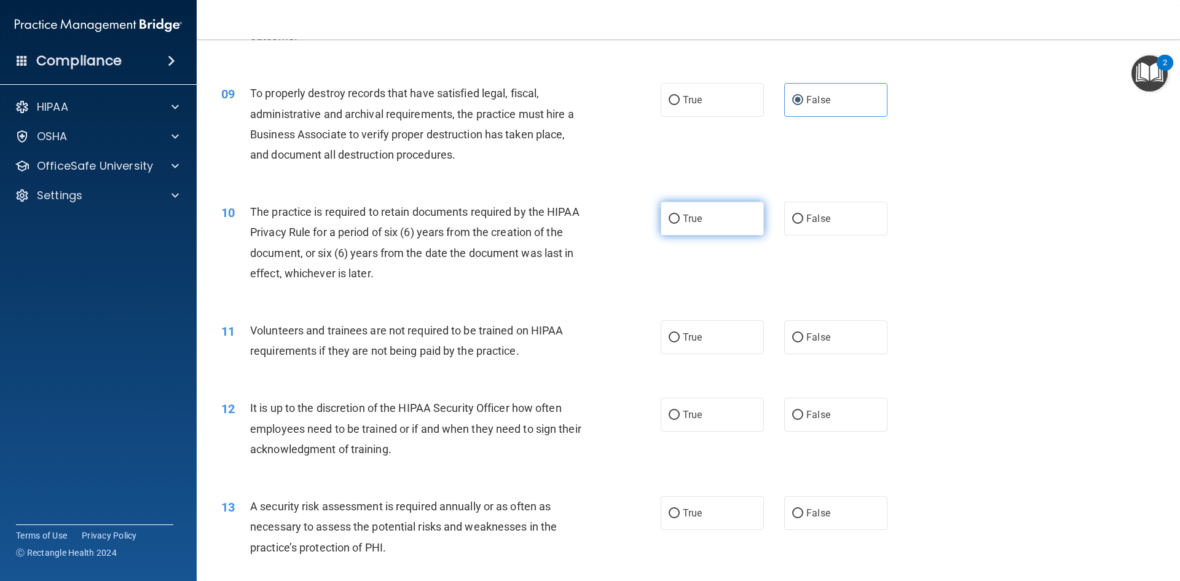
click at [680, 215] on input "True" at bounding box center [674, 219] width 11 height 9
radio input "true"
click at [851, 329] on label "False" at bounding box center [835, 337] width 103 height 34
click at [803, 333] on input "False" at bounding box center [797, 337] width 11 height 9
radio input "true"
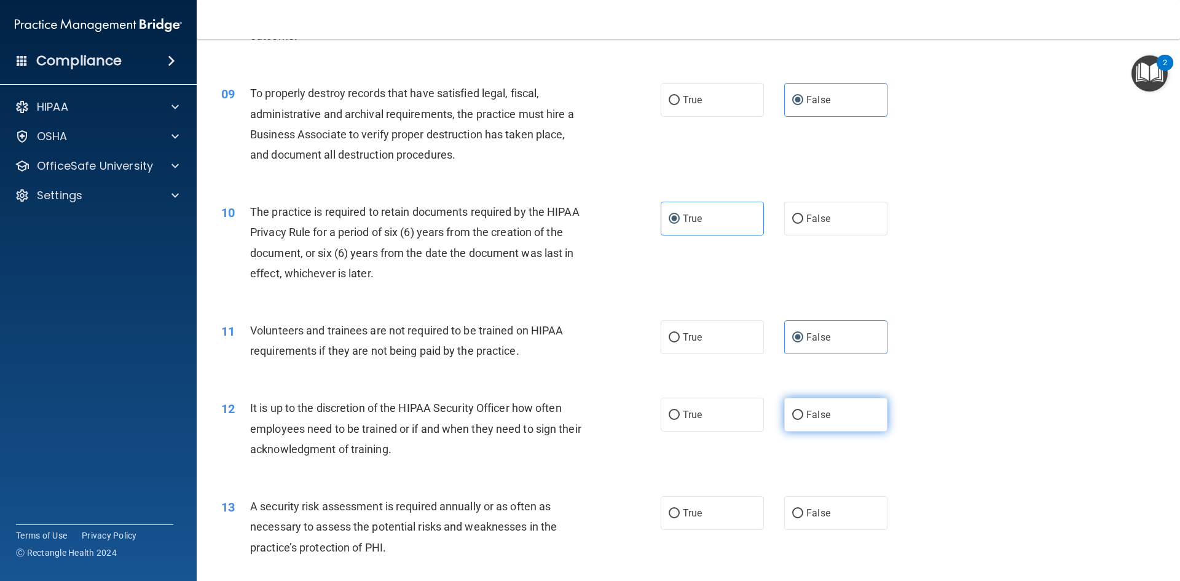
click at [838, 413] on label "False" at bounding box center [835, 415] width 103 height 34
click at [803, 413] on input "False" at bounding box center [797, 415] width 11 height 9
radio input "true"
click at [692, 510] on span "True" at bounding box center [692, 513] width 19 height 12
click at [680, 510] on input "True" at bounding box center [674, 513] width 11 height 9
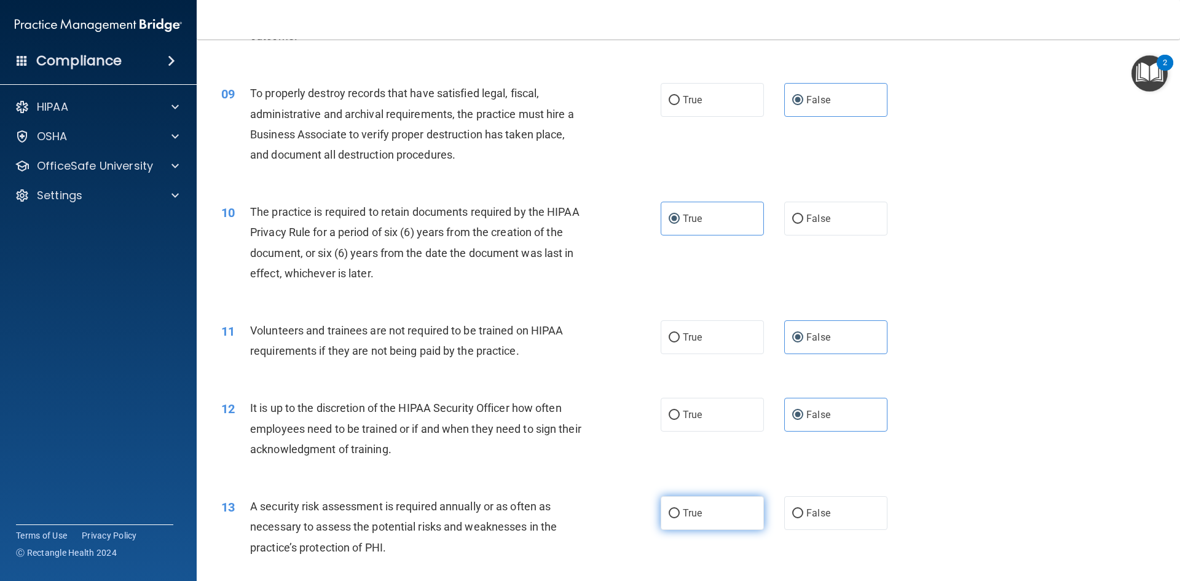
radio input "true"
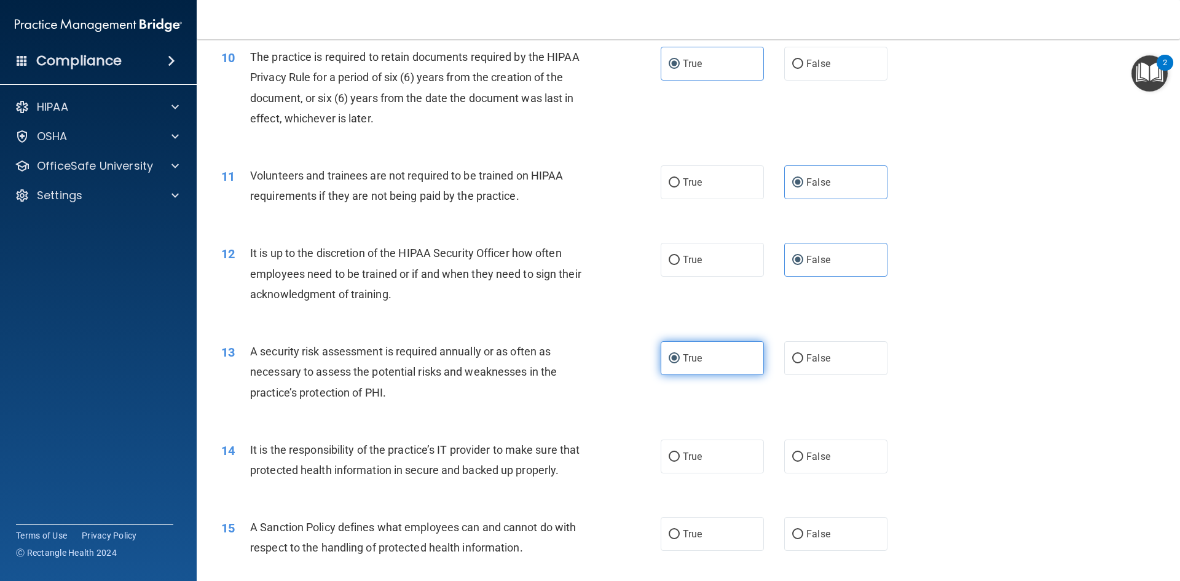
scroll to position [1045, 0]
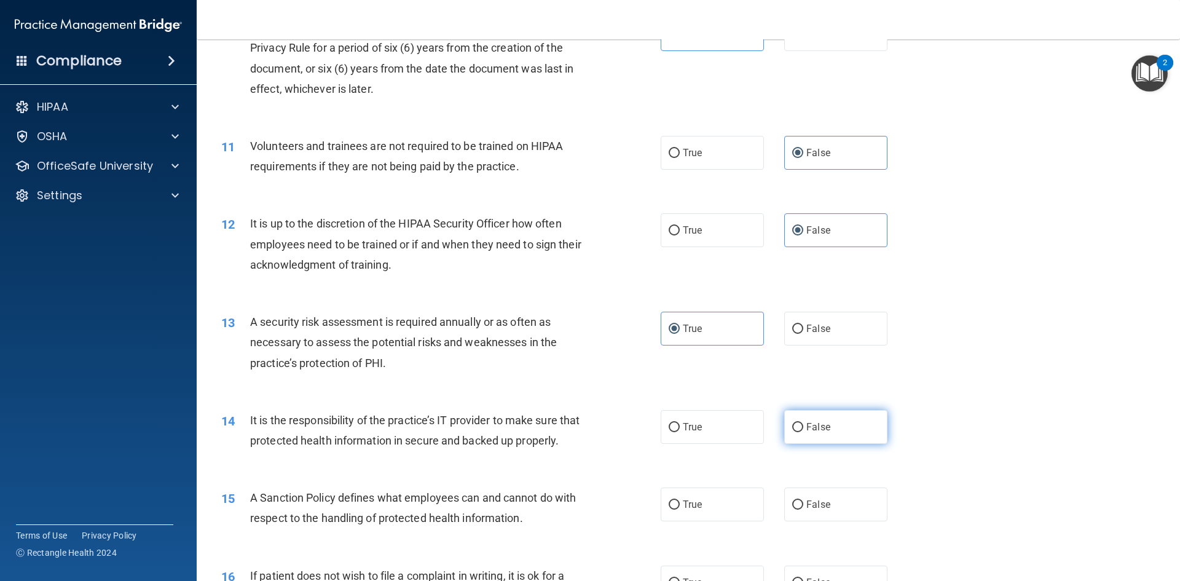
click at [832, 418] on label "False" at bounding box center [835, 427] width 103 height 34
click at [803, 423] on input "False" at bounding box center [797, 427] width 11 height 9
radio input "true"
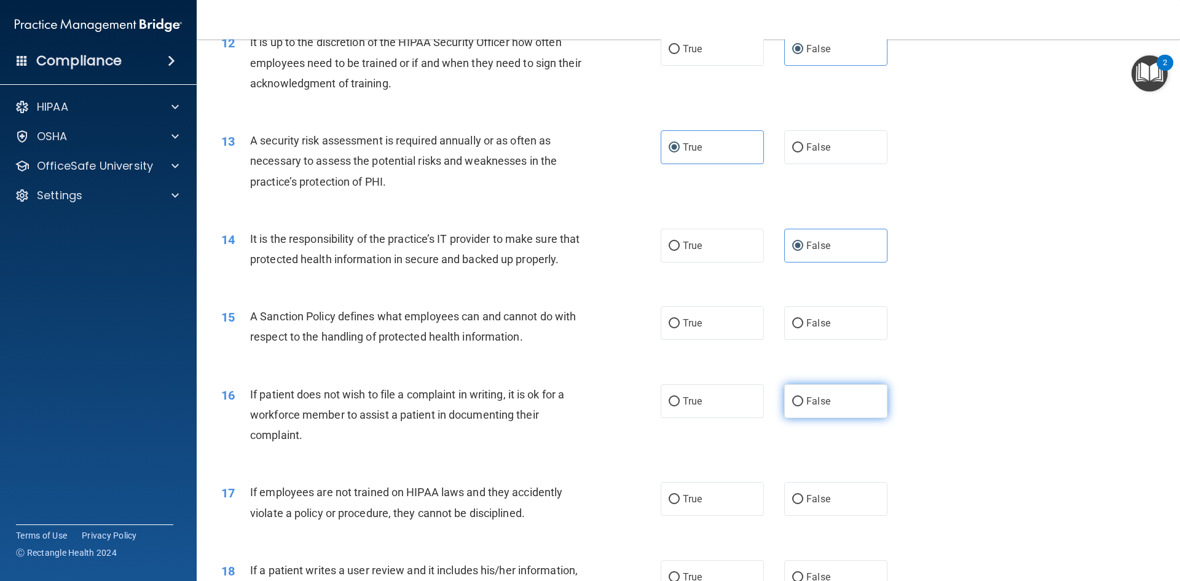
scroll to position [1230, 0]
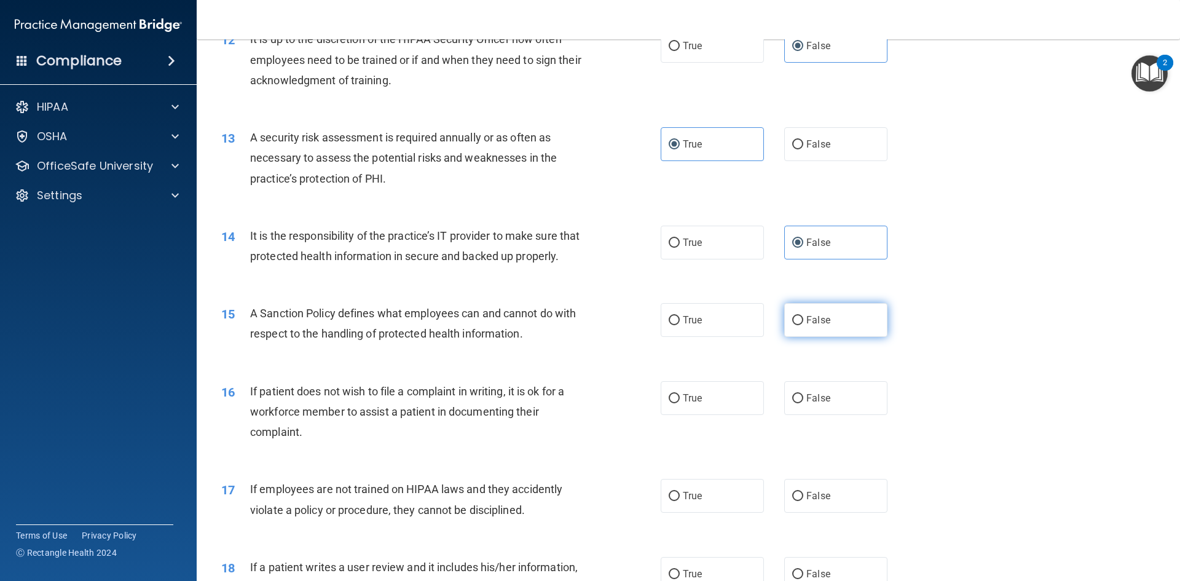
click at [807, 326] on span "False" at bounding box center [819, 320] width 24 height 12
click at [803, 325] on input "False" at bounding box center [797, 320] width 11 height 9
radio input "true"
click at [695, 411] on label "True" at bounding box center [712, 398] width 103 height 34
click at [680, 403] on input "True" at bounding box center [674, 398] width 11 height 9
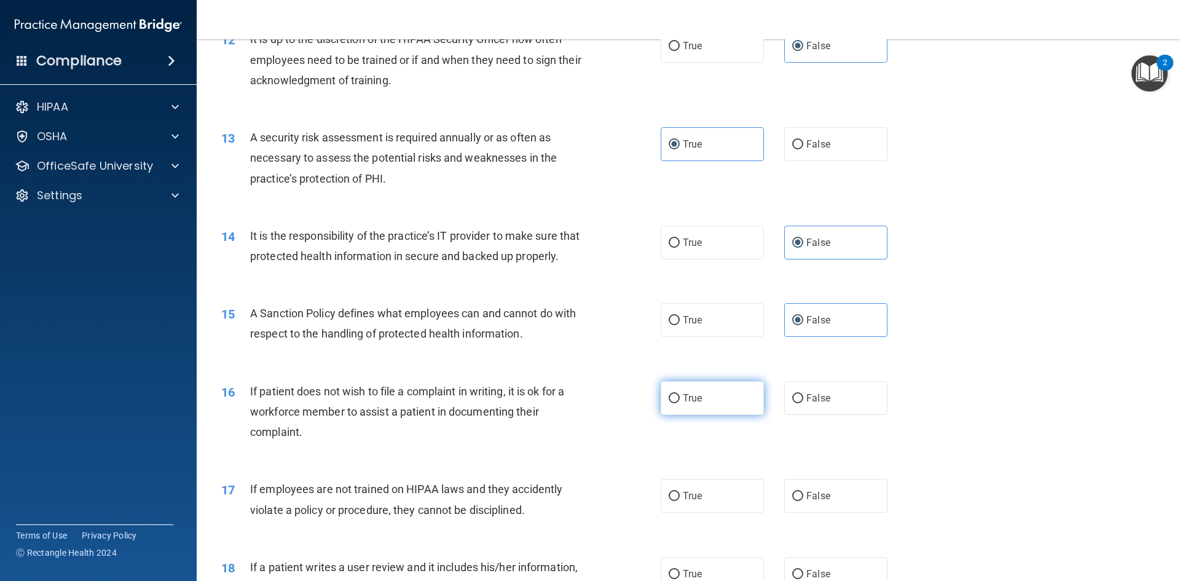
radio input "true"
click at [835, 513] on label "False" at bounding box center [835, 496] width 103 height 34
click at [803, 501] on input "False" at bounding box center [797, 496] width 11 height 9
radio input "true"
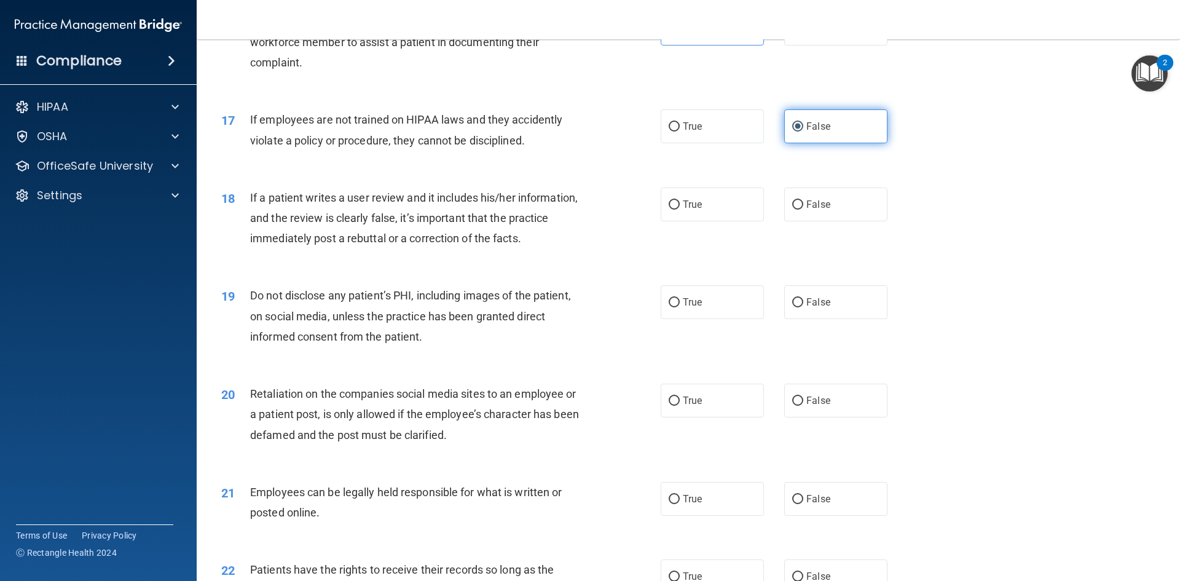
scroll to position [1598, 0]
click at [814, 211] on span "False" at bounding box center [819, 205] width 24 height 12
click at [803, 210] on input "False" at bounding box center [797, 205] width 11 height 9
radio input "true"
click at [703, 320] on label "True" at bounding box center [712, 303] width 103 height 34
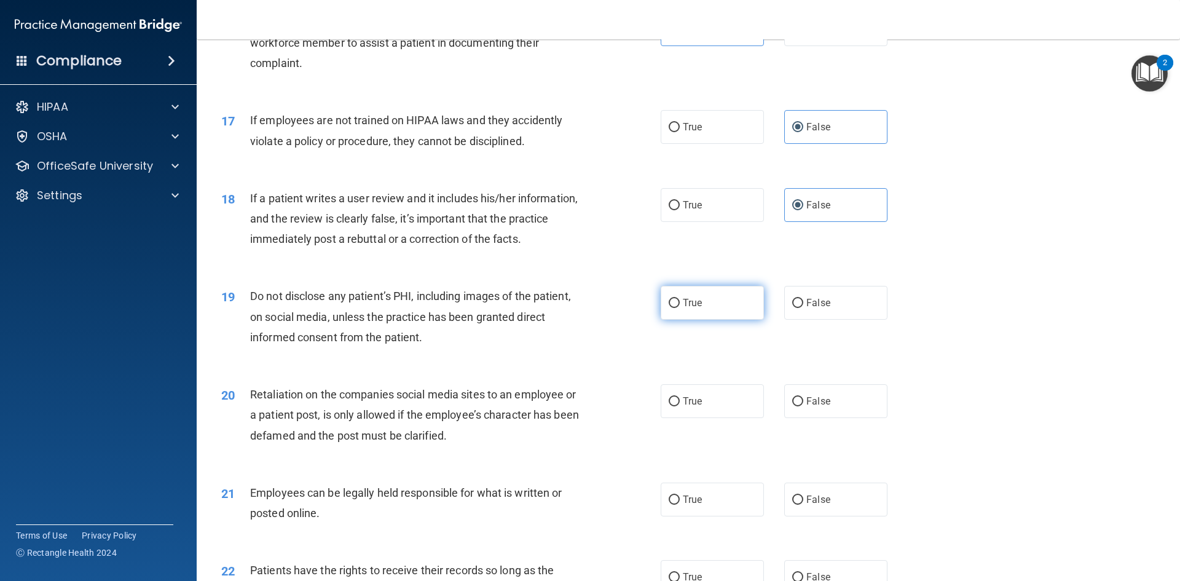
click at [680, 308] on input "True" at bounding box center [674, 303] width 11 height 9
radio input "true"
click at [851, 418] on label "False" at bounding box center [835, 401] width 103 height 34
click at [803, 406] on input "False" at bounding box center [797, 401] width 11 height 9
radio input "true"
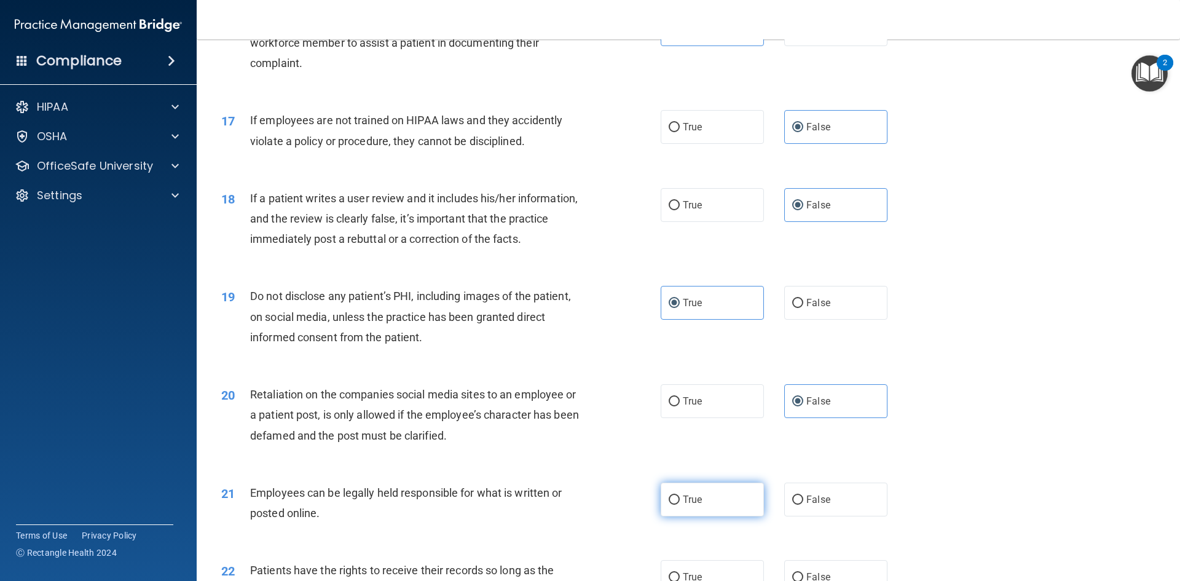
click at [691, 505] on span "True" at bounding box center [692, 500] width 19 height 12
click at [680, 505] on input "True" at bounding box center [674, 499] width 11 height 9
radio input "true"
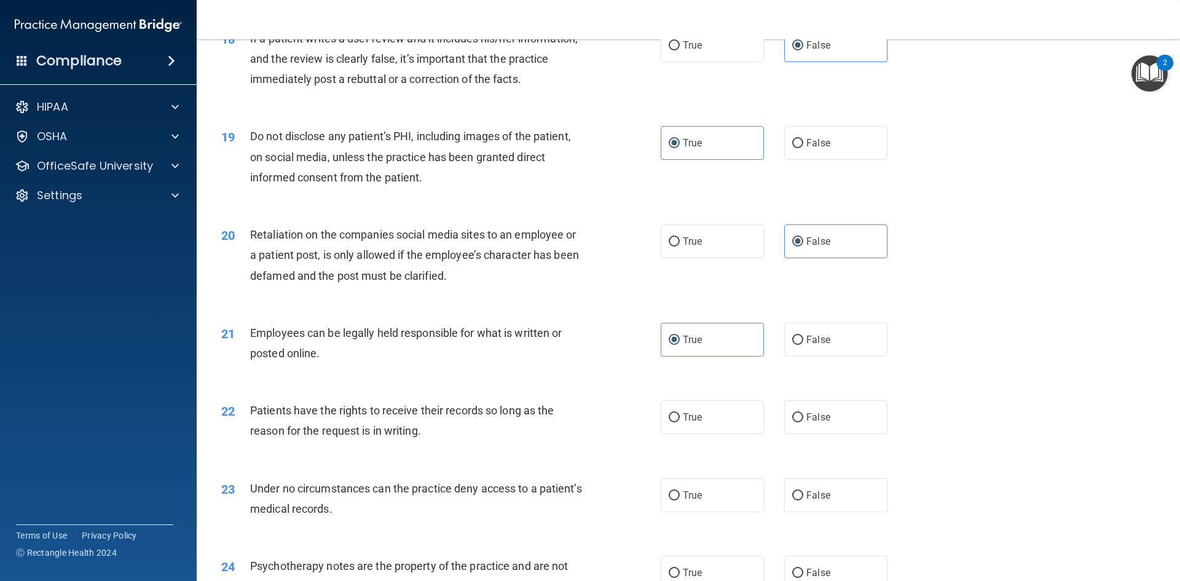
scroll to position [1967, 0]
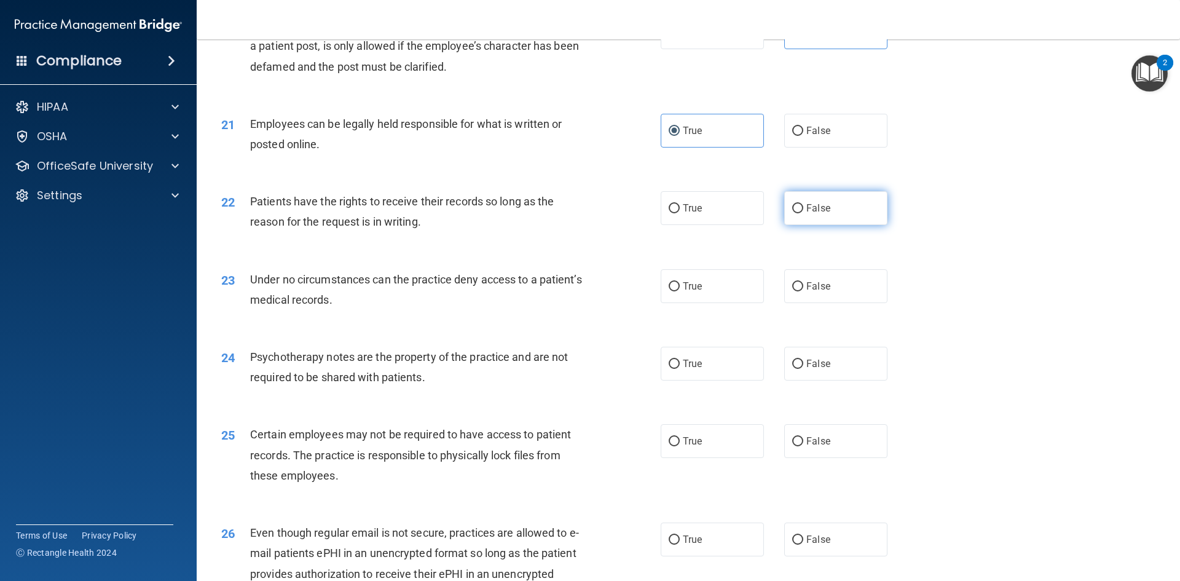
click at [854, 220] on label "False" at bounding box center [835, 208] width 103 height 34
click at [803, 213] on input "False" at bounding box center [797, 208] width 11 height 9
radio input "true"
click at [835, 303] on label "False" at bounding box center [835, 286] width 103 height 34
click at [803, 291] on input "False" at bounding box center [797, 286] width 11 height 9
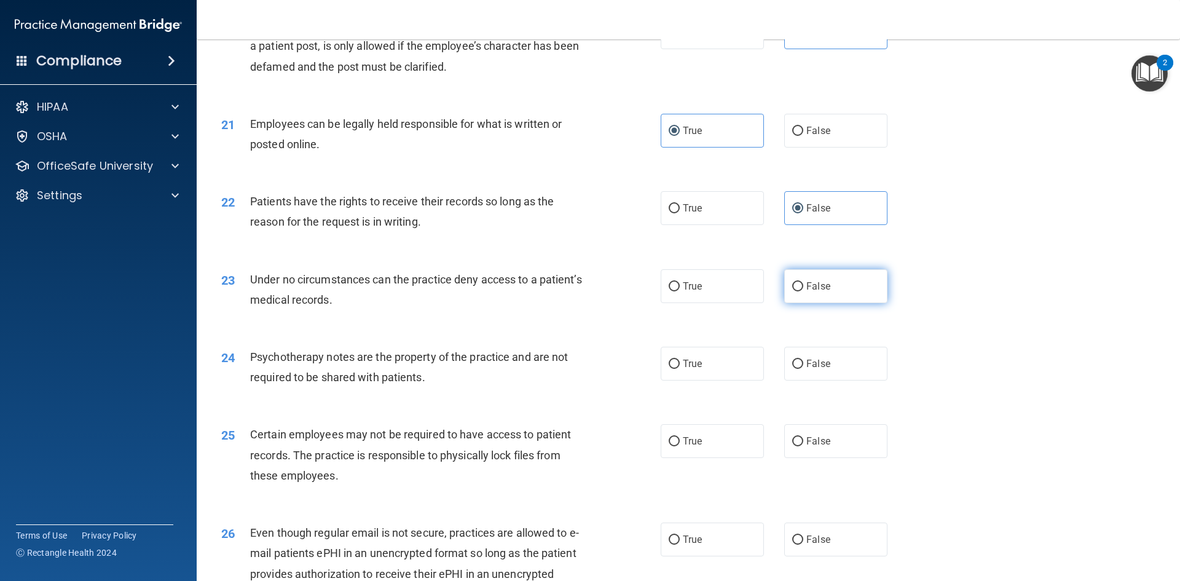
radio input "true"
click at [690, 369] on span "True" at bounding box center [692, 364] width 19 height 12
click at [680, 369] on input "True" at bounding box center [674, 364] width 11 height 9
radio input "true"
click at [712, 458] on label "True" at bounding box center [712, 441] width 103 height 34
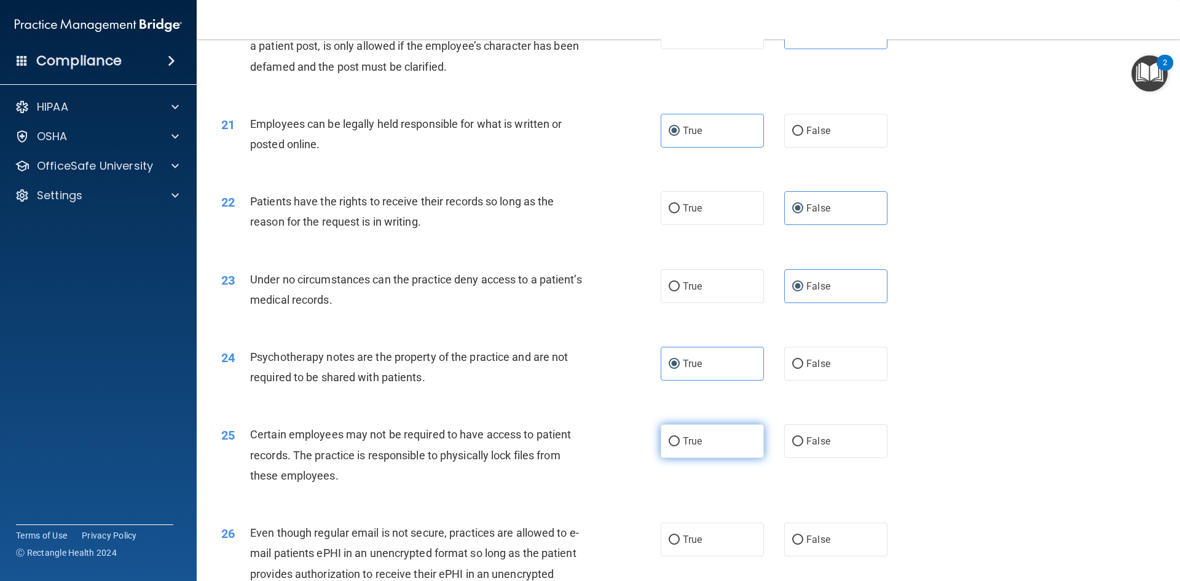
click at [680, 446] on input "True" at bounding box center [674, 441] width 11 height 9
radio input "true"
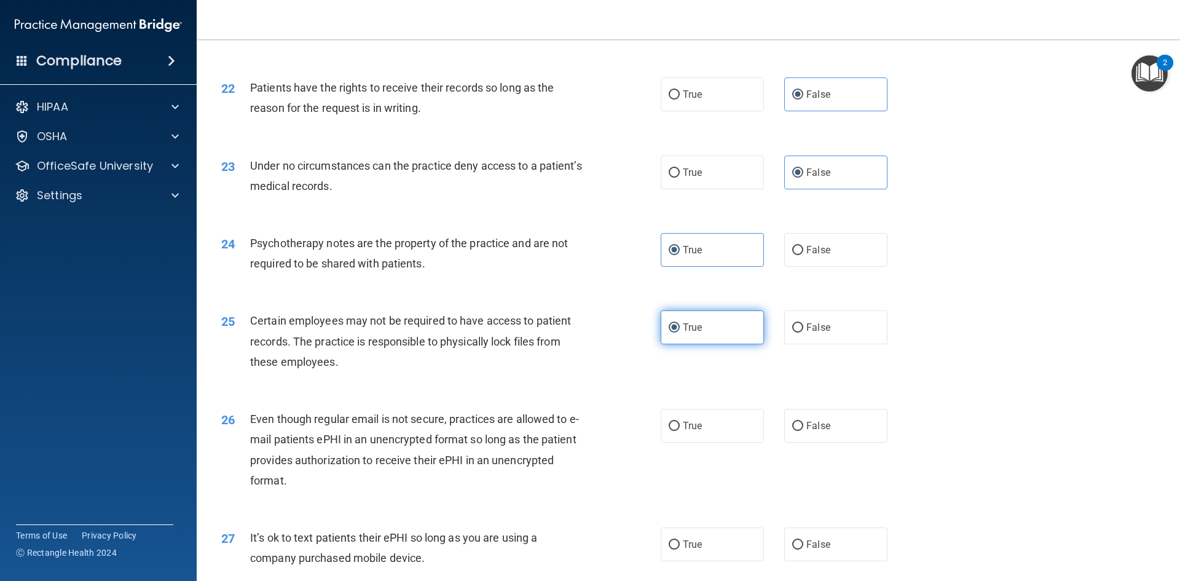
scroll to position [2213, 0]
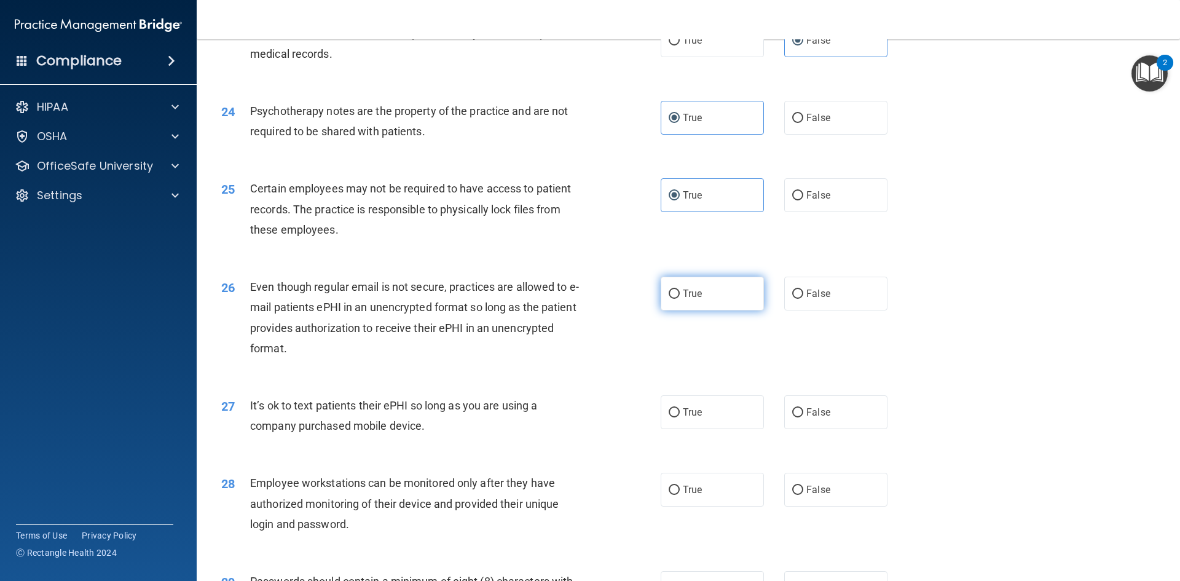
click at [703, 307] on label "True" at bounding box center [712, 294] width 103 height 34
click at [680, 299] on input "True" at bounding box center [674, 294] width 11 height 9
radio input "true"
click at [843, 429] on label "False" at bounding box center [835, 412] width 103 height 34
click at [803, 417] on input "False" at bounding box center [797, 412] width 11 height 9
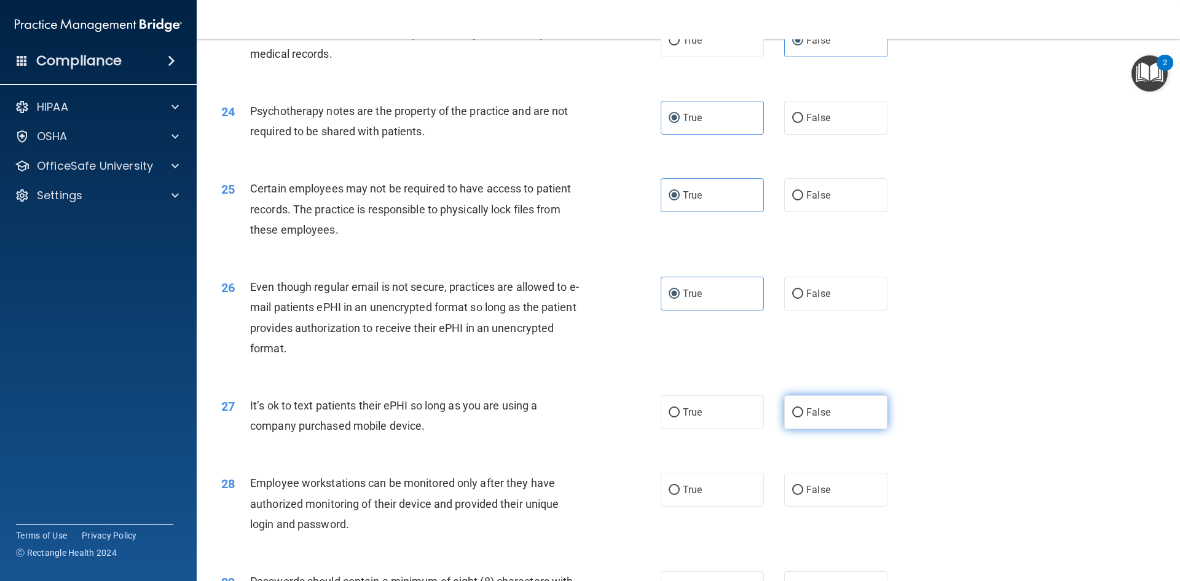
radio input "true"
click at [842, 505] on label "False" at bounding box center [835, 490] width 103 height 34
click at [803, 495] on input "False" at bounding box center [797, 490] width 11 height 9
radio input "true"
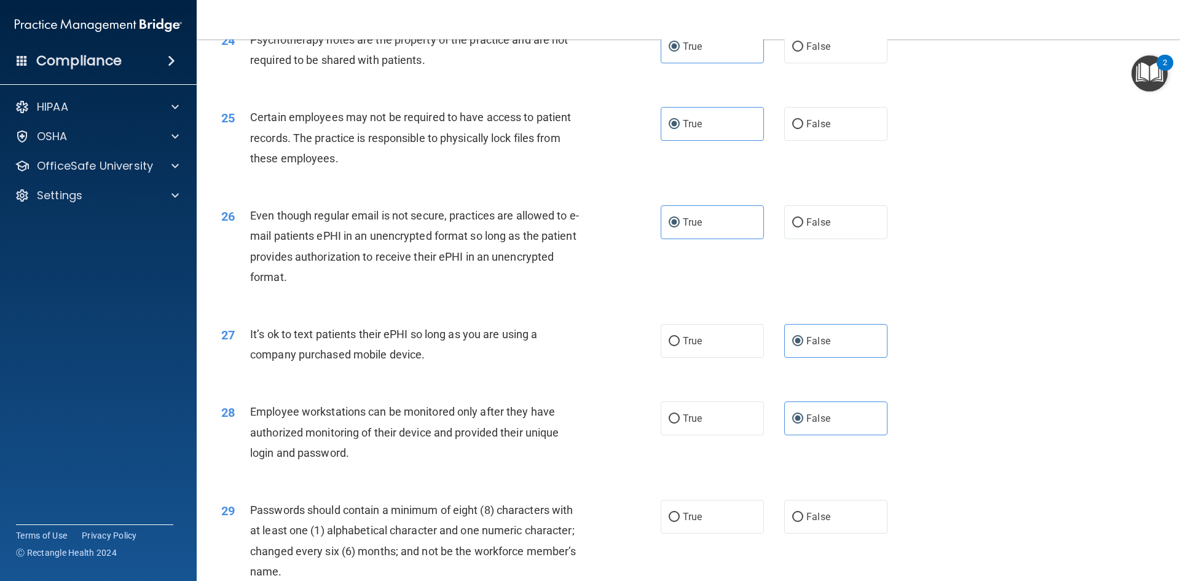
scroll to position [2398, 0]
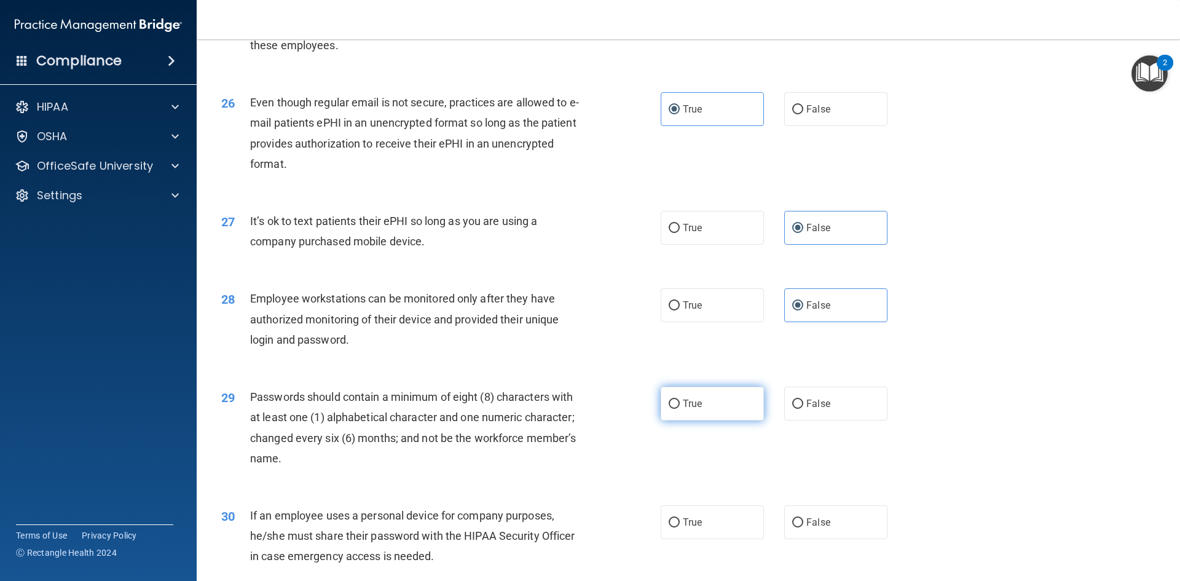
click at [693, 420] on label "True" at bounding box center [712, 404] width 103 height 34
click at [680, 409] on input "True" at bounding box center [674, 404] width 11 height 9
radio input "true"
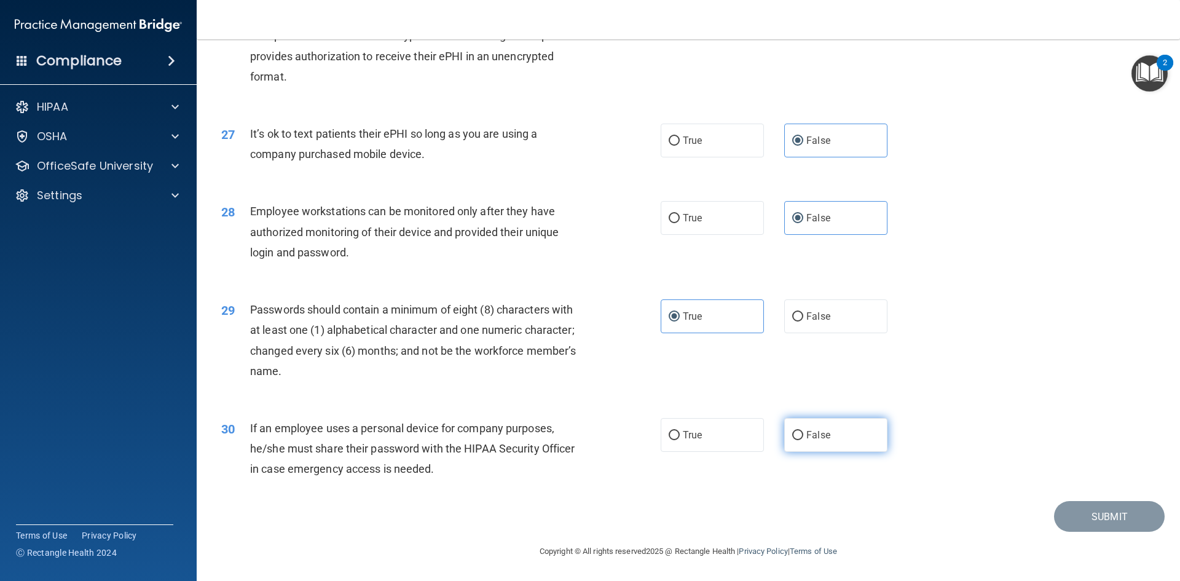
drag, startPoint x: 844, startPoint y: 441, endPoint x: 856, endPoint y: 452, distance: 16.1
click at [843, 442] on label "False" at bounding box center [835, 435] width 103 height 34
click at [803, 440] on input "False" at bounding box center [797, 435] width 11 height 9
radio input "true"
click at [1116, 516] on button "Submit" at bounding box center [1109, 516] width 111 height 31
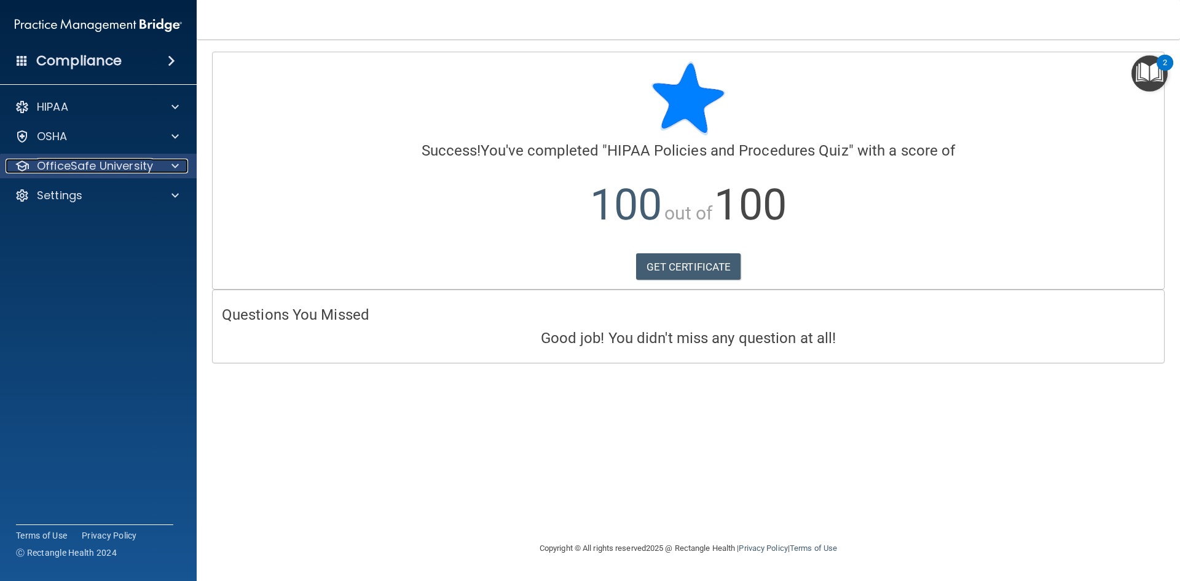
click at [117, 162] on p "OfficeSafe University" at bounding box center [95, 166] width 116 height 15
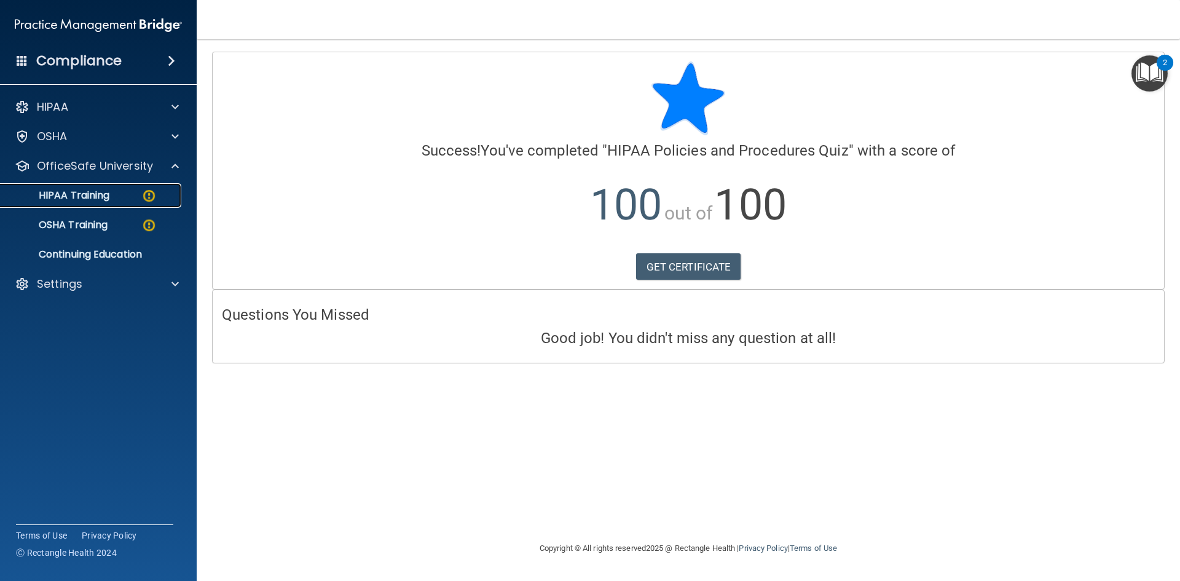
click at [98, 204] on link "HIPAA Training" at bounding box center [85, 195] width 194 height 25
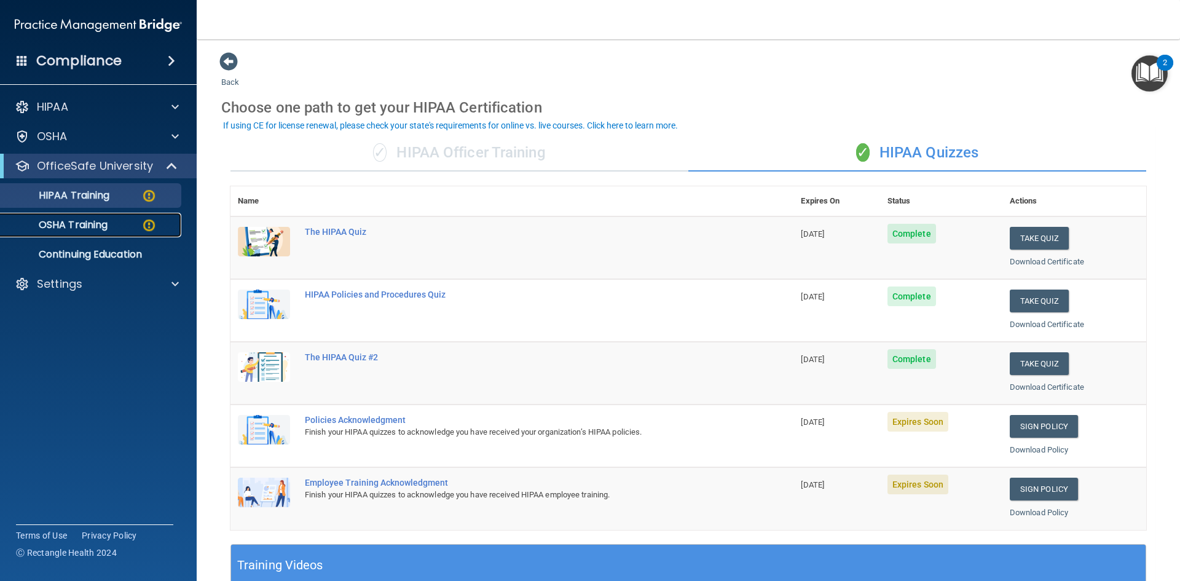
click at [97, 221] on p "OSHA Training" at bounding box center [58, 225] width 100 height 12
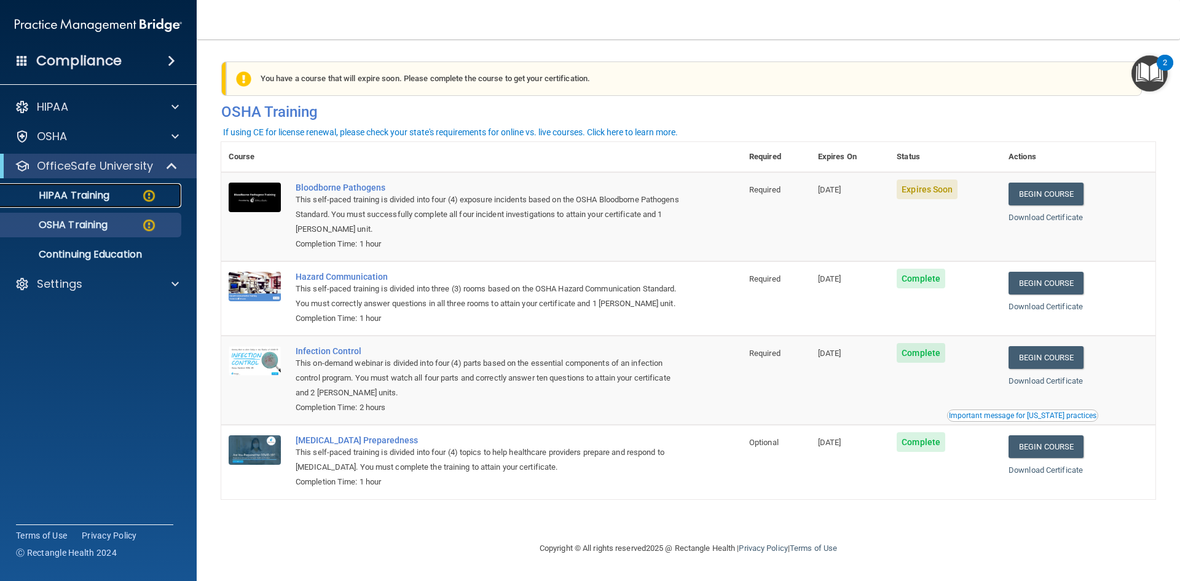
click at [98, 193] on p "HIPAA Training" at bounding box center [58, 195] width 101 height 12
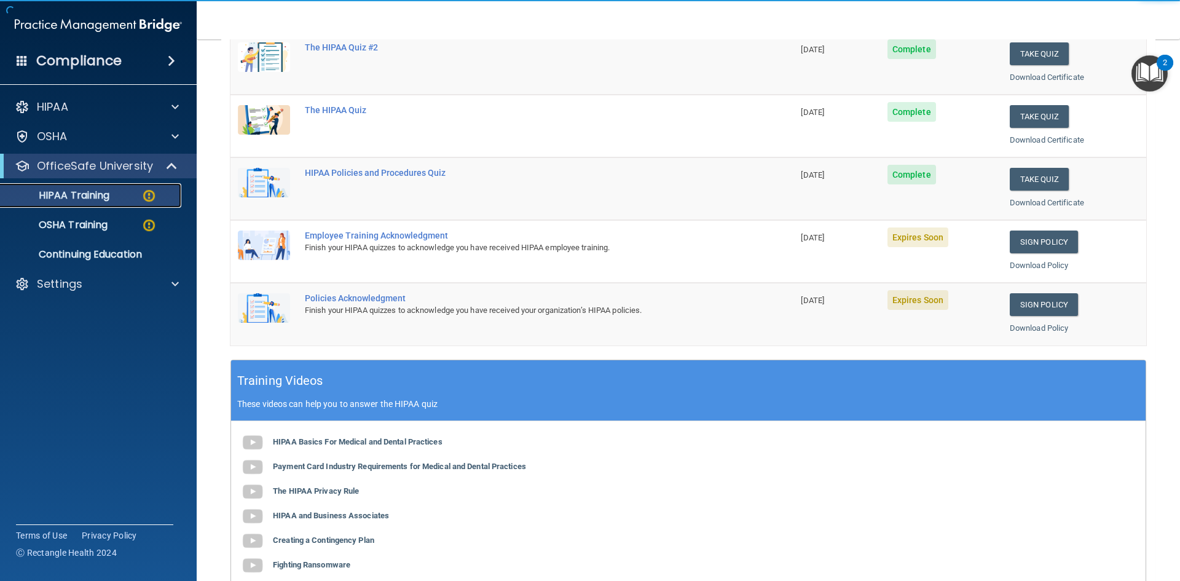
scroll to position [123, 0]
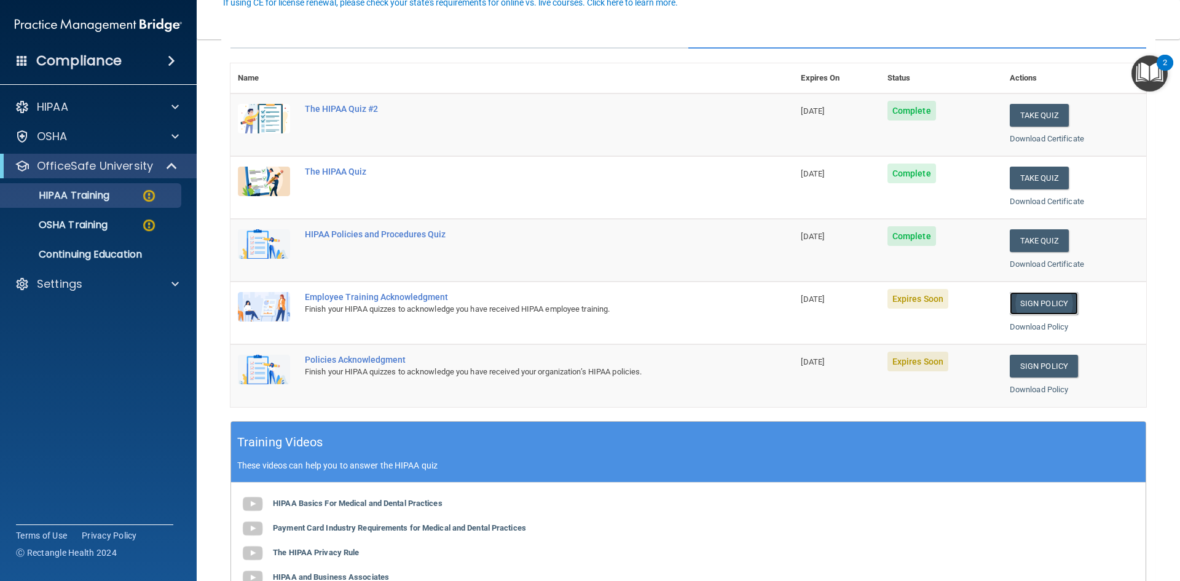
click at [1050, 309] on link "Sign Policy" at bounding box center [1044, 303] width 68 height 23
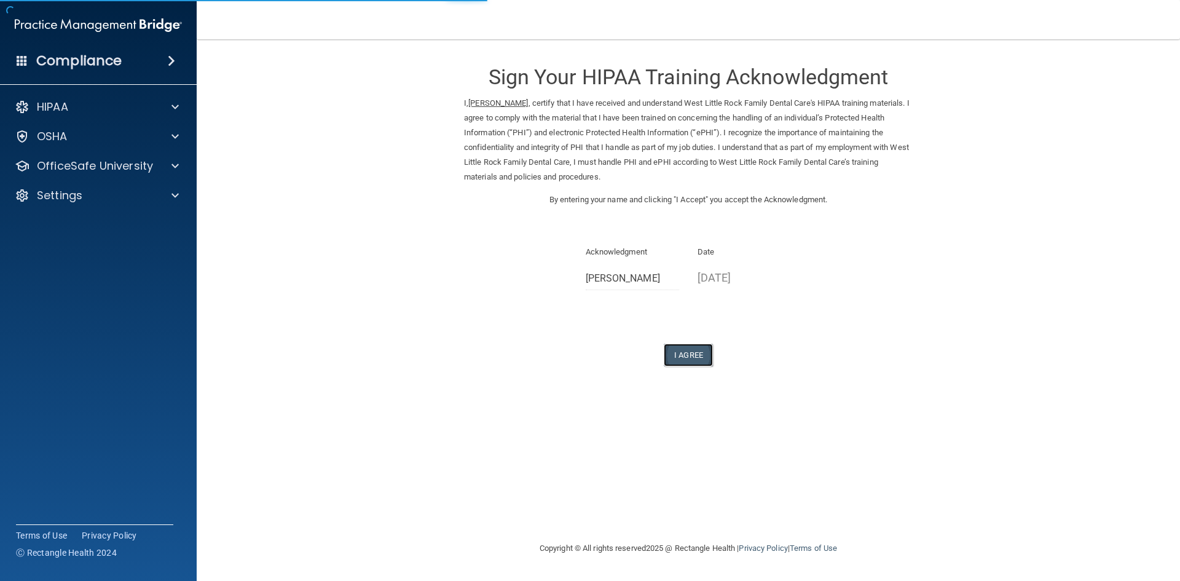
click at [693, 355] on button "I Agree" at bounding box center [688, 355] width 49 height 23
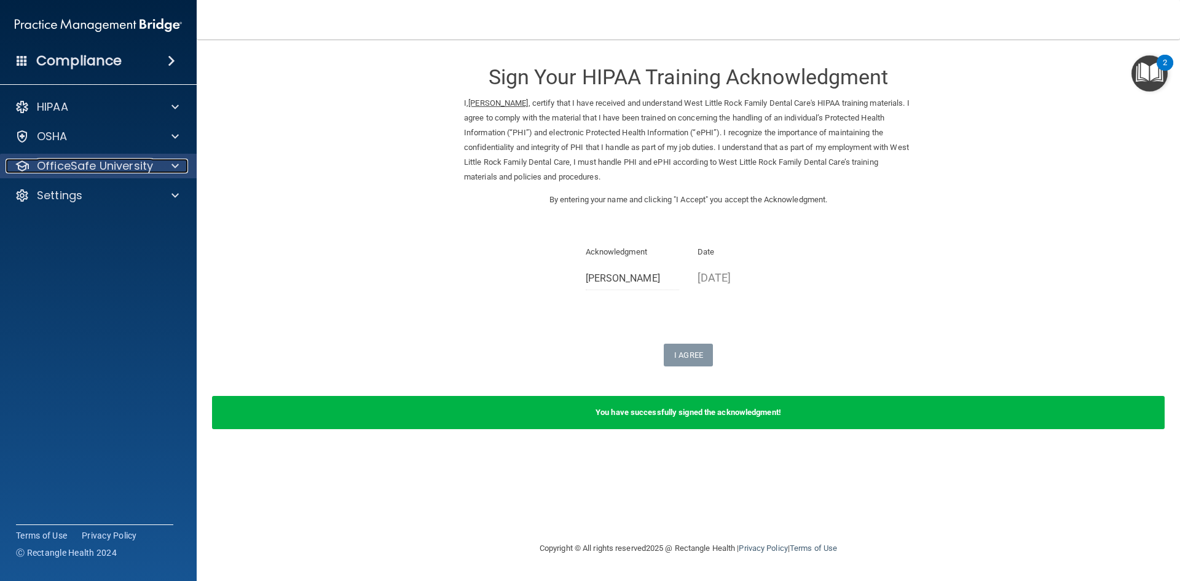
click at [74, 160] on p "OfficeSafe University" at bounding box center [95, 166] width 116 height 15
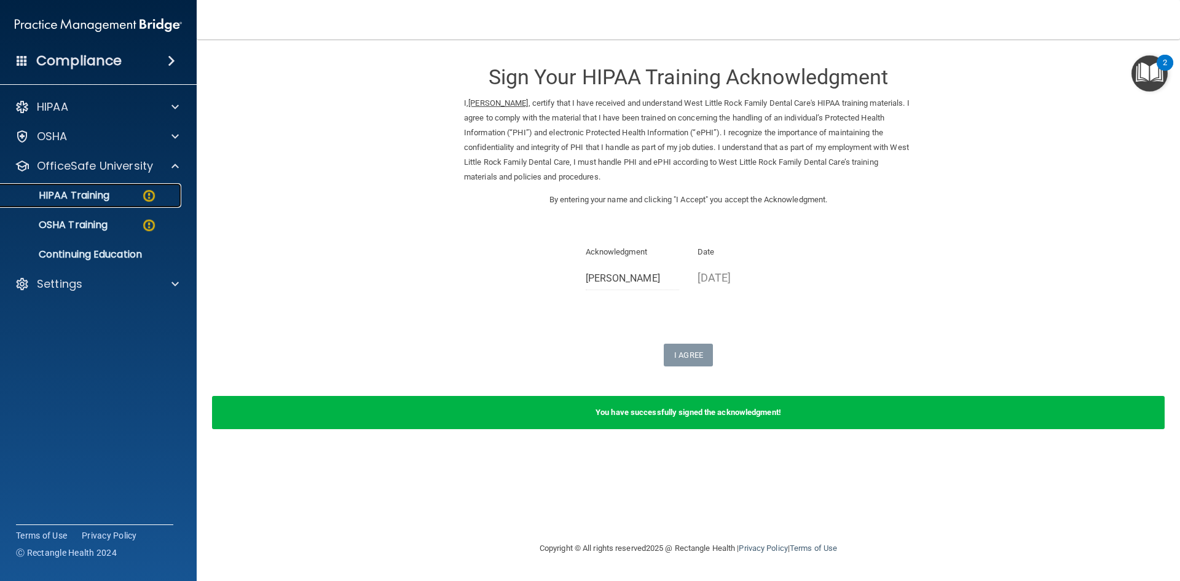
click at [83, 195] on p "HIPAA Training" at bounding box center [58, 195] width 101 height 12
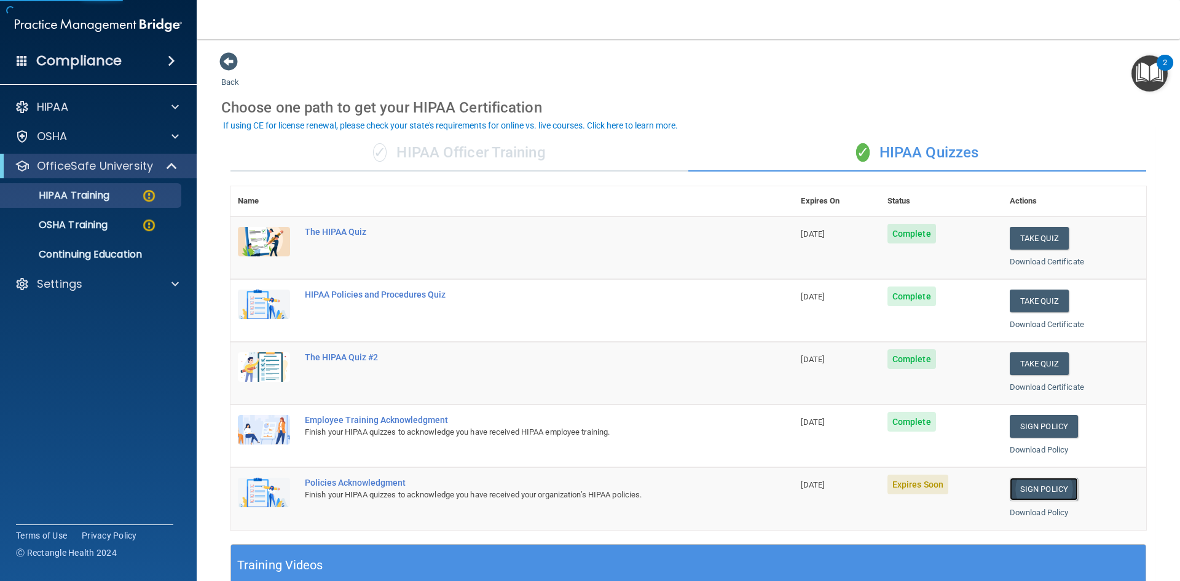
click at [1027, 485] on link "Sign Policy" at bounding box center [1044, 489] width 68 height 23
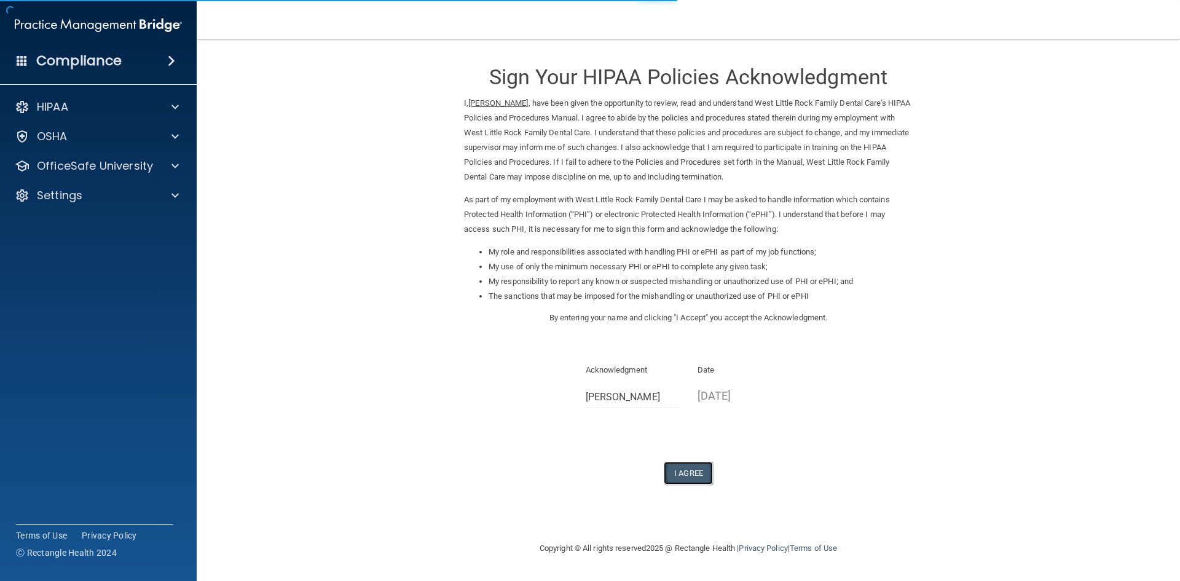
click at [682, 464] on button "I Agree" at bounding box center [688, 473] width 49 height 23
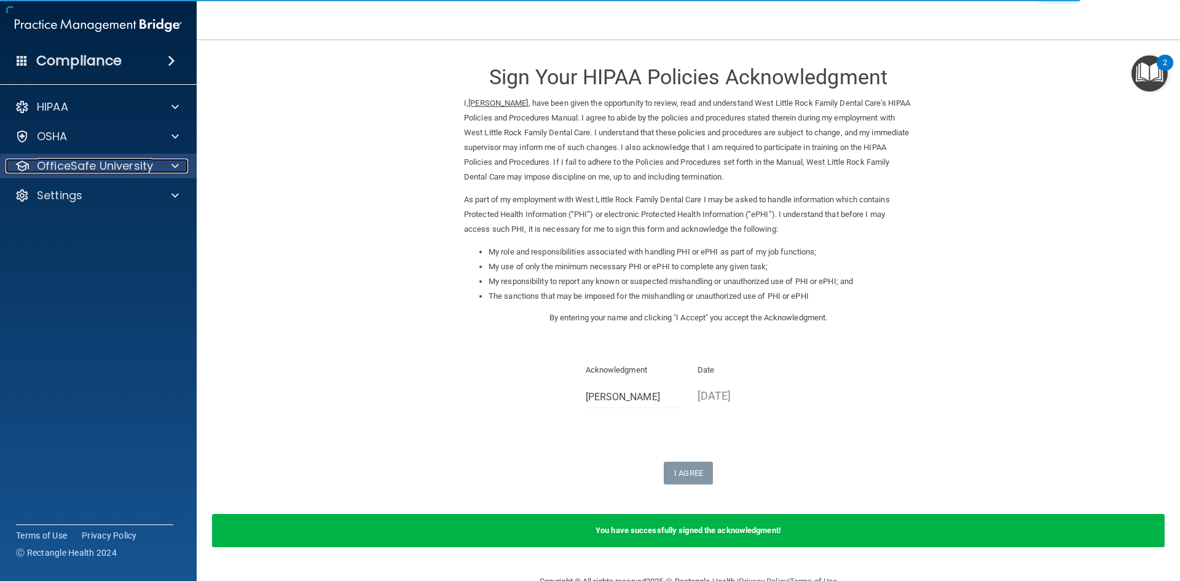
click at [90, 166] on p "OfficeSafe University" at bounding box center [95, 166] width 116 height 15
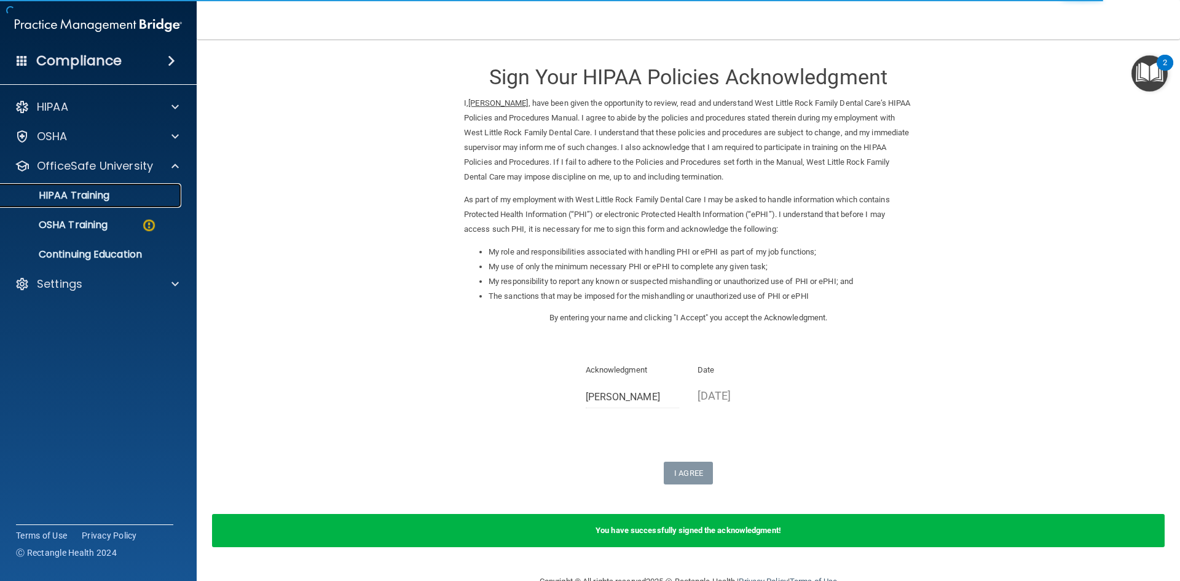
click at [95, 200] on p "HIPAA Training" at bounding box center [58, 195] width 101 height 12
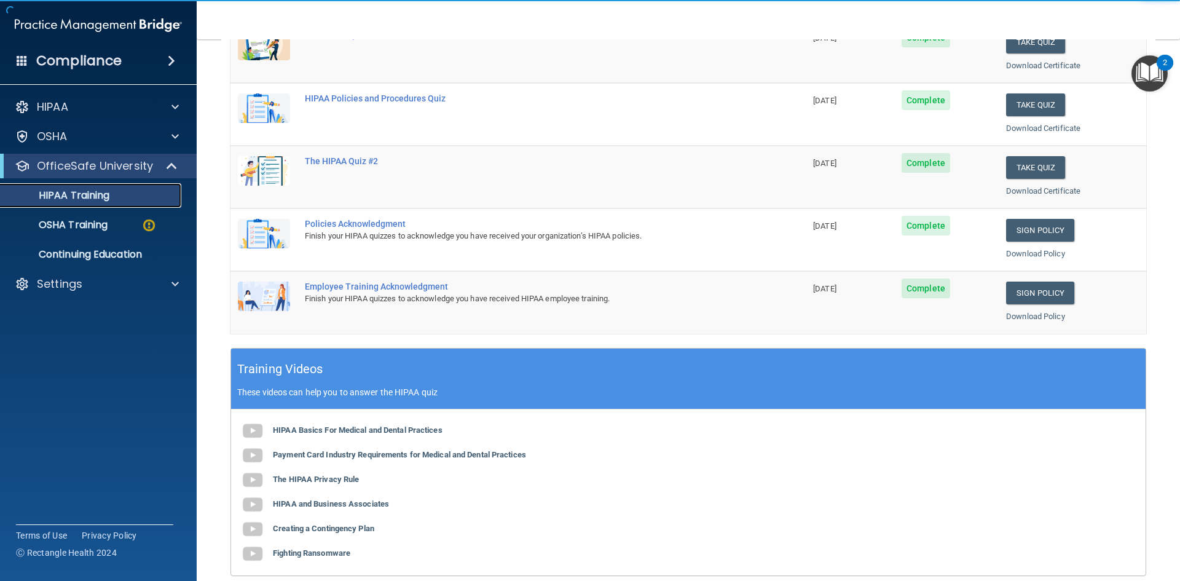
scroll to position [246, 0]
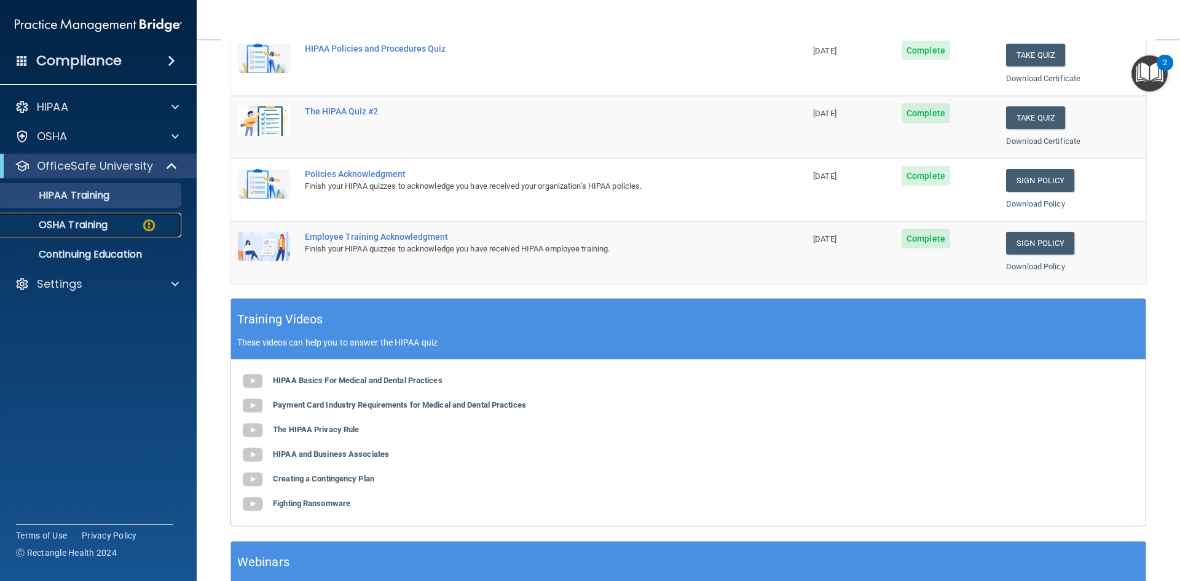
click at [70, 216] on link "OSHA Training" at bounding box center [85, 225] width 194 height 25
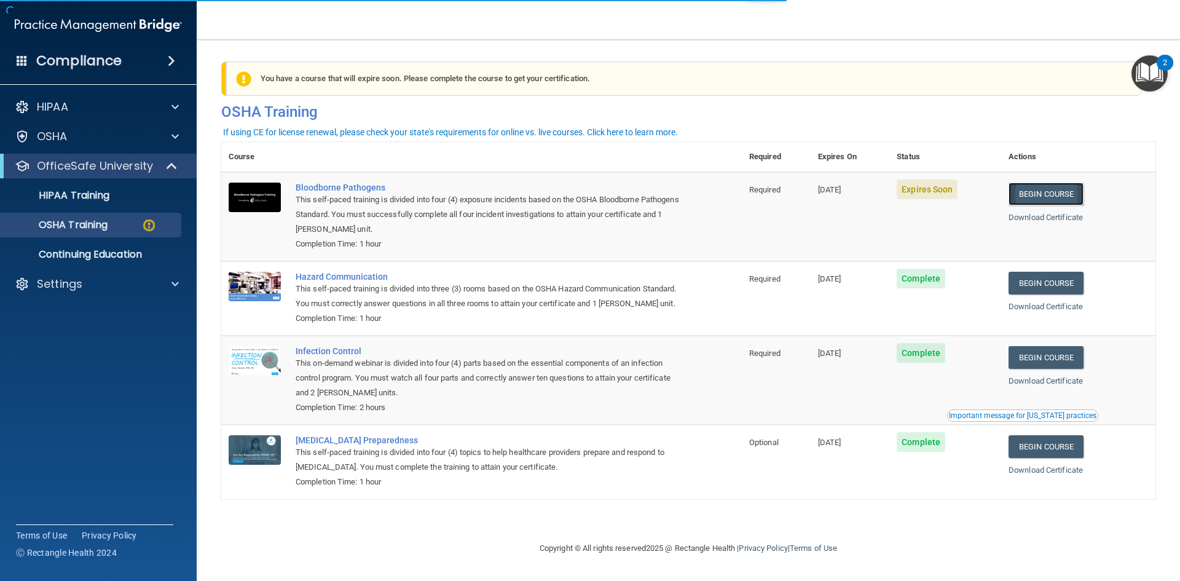
click at [1074, 188] on link "Begin Course" at bounding box center [1046, 194] width 75 height 23
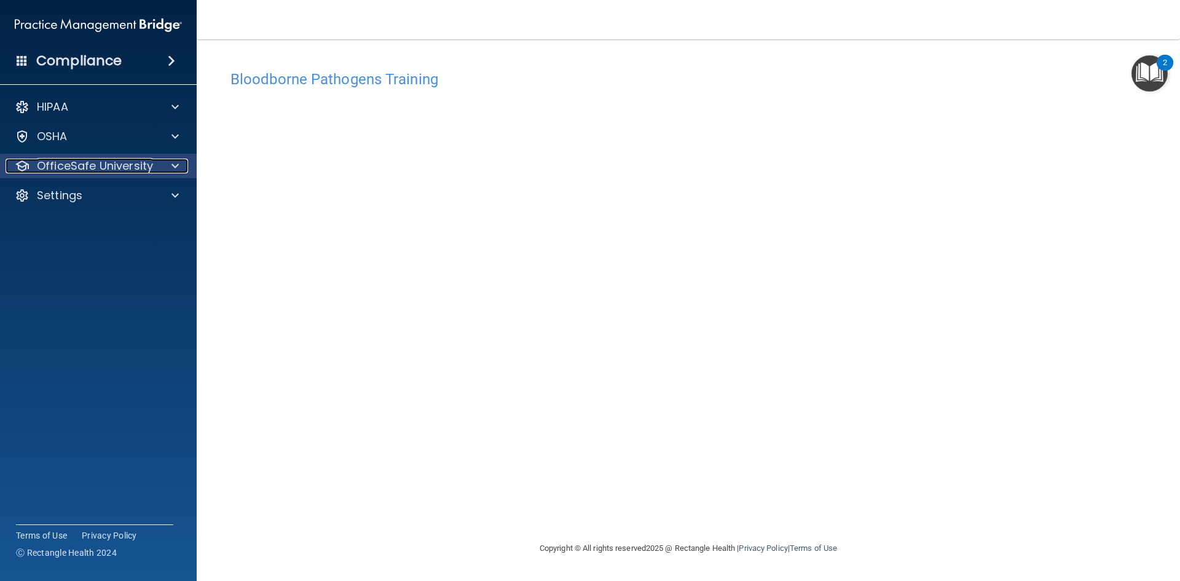
click at [72, 167] on p "OfficeSafe University" at bounding box center [95, 166] width 116 height 15
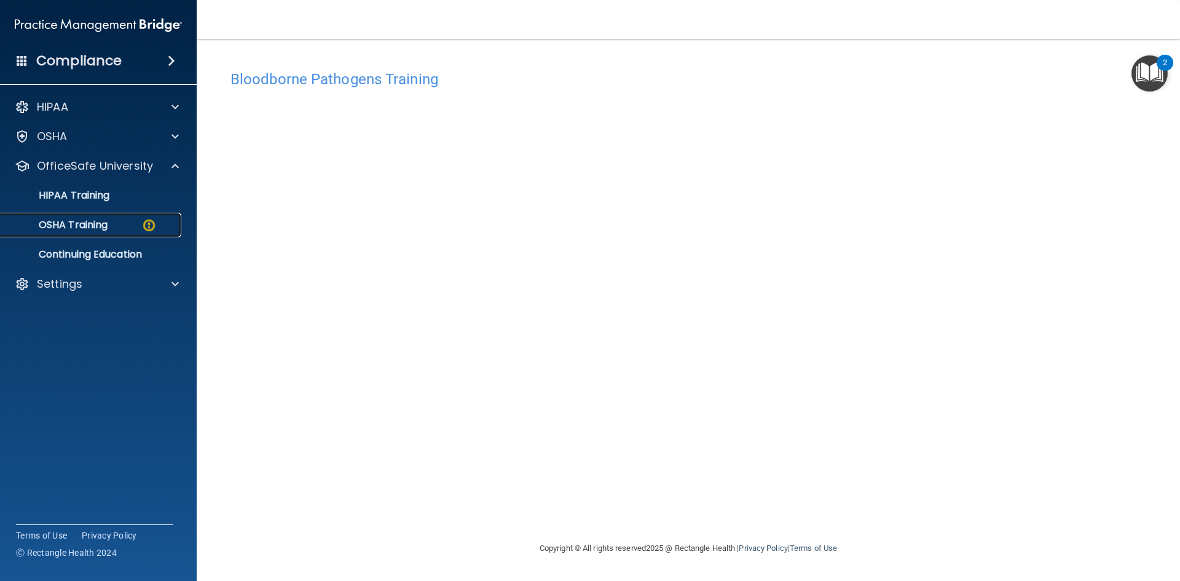
click at [89, 219] on p "OSHA Training" at bounding box center [58, 225] width 100 height 12
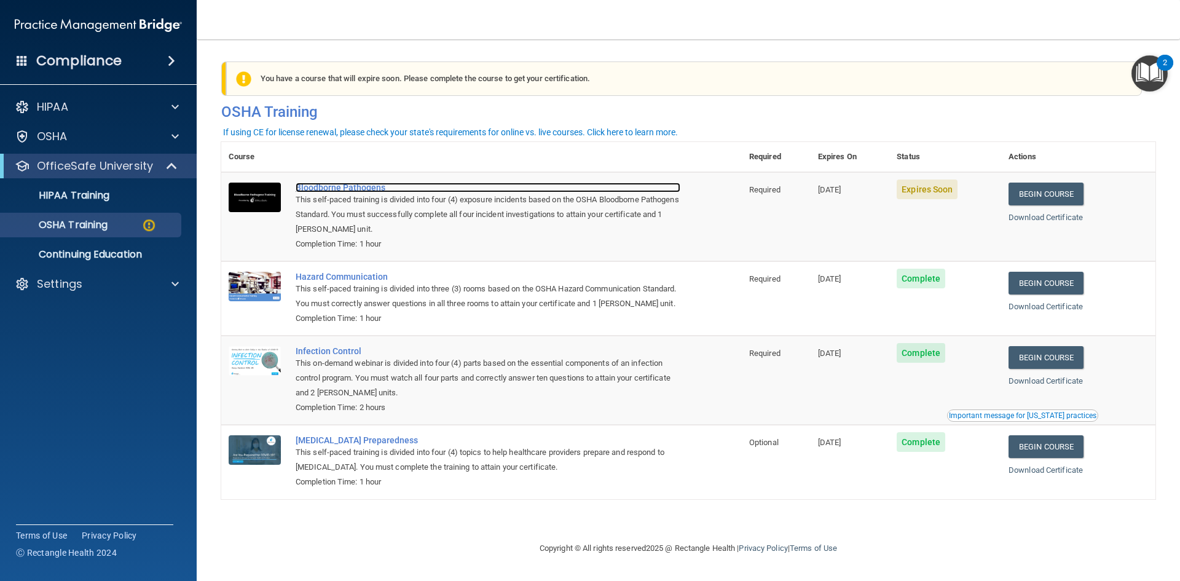
click at [317, 187] on div "Bloodborne Pathogens" at bounding box center [488, 188] width 385 height 10
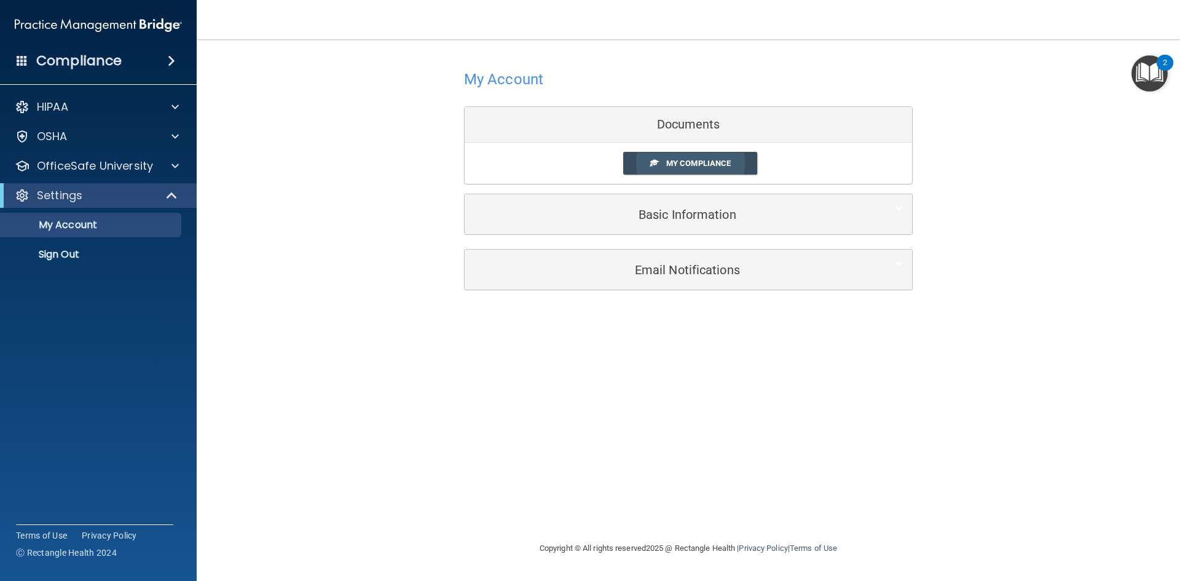
click at [630, 159] on link "My Compliance" at bounding box center [690, 163] width 135 height 23
click at [647, 164] on link "My Compliance" at bounding box center [690, 163] width 135 height 23
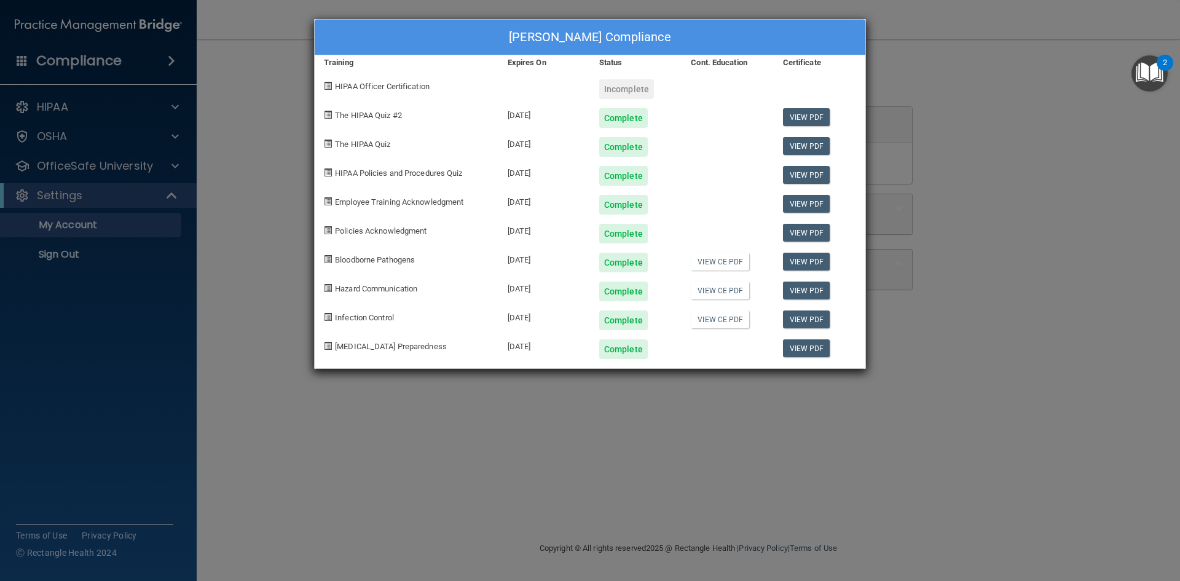
click at [620, 90] on div "Incomplete" at bounding box center [626, 89] width 55 height 20
drag, startPoint x: 334, startPoint y: 86, endPoint x: 687, endPoint y: 122, distance: 354.7
click at [513, 93] on div "HIPAA Officer Certification Incomplete" at bounding box center [590, 84] width 551 height 29
click at [860, 300] on div "View PDF" at bounding box center [820, 286] width 92 height 29
click at [956, 352] on div "[PERSON_NAME] Compliance Training Expires On Status Cont. Education Certificate…" at bounding box center [590, 290] width 1180 height 581
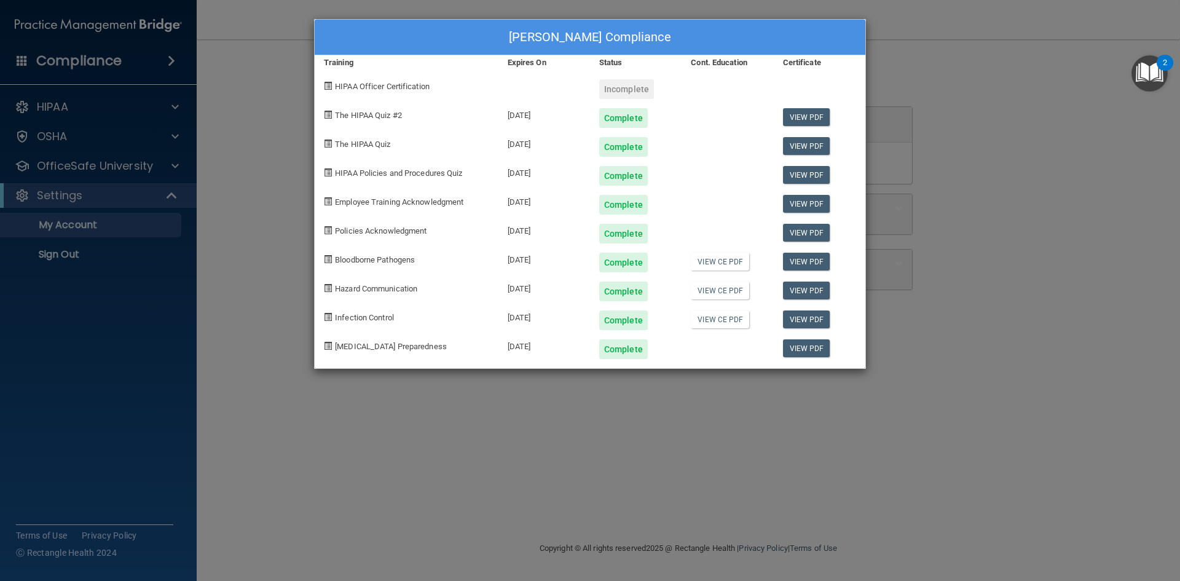
click at [527, 500] on div "[PERSON_NAME] Compliance Training Expires On Status Cont. Education Certificate…" at bounding box center [590, 290] width 1180 height 581
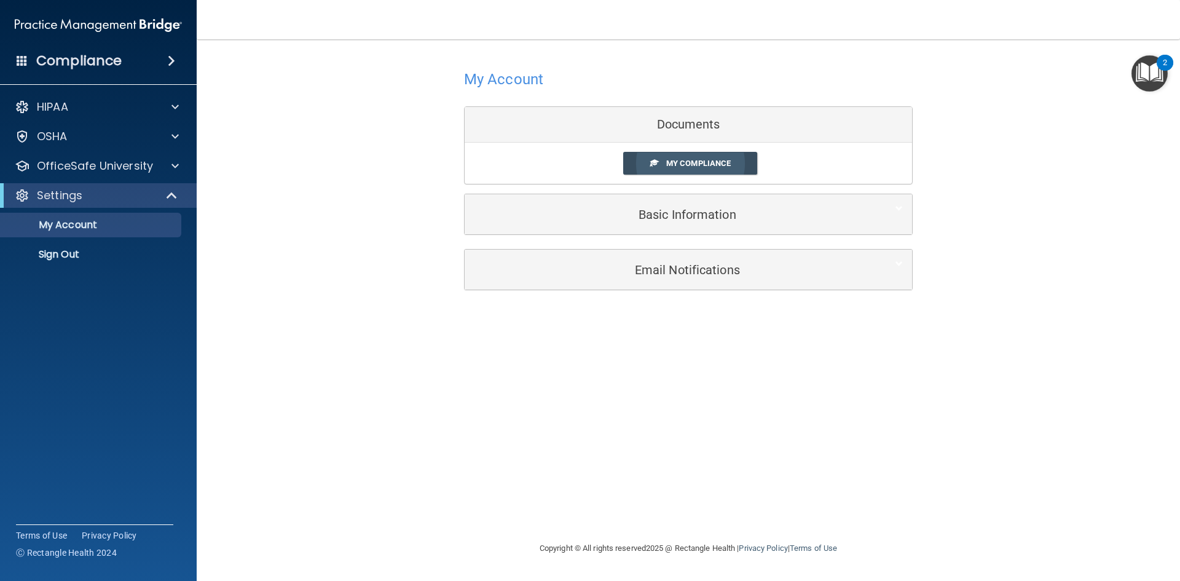
click at [638, 166] on link "My Compliance" at bounding box center [690, 163] width 135 height 23
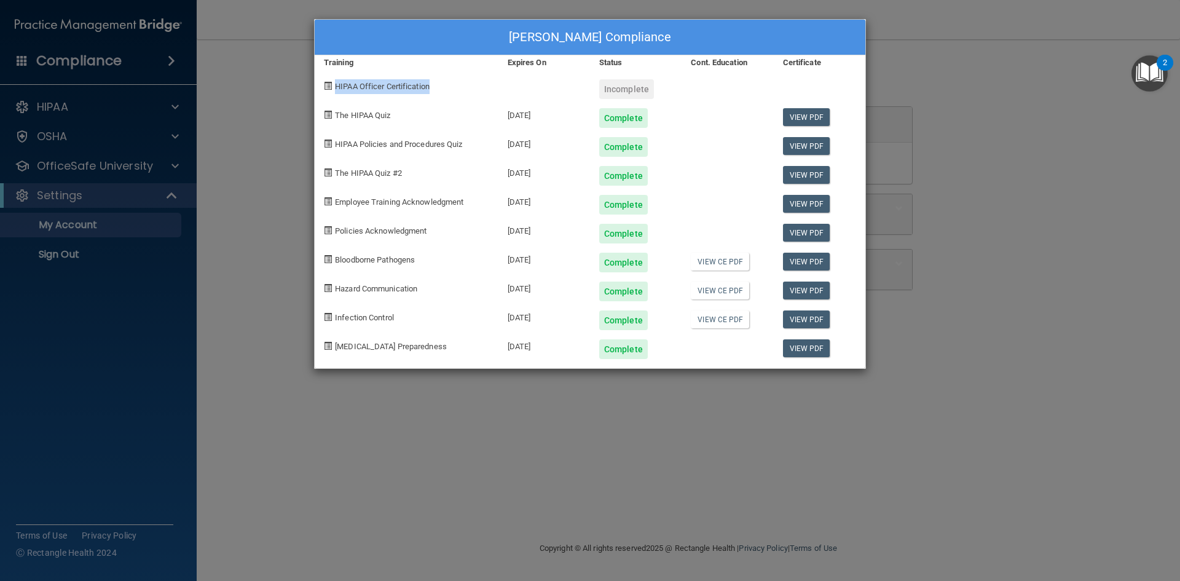
drag, startPoint x: 347, startPoint y: 82, endPoint x: 441, endPoint y: 90, distance: 93.8
click at [441, 90] on div "HIPAA Officer Certification" at bounding box center [407, 84] width 184 height 29
click at [269, 184] on div "[PERSON_NAME] Compliance Training Expires On Status Cont. Education Certificate…" at bounding box center [590, 290] width 1180 height 581
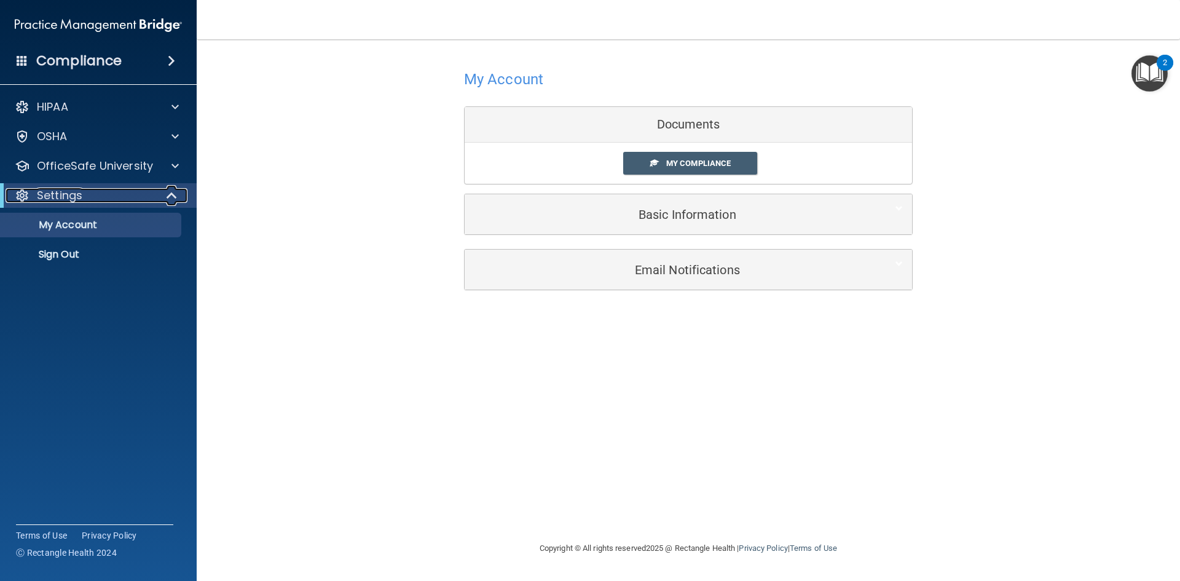
click at [120, 194] on div "Settings" at bounding box center [82, 195] width 152 height 15
click at [84, 170] on p "OfficeSafe University" at bounding box center [95, 166] width 116 height 15
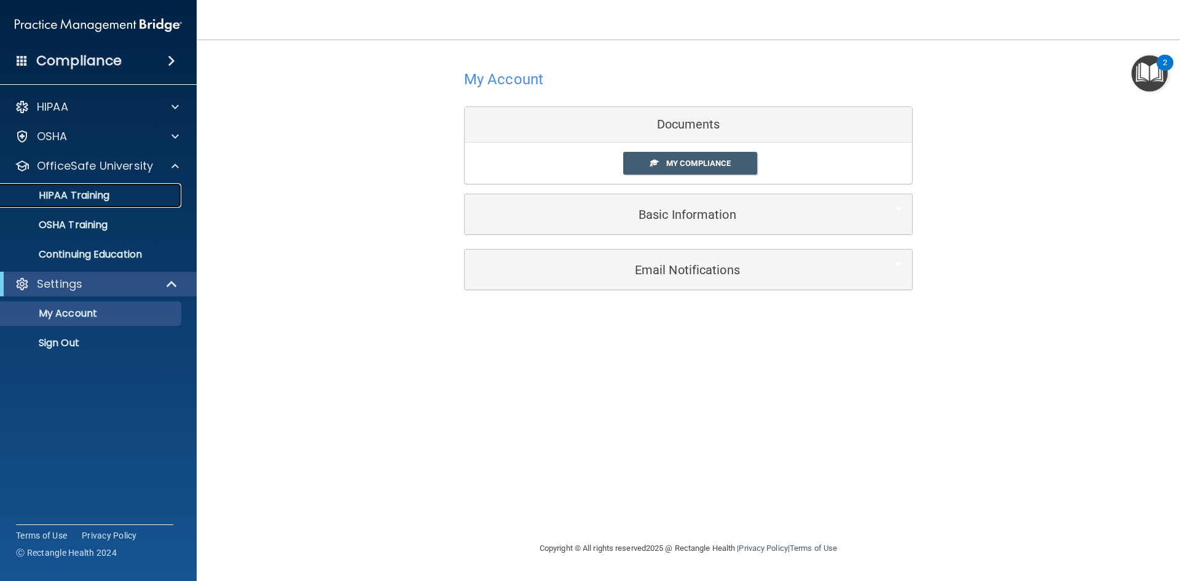
click at [82, 200] on p "HIPAA Training" at bounding box center [58, 195] width 101 height 12
